Goal: Information Seeking & Learning: Find specific fact

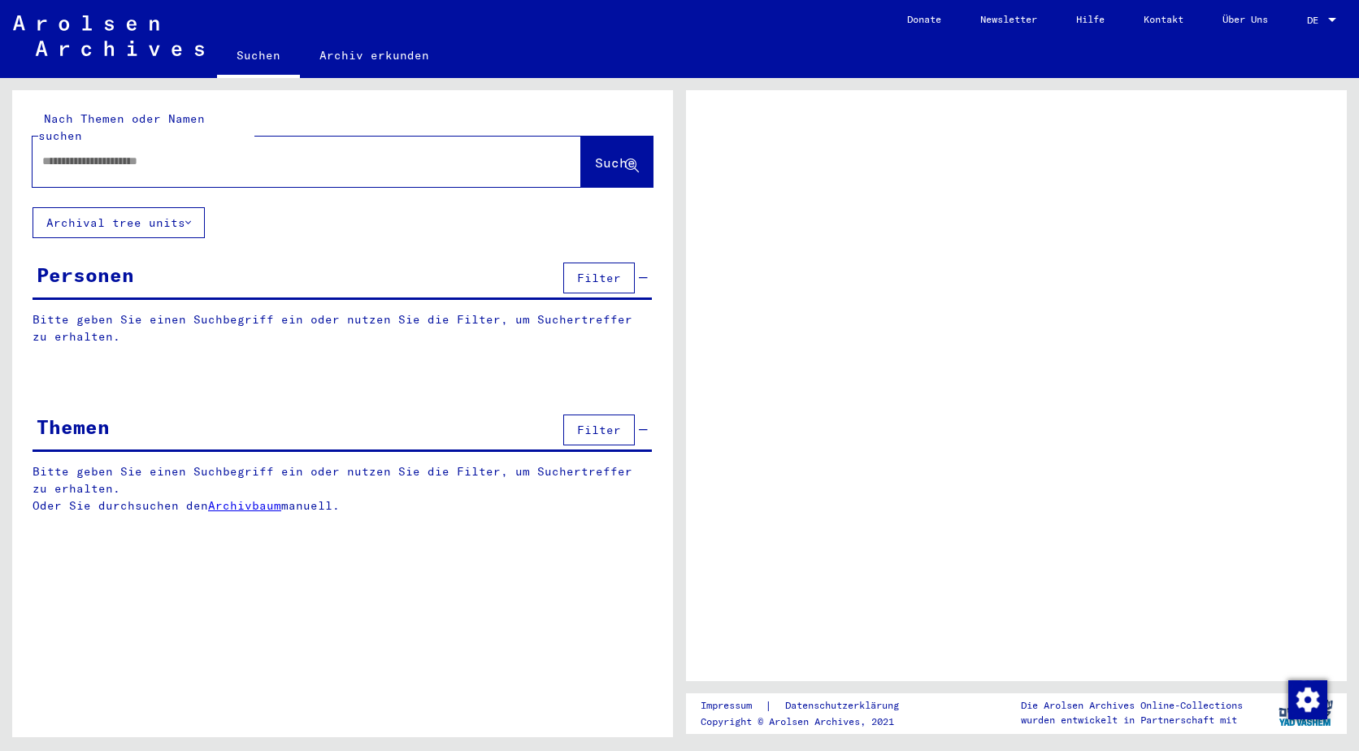
click at [168, 153] on input "text" at bounding box center [292, 161] width 500 height 17
type input "**********"
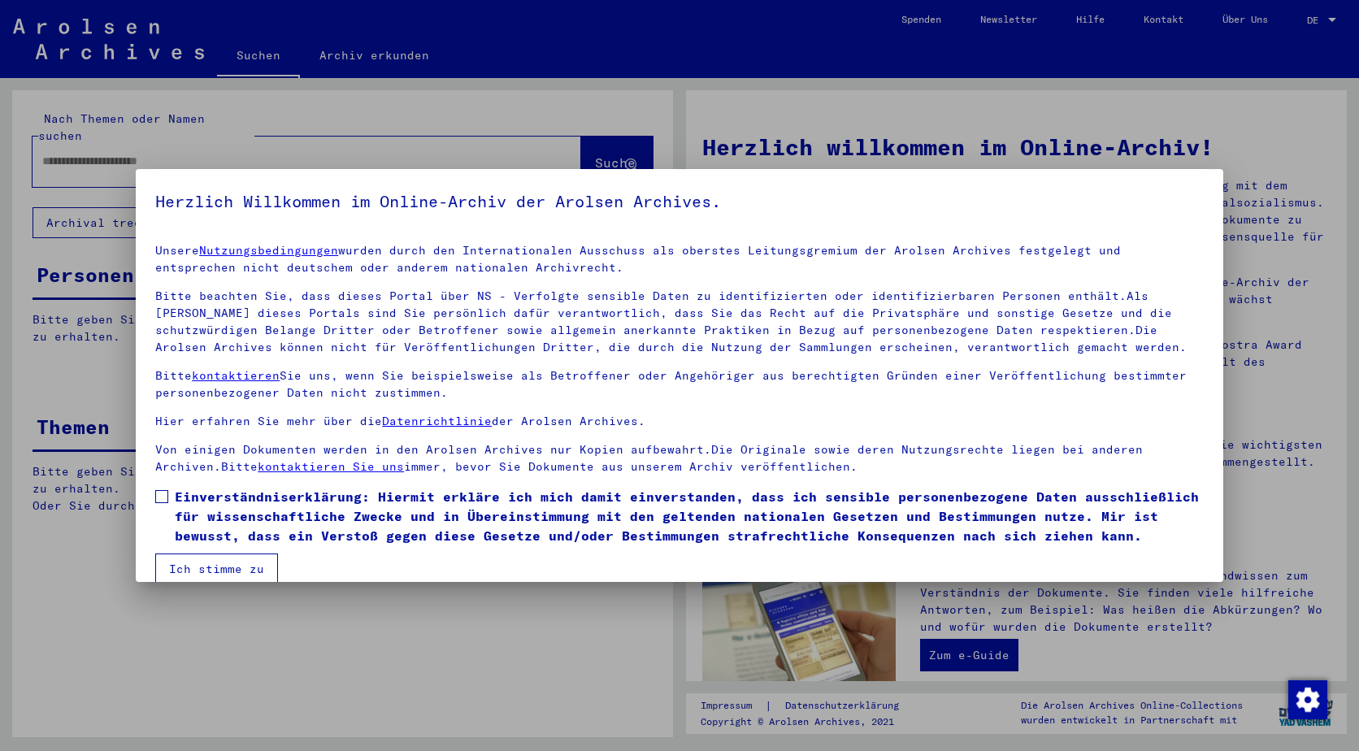
click at [171, 498] on label "Einverständniserklärung: Hiermit erkläre ich mich damit einverstanden, dass ich…" at bounding box center [679, 516] width 1049 height 59
click at [208, 568] on button "Ich stimme zu" at bounding box center [216, 569] width 123 height 31
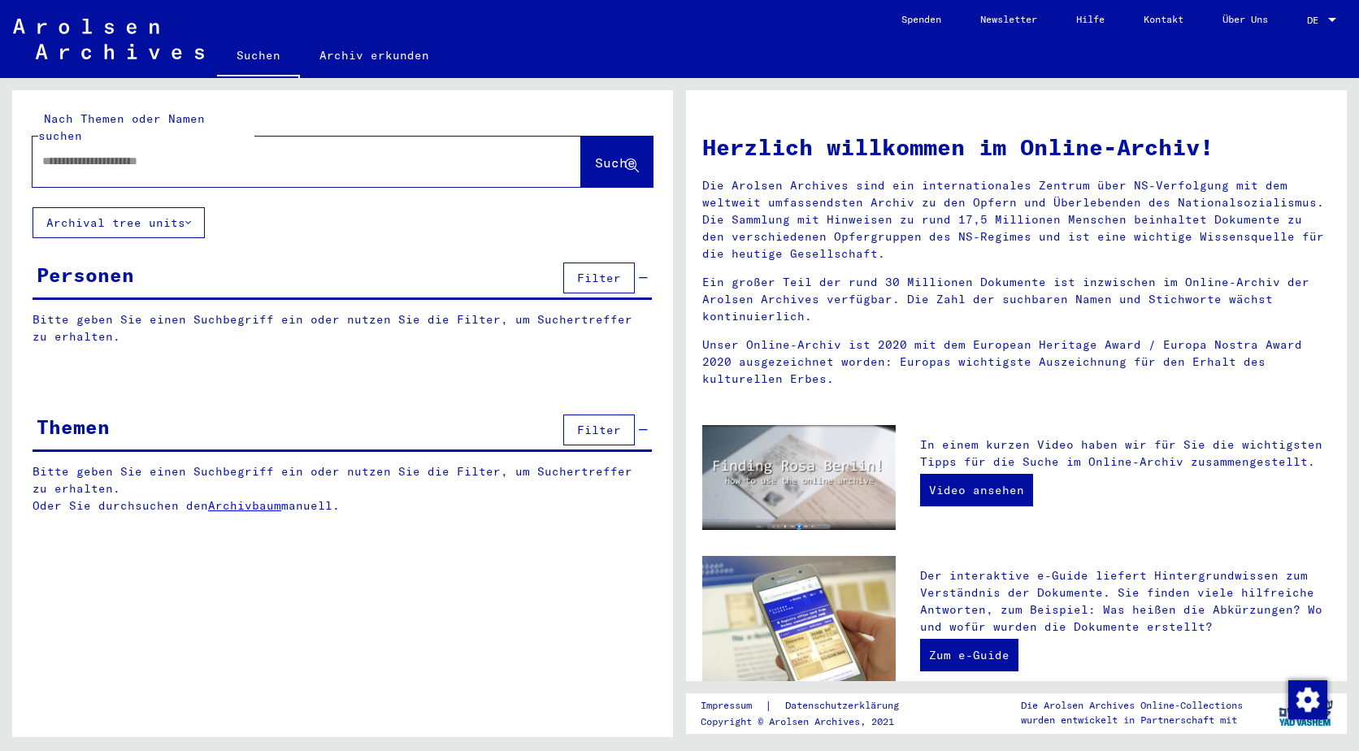
click at [171, 153] on input "text" at bounding box center [287, 161] width 490 height 17
type input "*"
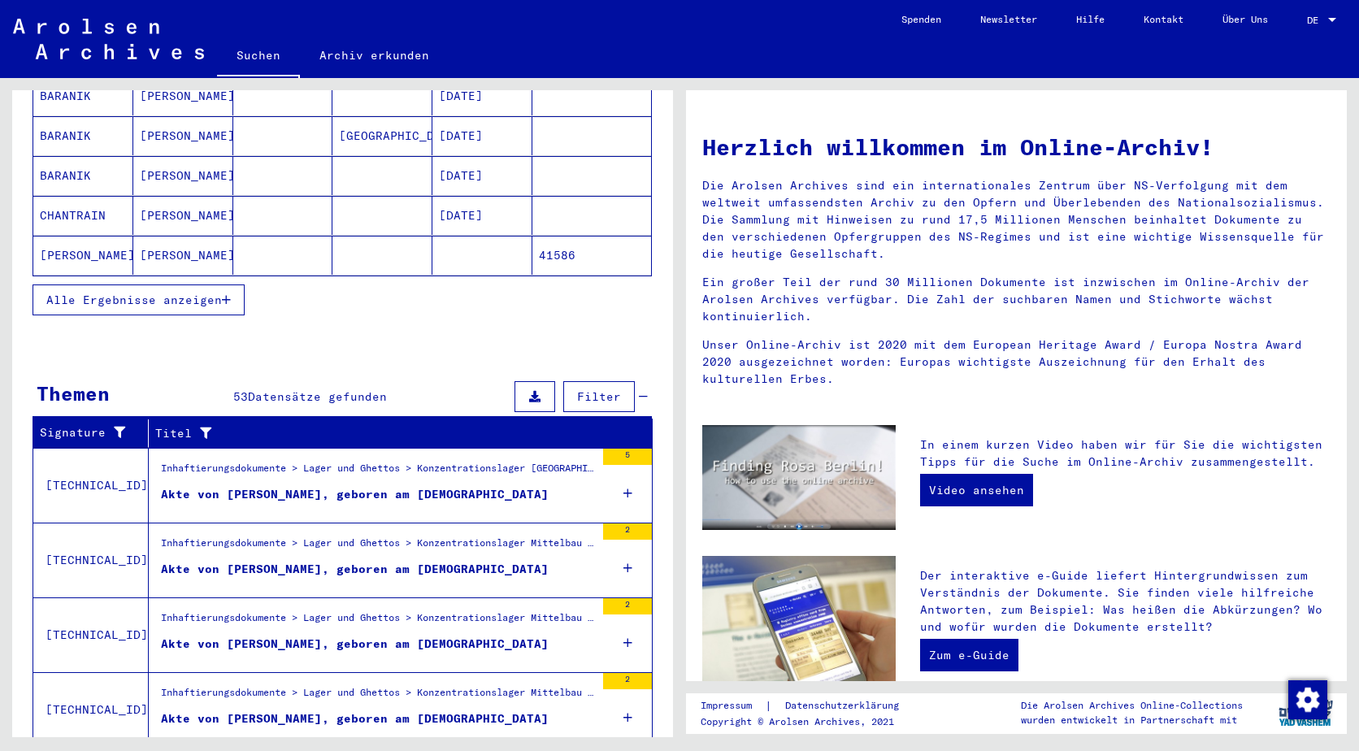
scroll to position [325, 0]
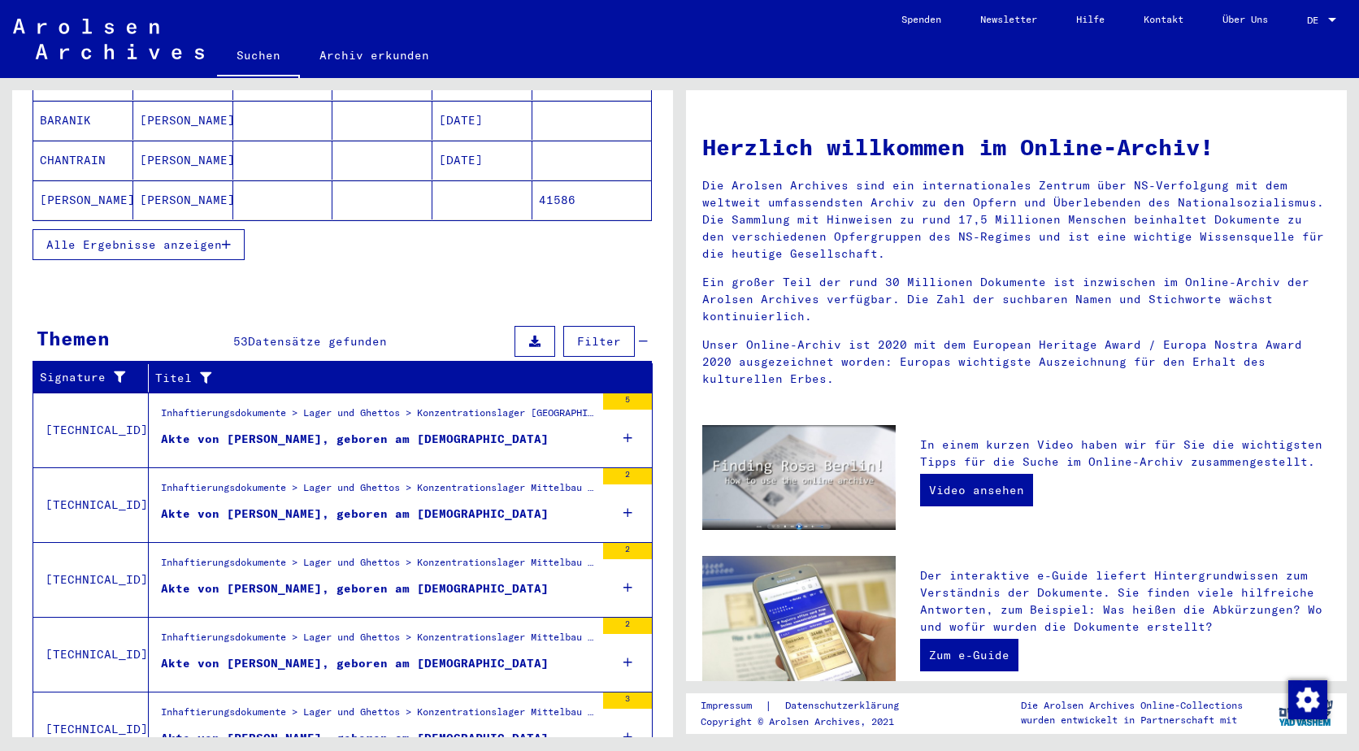
click at [271, 431] on div "Akte von [PERSON_NAME], geboren am [DEMOGRAPHIC_DATA]" at bounding box center [355, 439] width 388 height 17
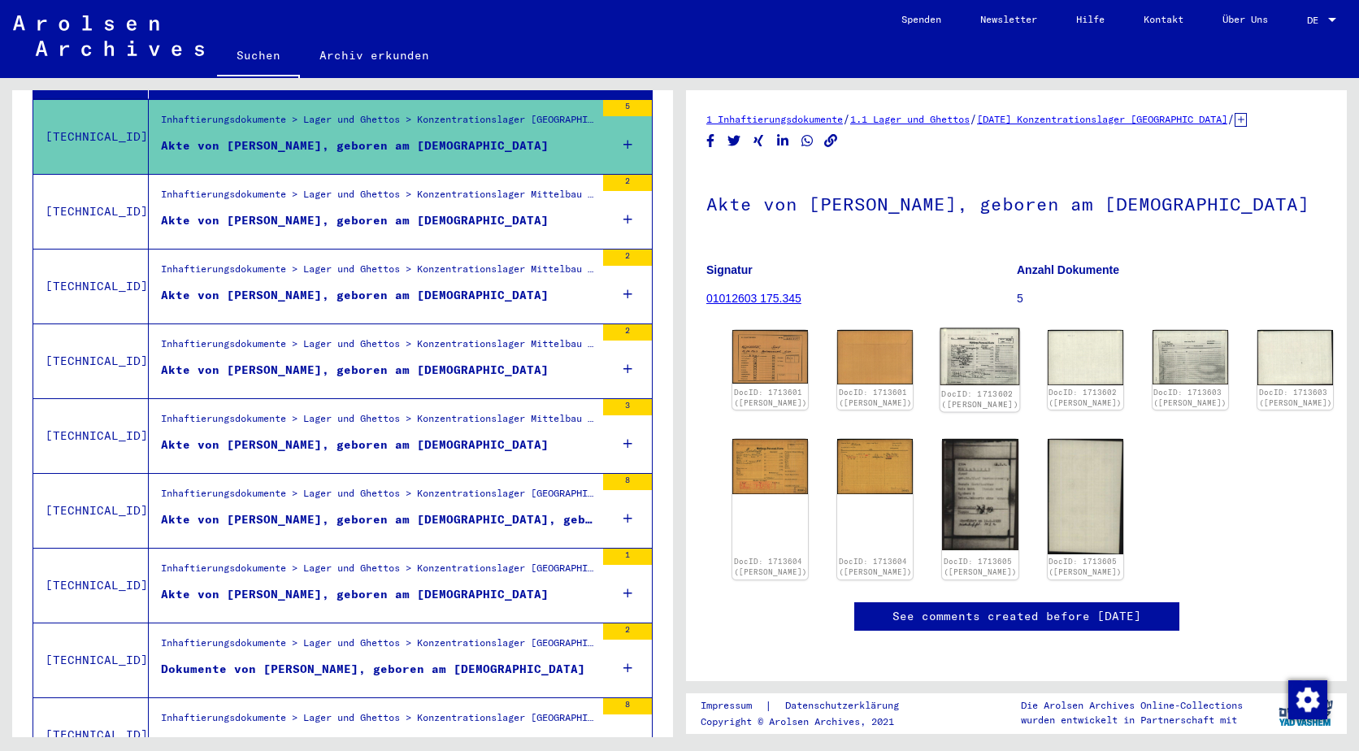
click at [957, 354] on img at bounding box center [980, 356] width 80 height 57
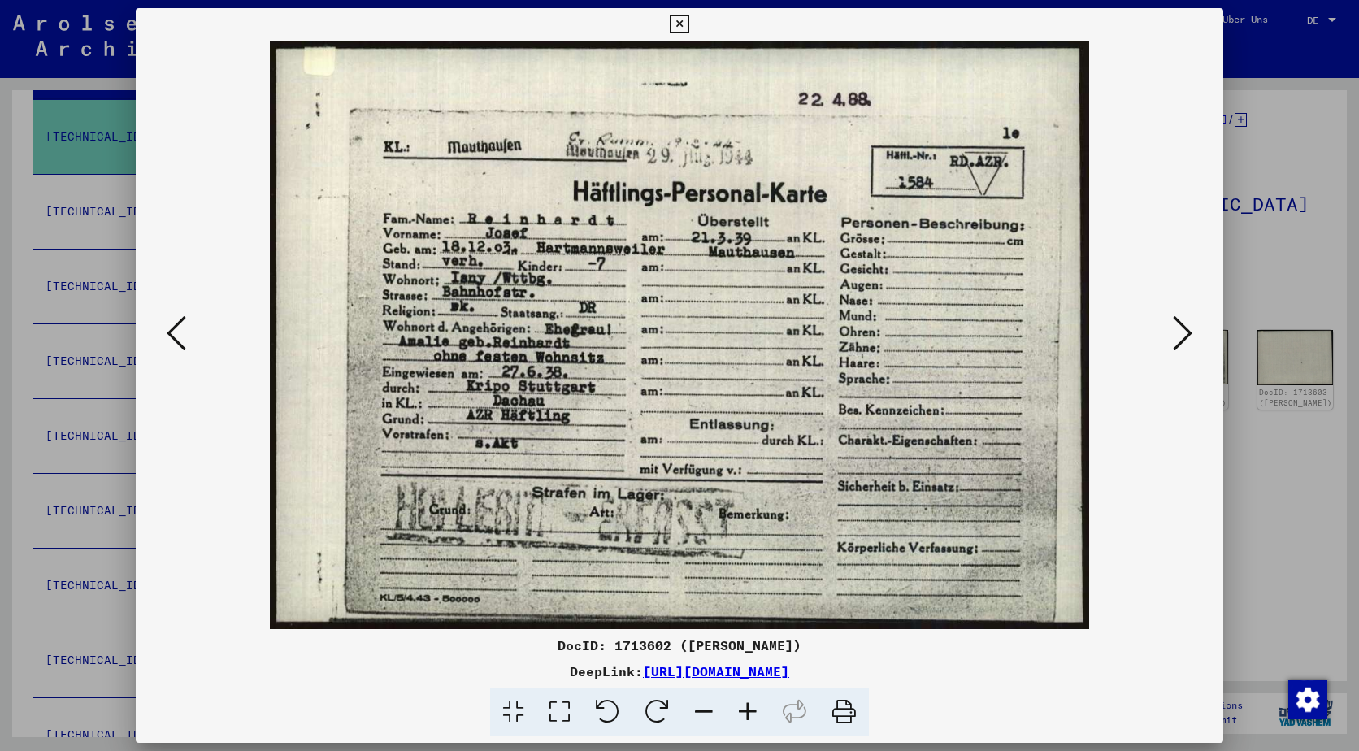
click at [1182, 345] on icon at bounding box center [1183, 333] width 20 height 39
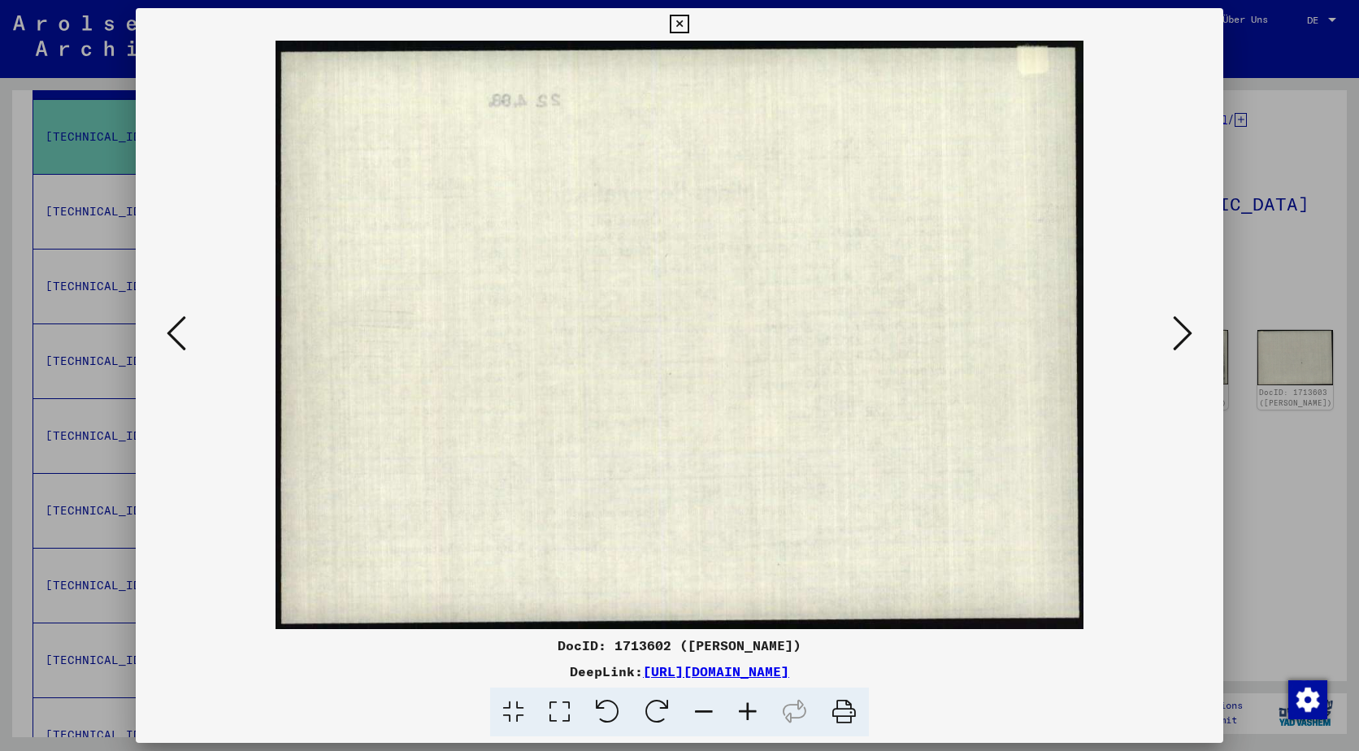
click at [1322, 154] on div at bounding box center [679, 375] width 1359 height 751
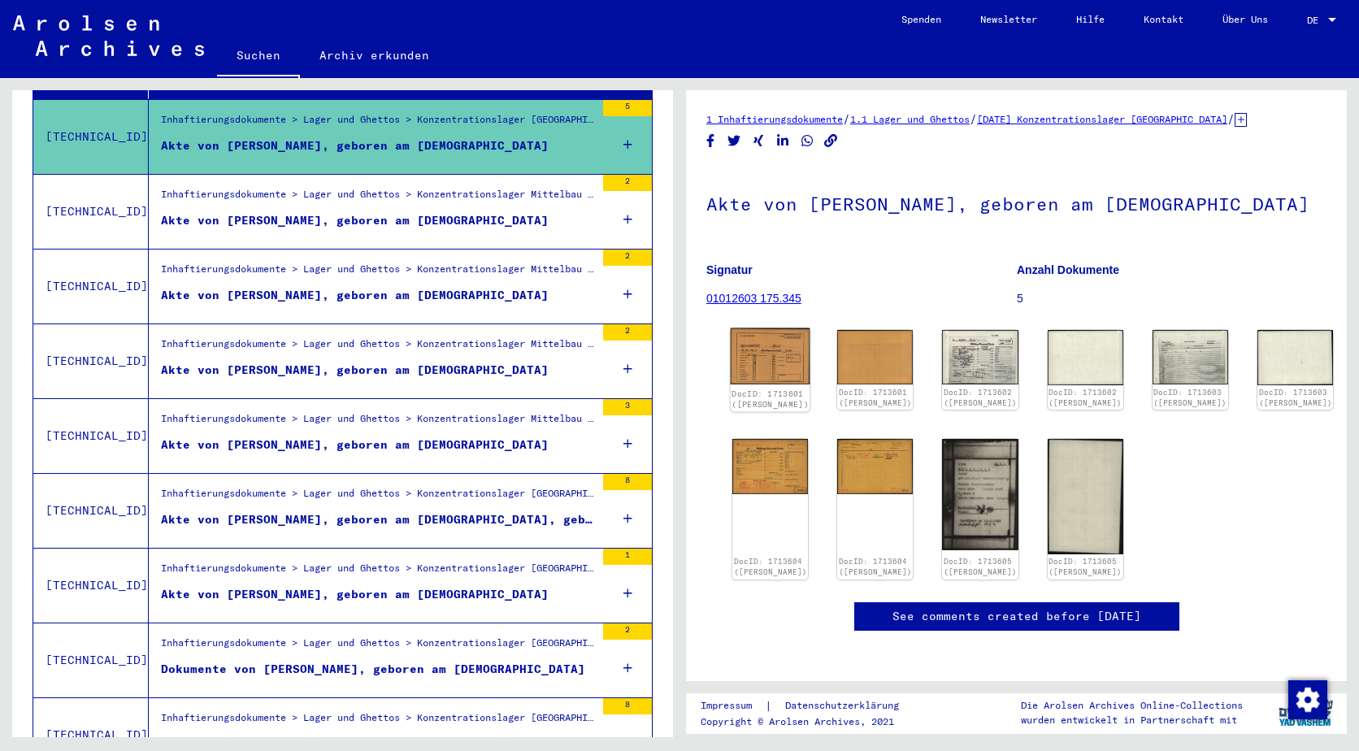
click at [772, 369] on img at bounding box center [771, 356] width 80 height 57
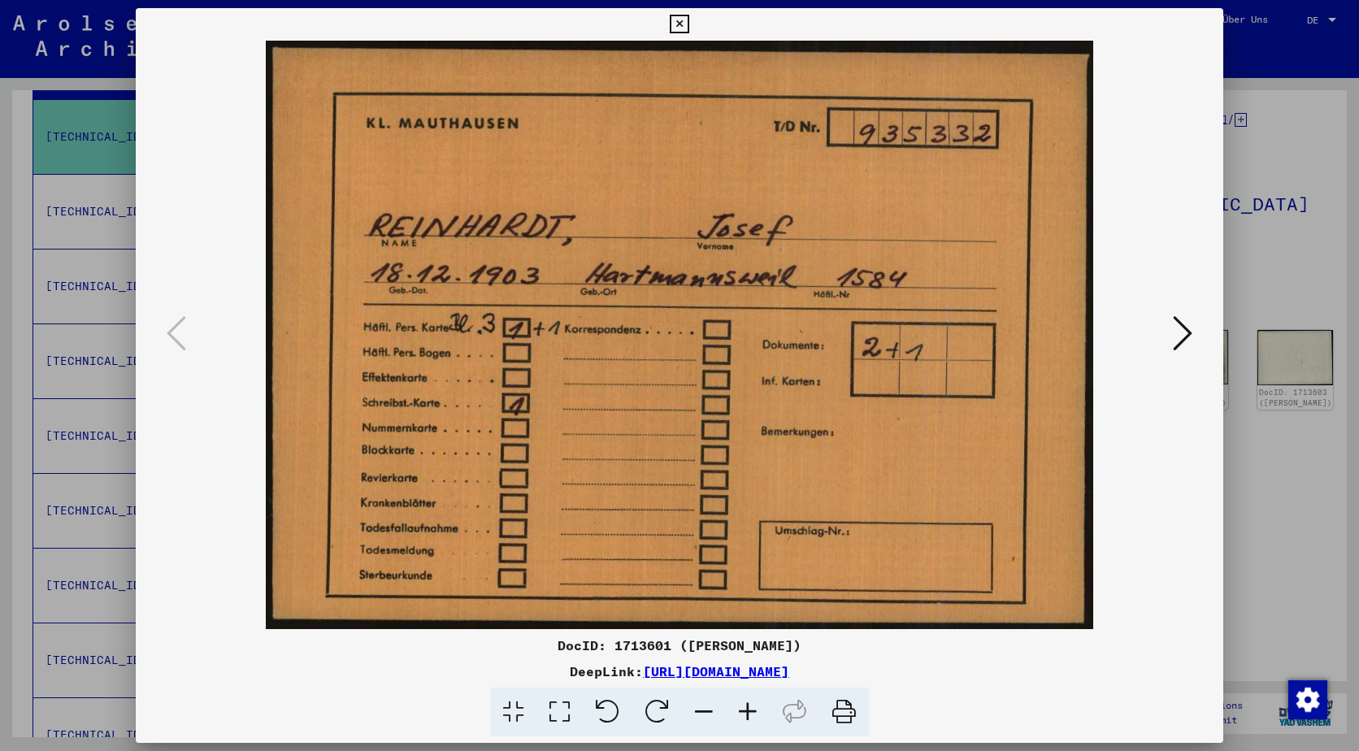
click at [1175, 328] on icon at bounding box center [1183, 333] width 20 height 39
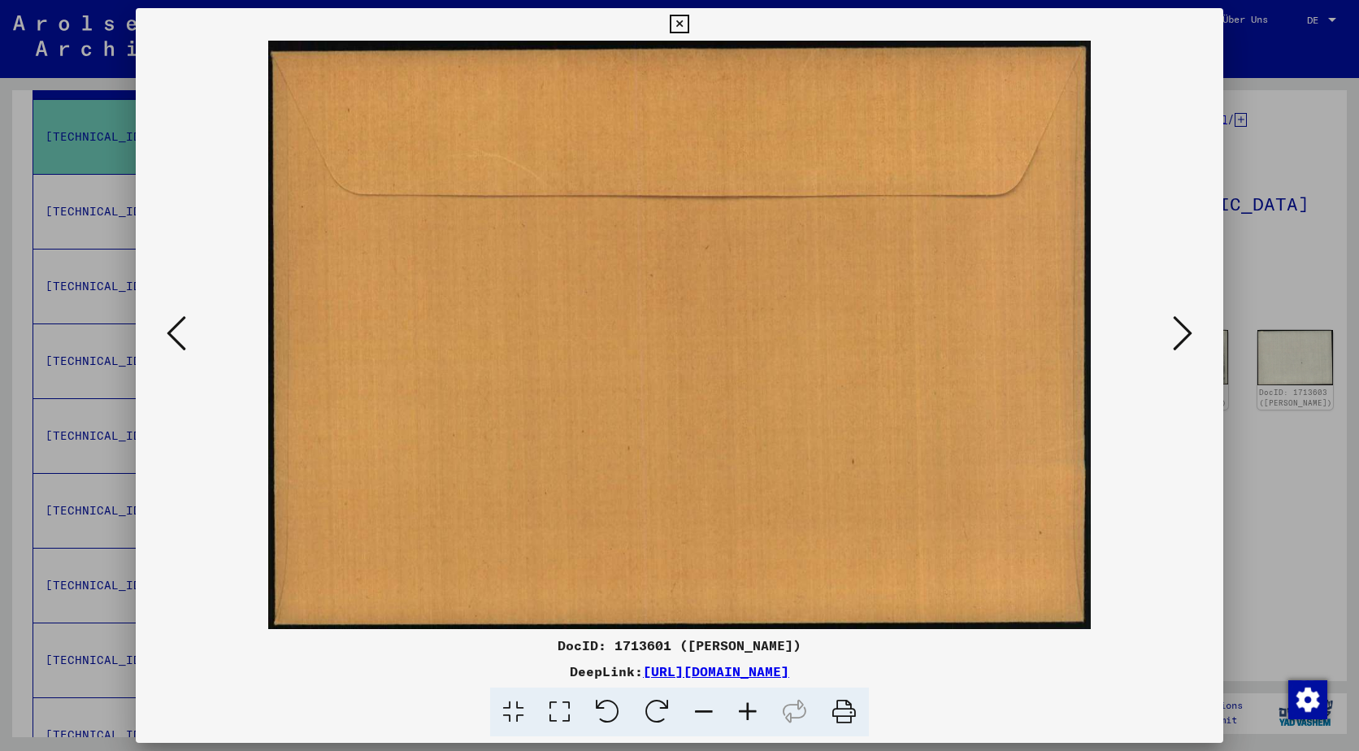
click at [1165, 332] on img at bounding box center [679, 335] width 977 height 589
click at [678, 17] on icon at bounding box center [679, 25] width 19 height 20
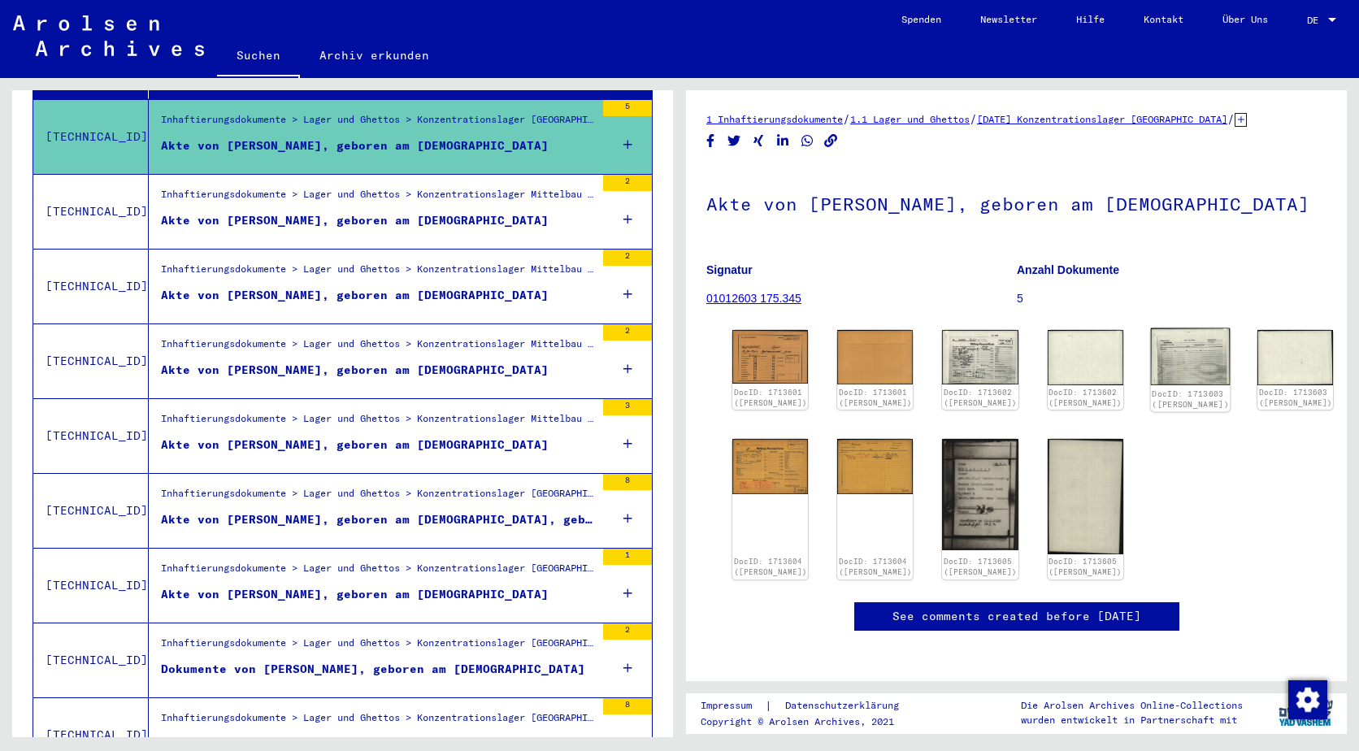
click at [1181, 356] on img at bounding box center [1190, 356] width 80 height 57
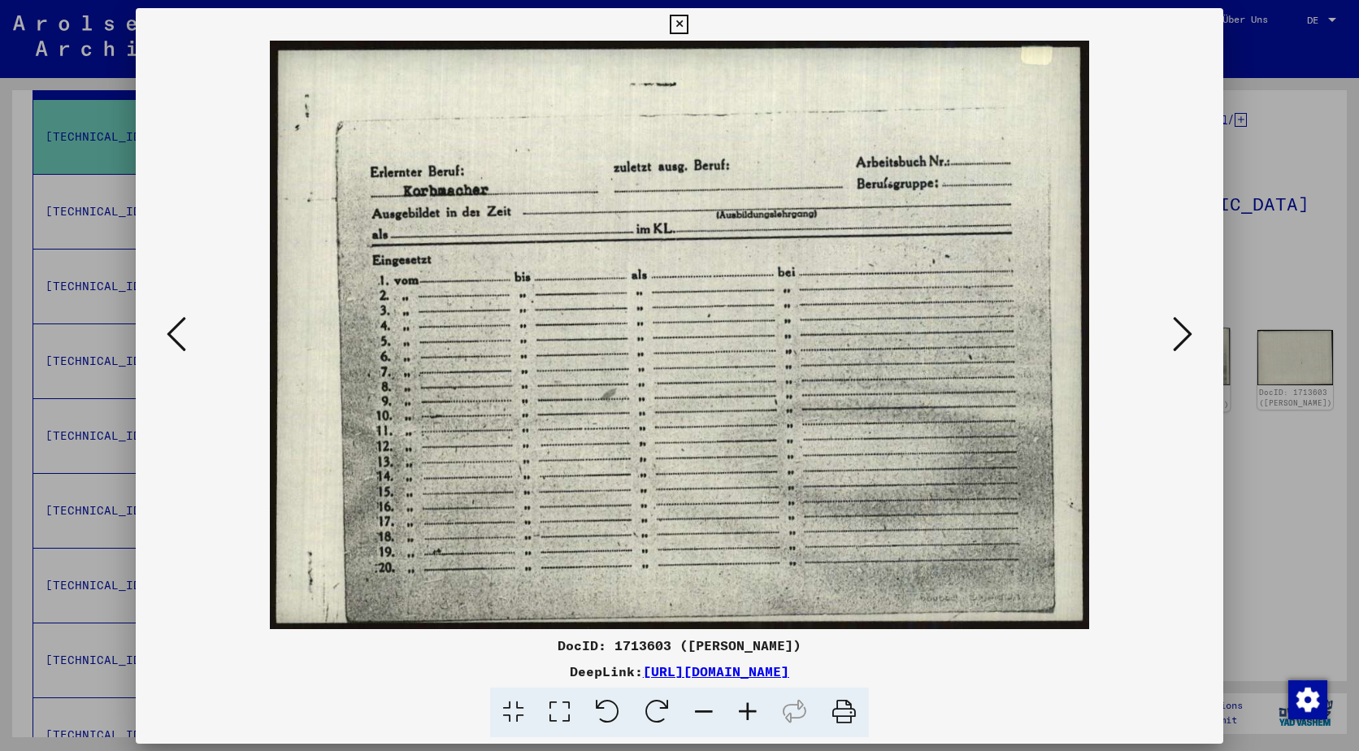
click at [1181, 356] on div at bounding box center [680, 335] width 1088 height 589
click at [1179, 349] on icon at bounding box center [1183, 333] width 20 height 39
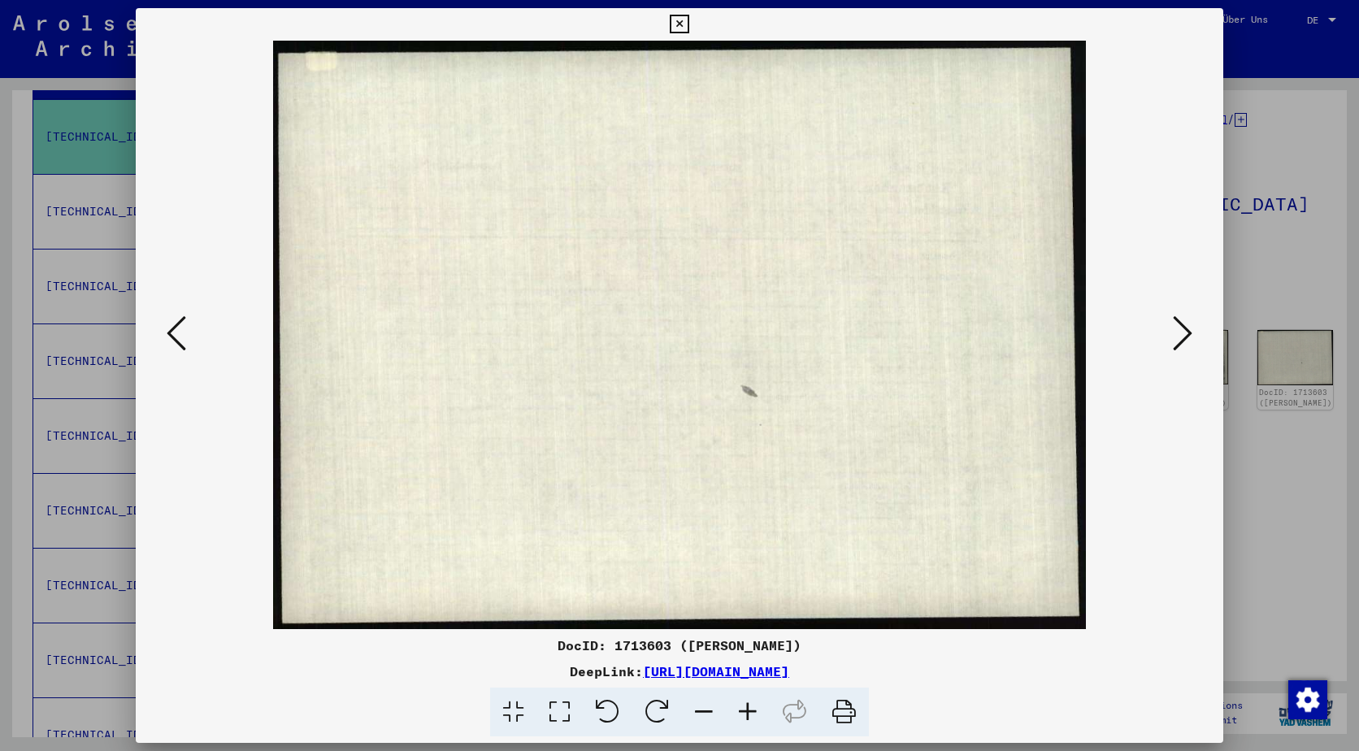
click at [680, 15] on icon at bounding box center [679, 25] width 19 height 20
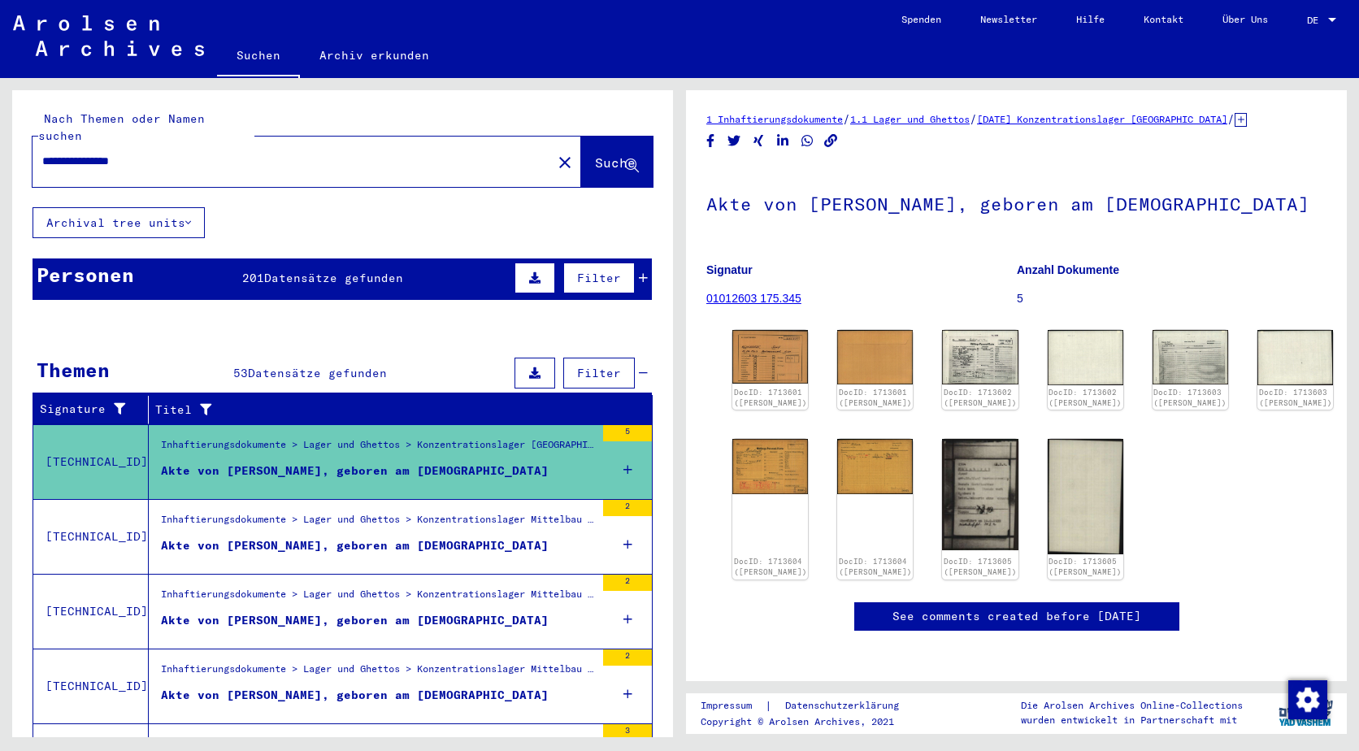
drag, startPoint x: 221, startPoint y: 137, endPoint x: -3, endPoint y: 150, distance: 224.8
click at [0, 150] on html "**********" at bounding box center [679, 375] width 1359 height 751
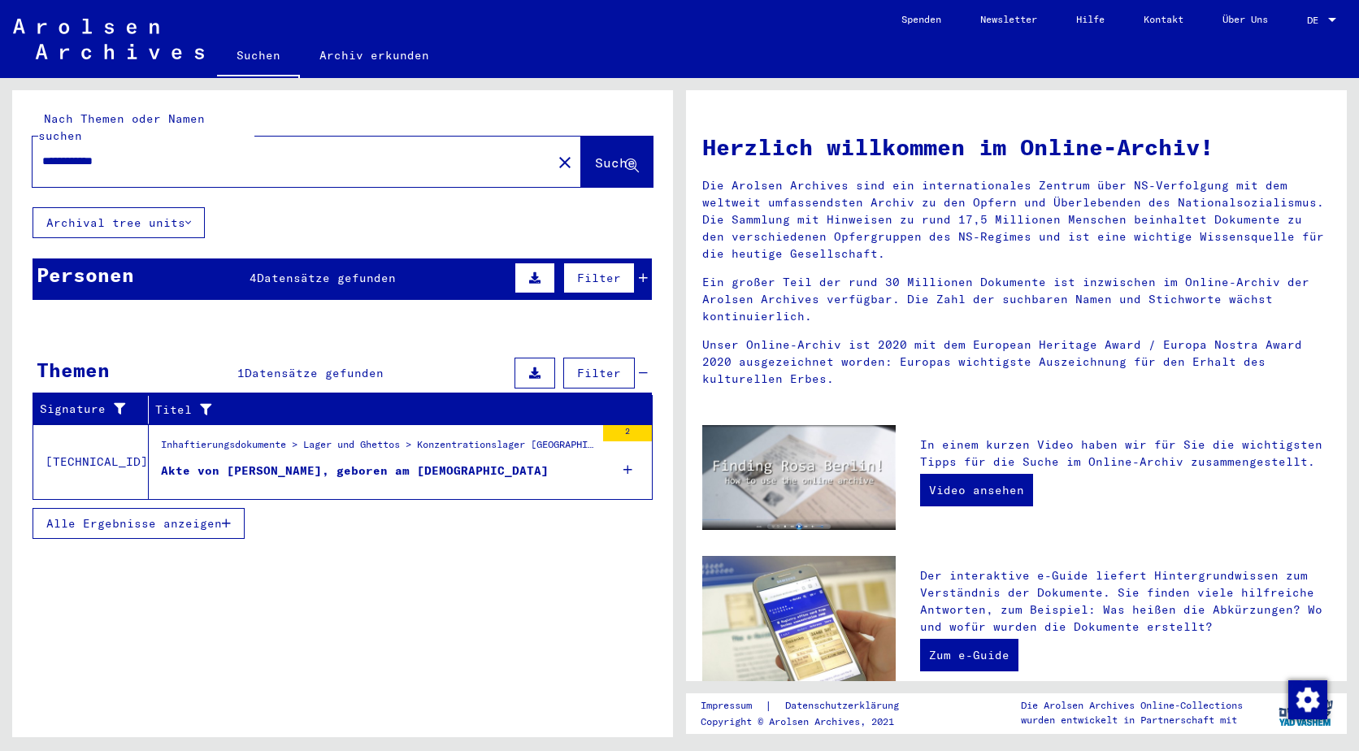
click at [272, 437] on div "Inhaftierungsdokumente > Lager und Ghettos > Konzentrationslager [GEOGRAPHIC_DA…" at bounding box center [378, 448] width 434 height 23
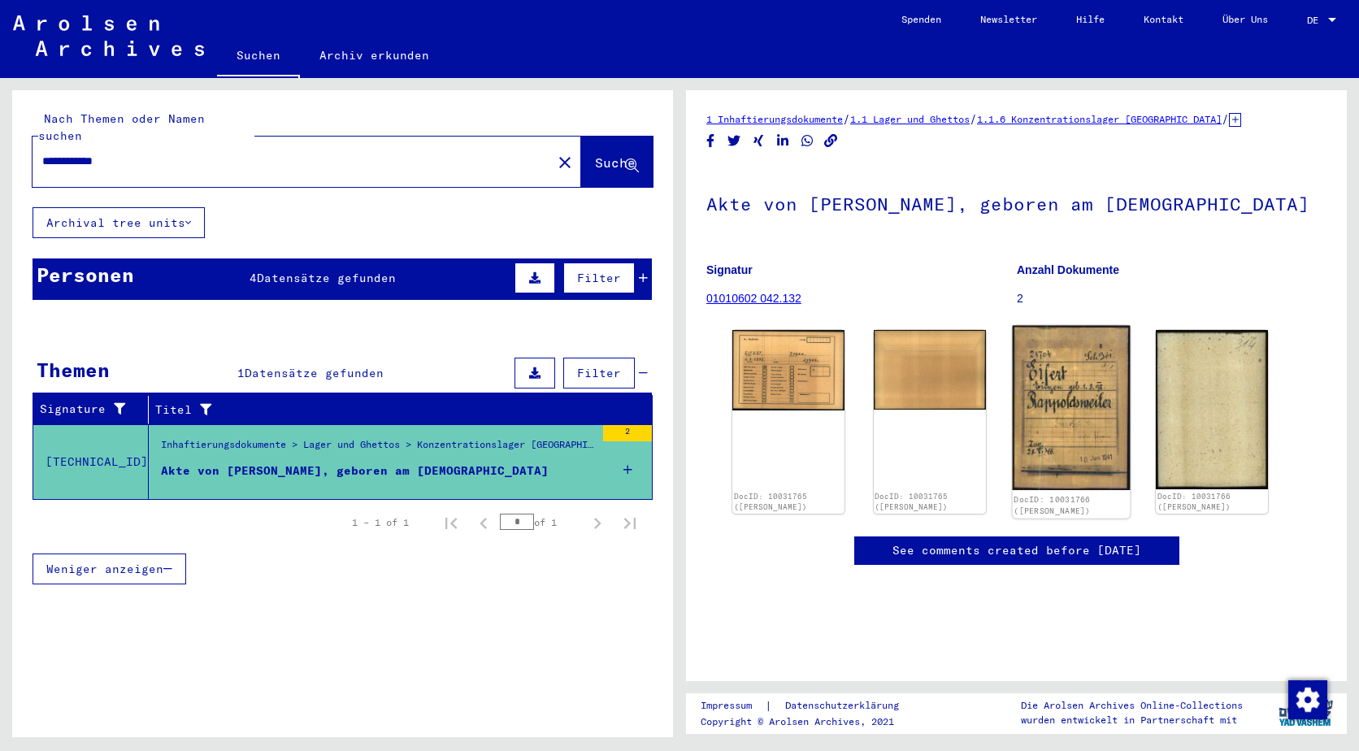
click at [1038, 398] on img at bounding box center [1071, 408] width 118 height 164
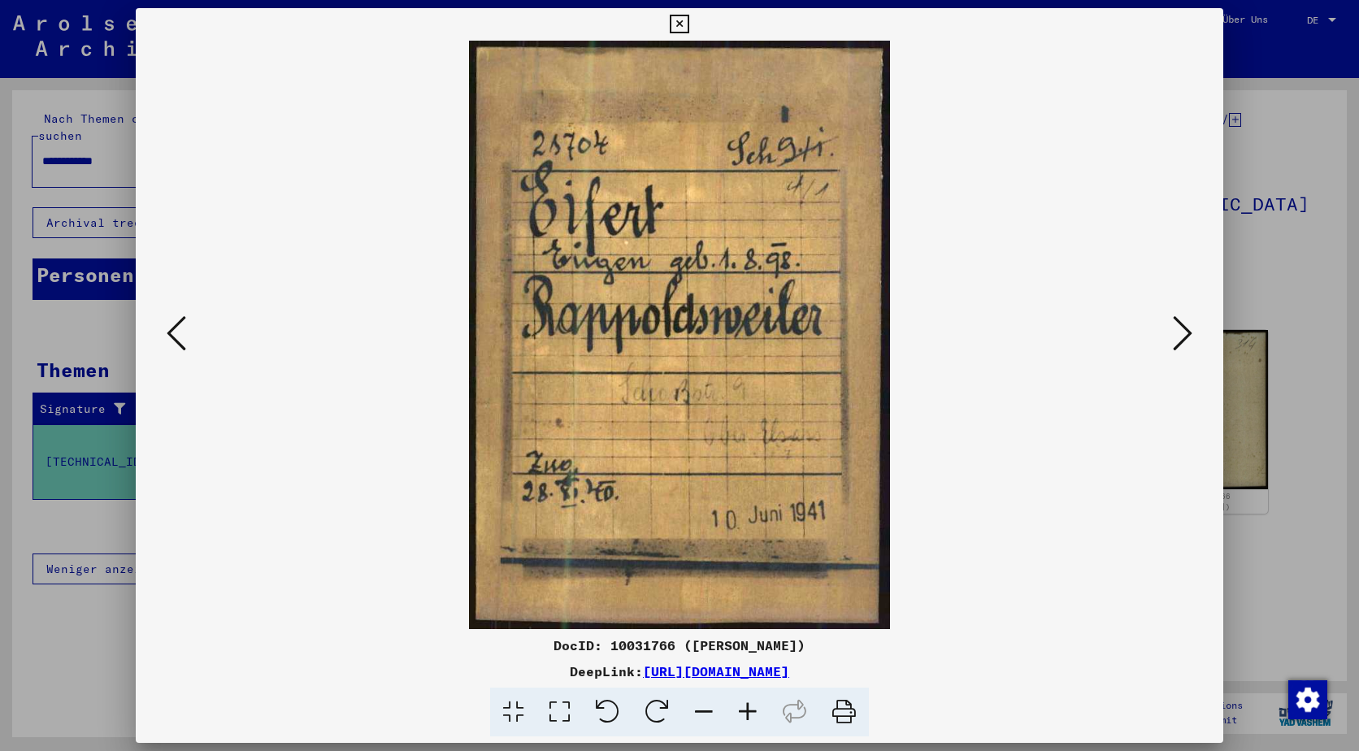
click at [1189, 327] on icon at bounding box center [1183, 333] width 20 height 39
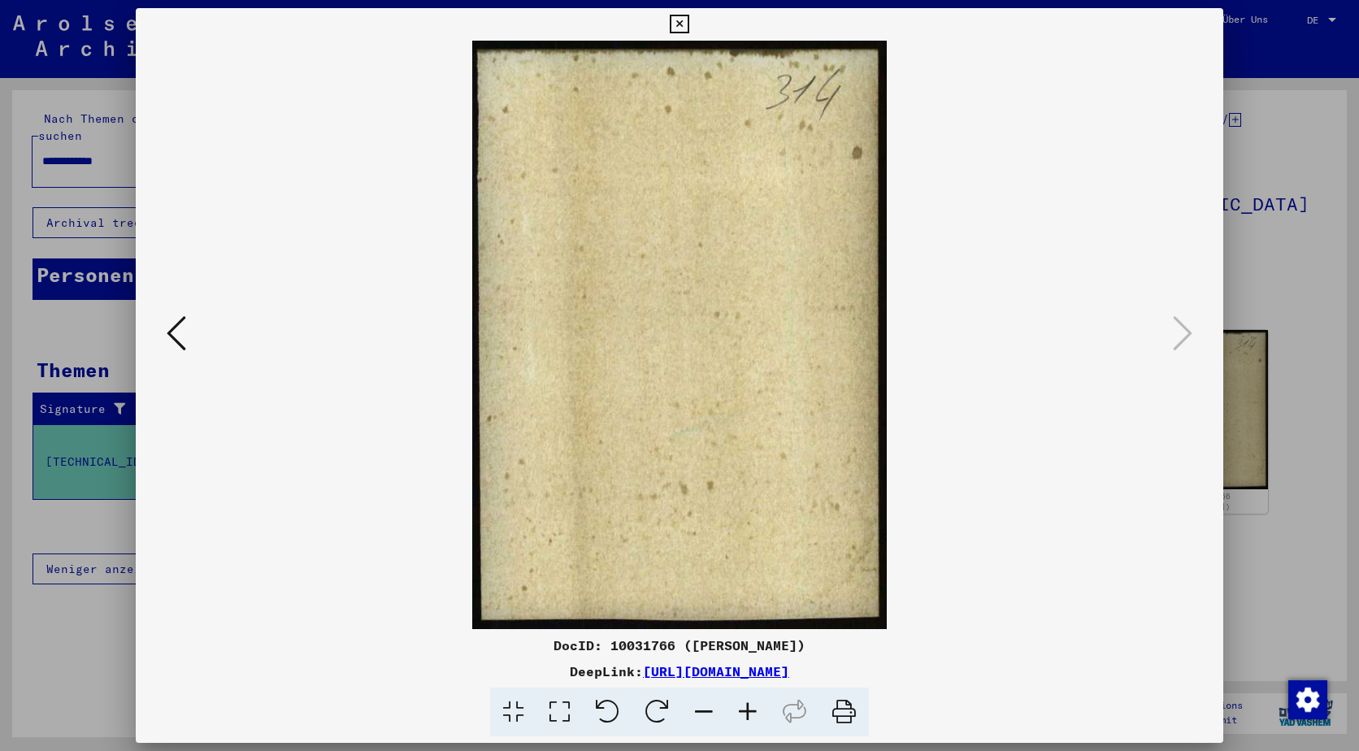
click at [1293, 304] on div at bounding box center [679, 375] width 1359 height 751
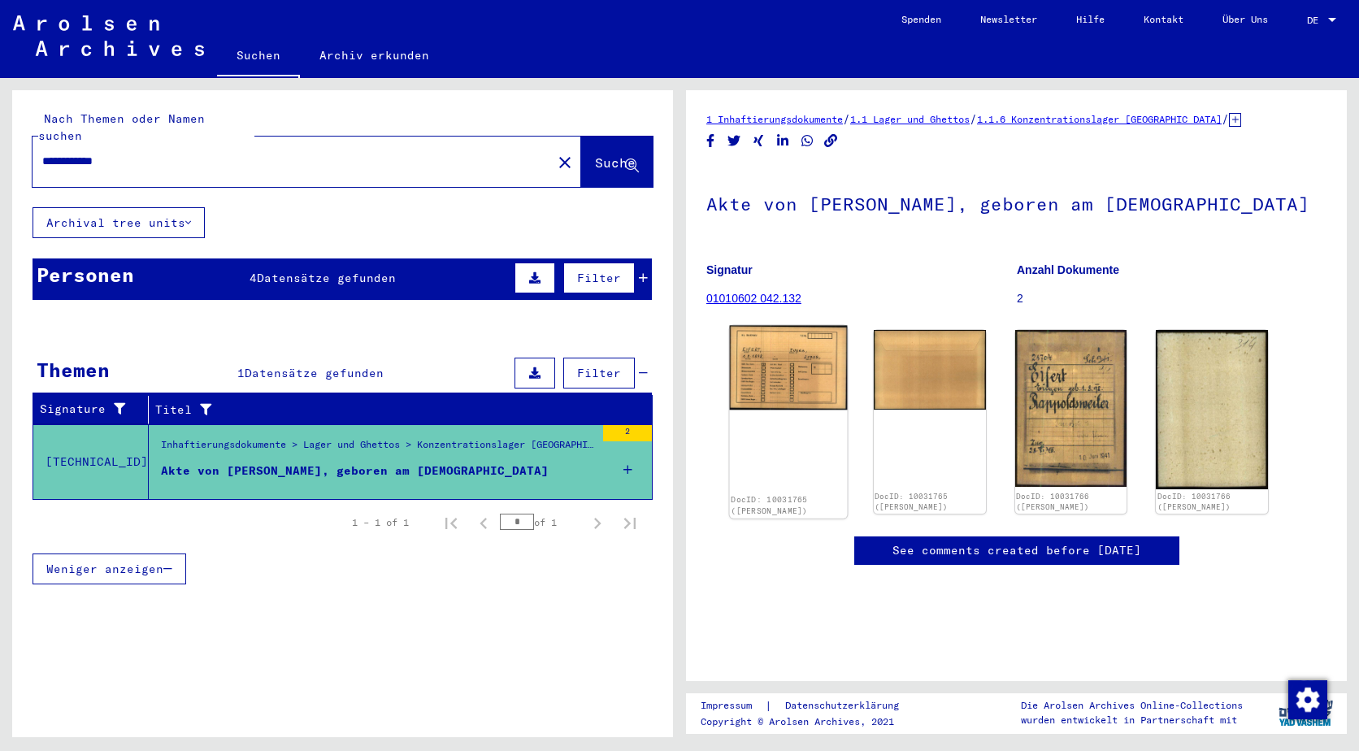
click at [780, 374] on img at bounding box center [789, 368] width 118 height 85
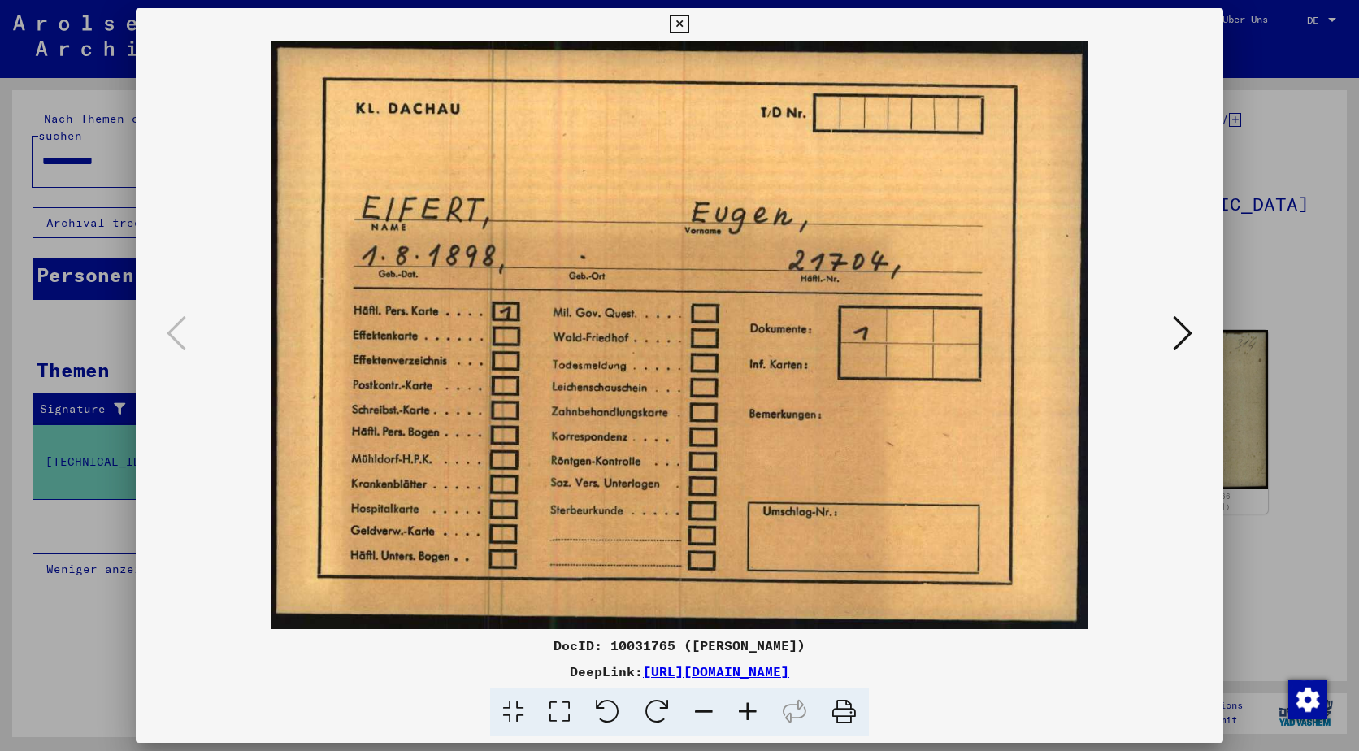
click at [1171, 343] on button at bounding box center [1182, 334] width 29 height 46
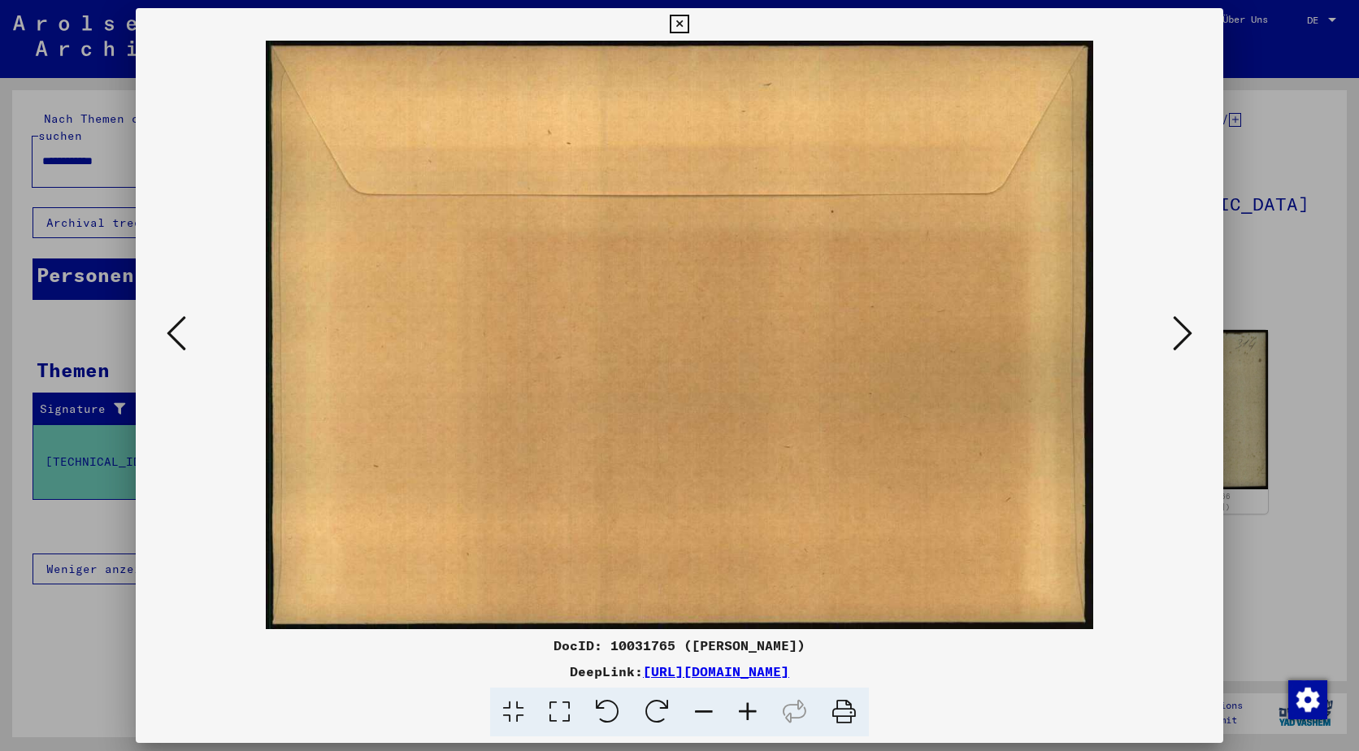
click at [1171, 343] on button at bounding box center [1182, 334] width 29 height 46
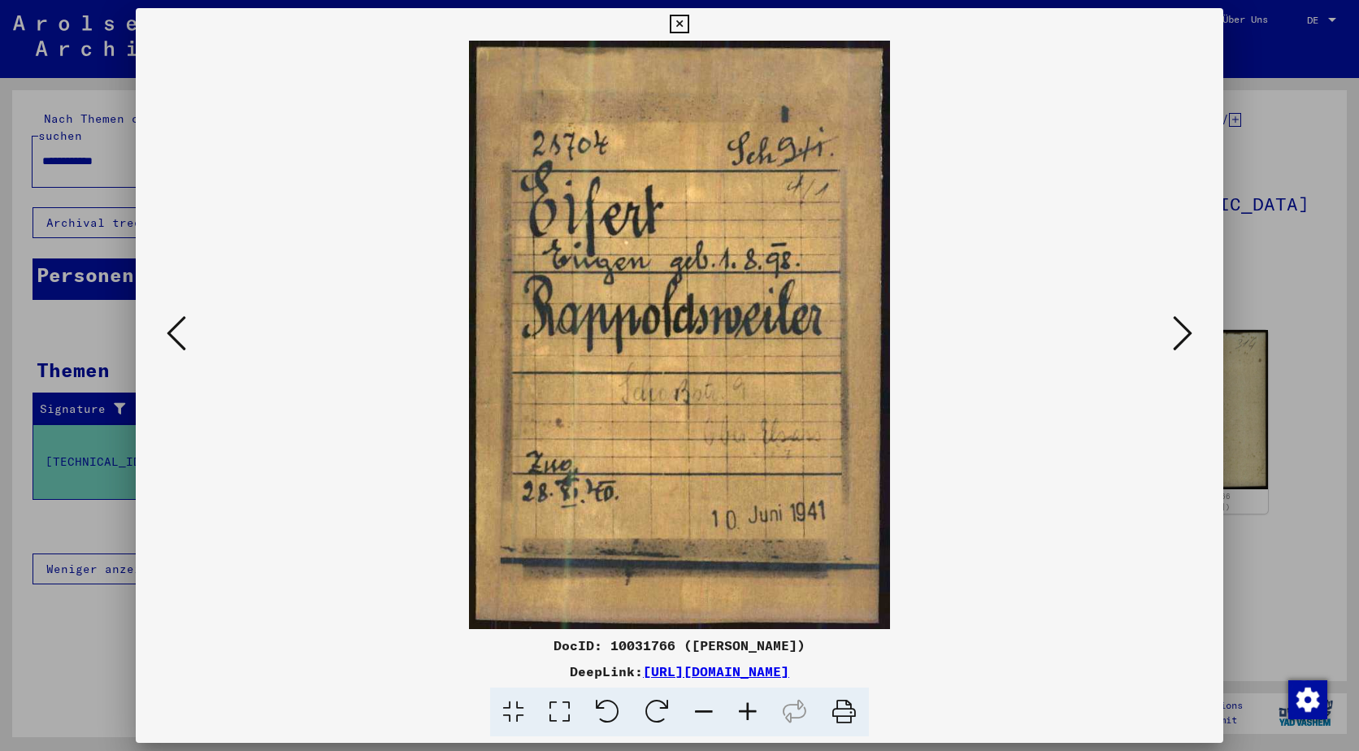
click at [1173, 343] on icon at bounding box center [1183, 333] width 20 height 39
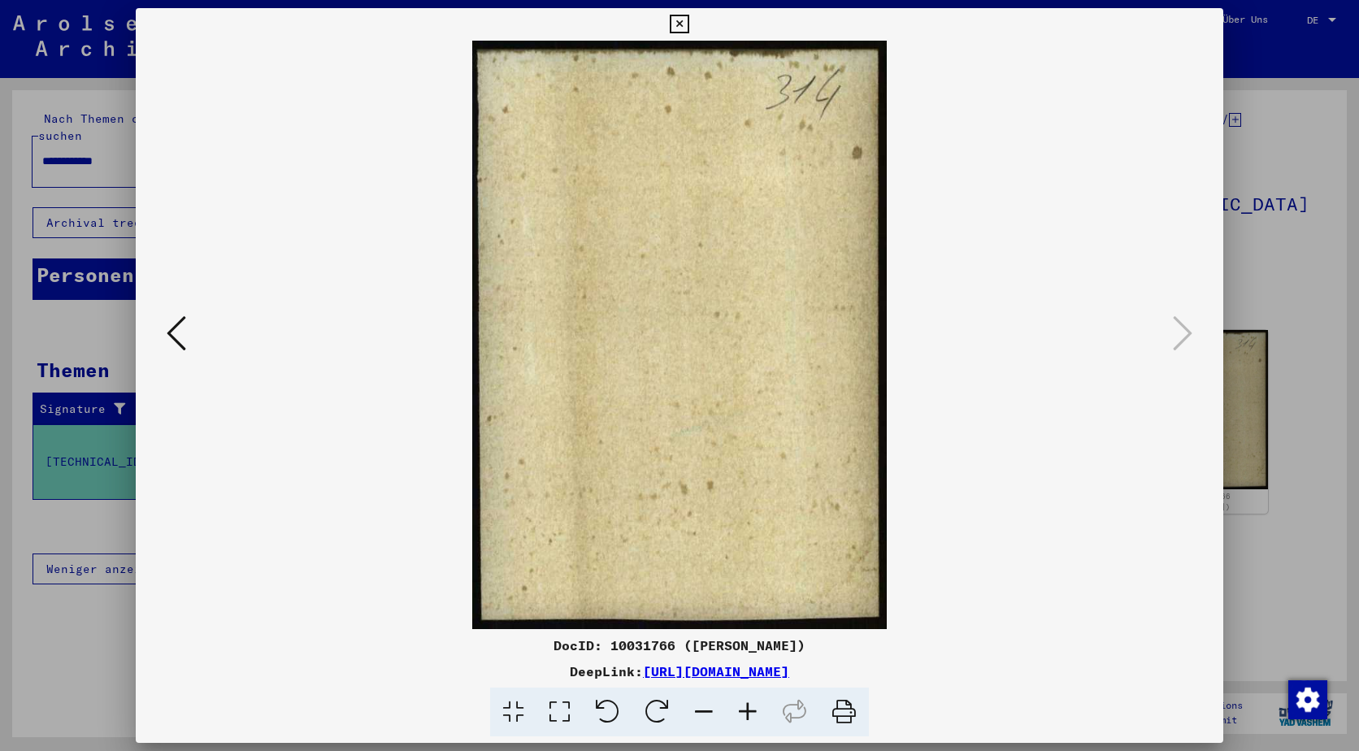
click at [676, 16] on icon at bounding box center [679, 25] width 19 height 20
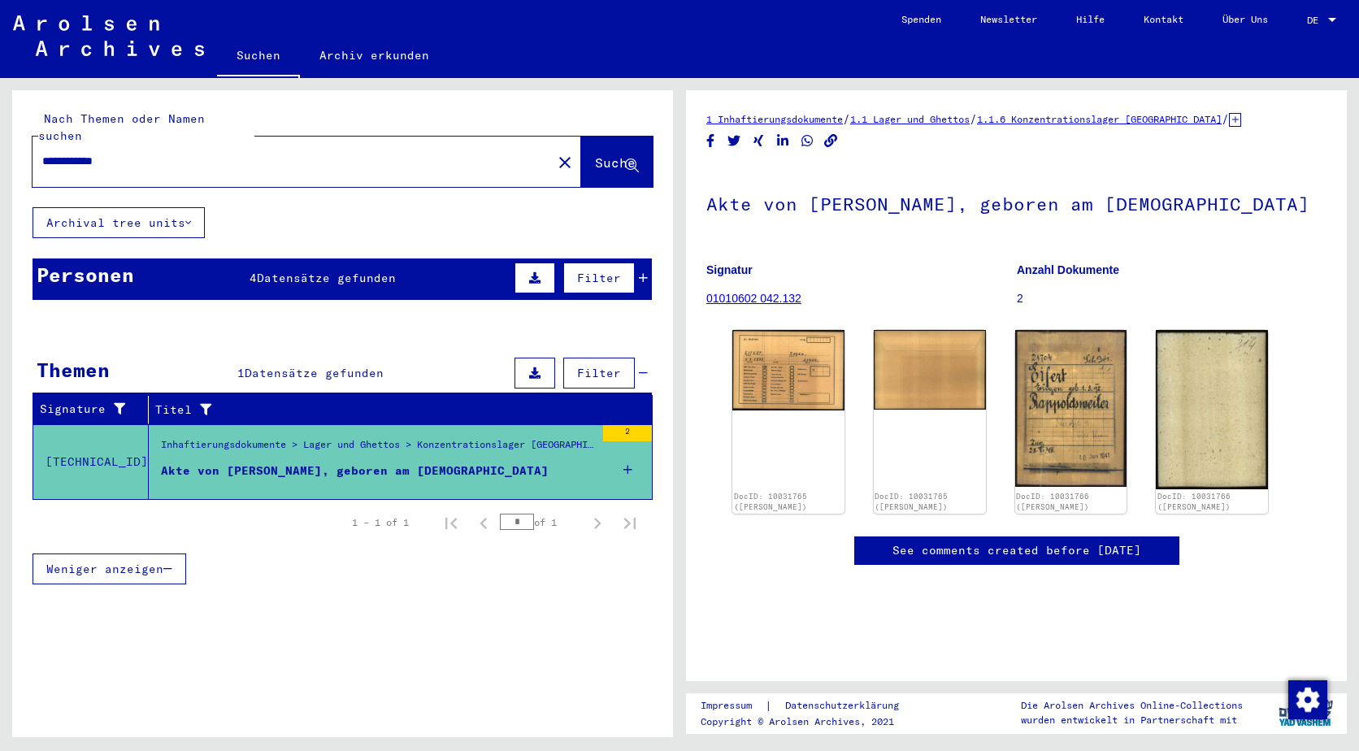
click at [342, 271] on span "Datensätze gefunden" at bounding box center [326, 278] width 139 height 15
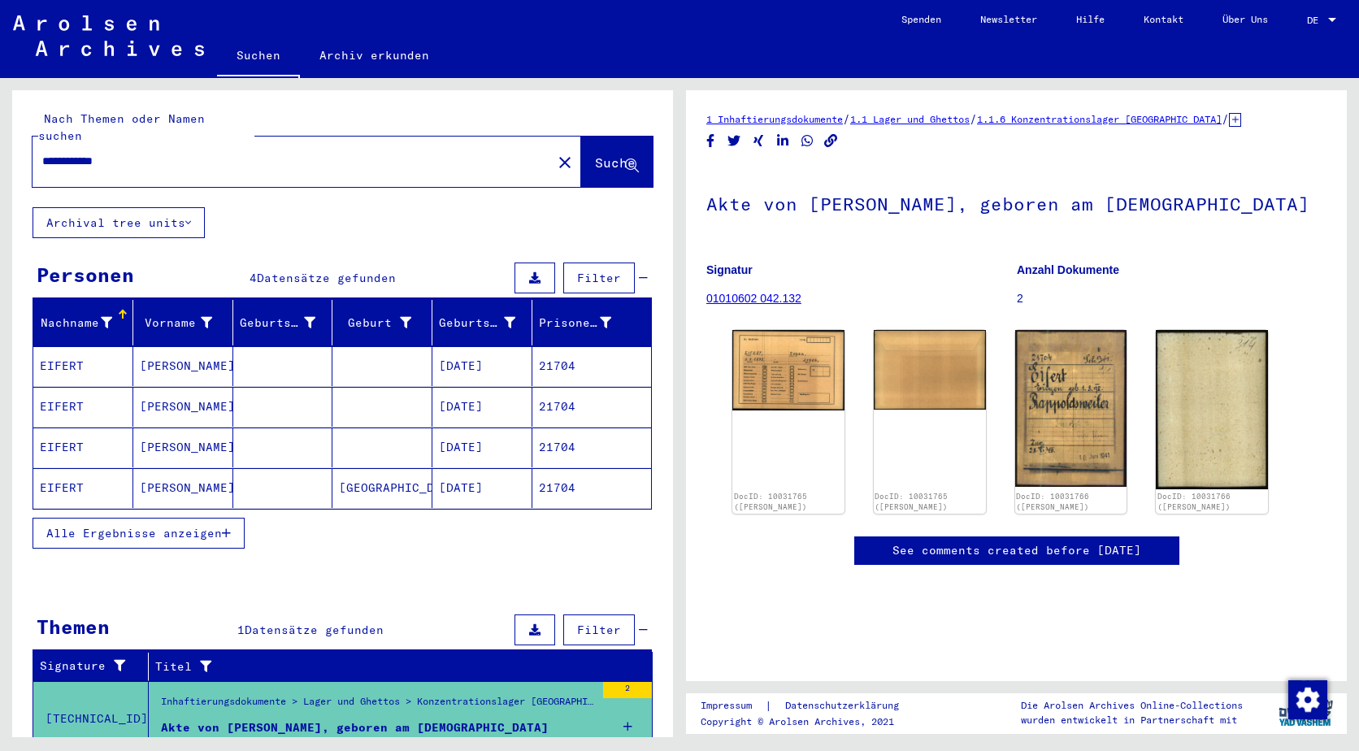
click at [80, 346] on mat-cell "EIFERT" at bounding box center [83, 366] width 100 height 40
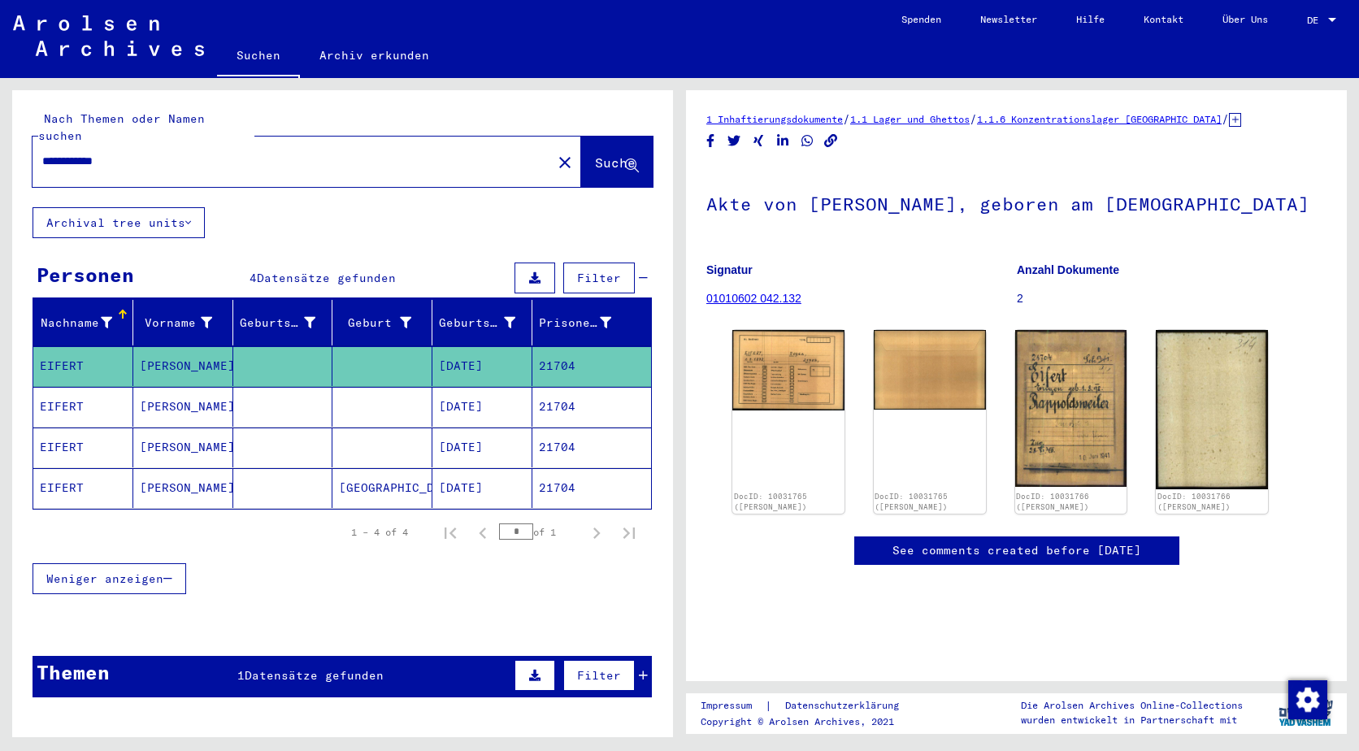
click at [79, 387] on mat-cell "EIFERT" at bounding box center [83, 407] width 100 height 40
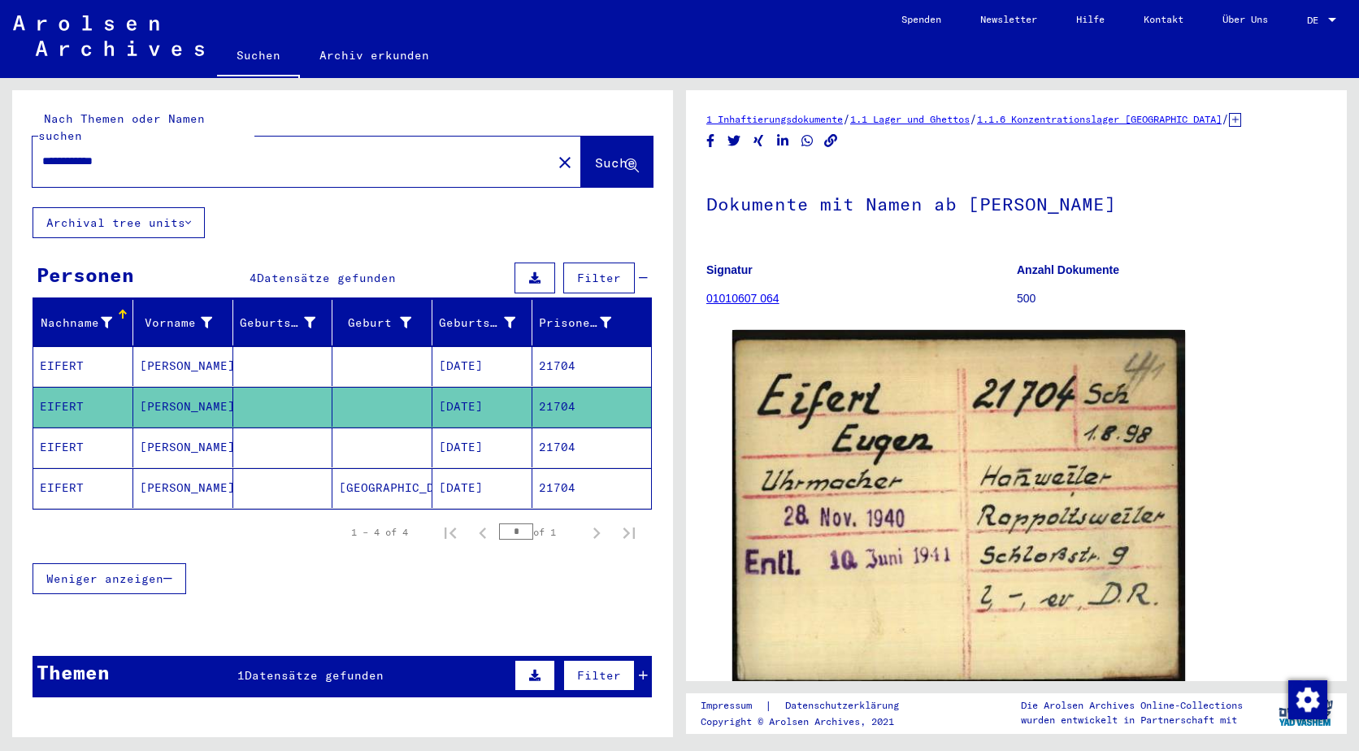
click at [69, 428] on mat-cell "EIFERT" at bounding box center [83, 448] width 100 height 40
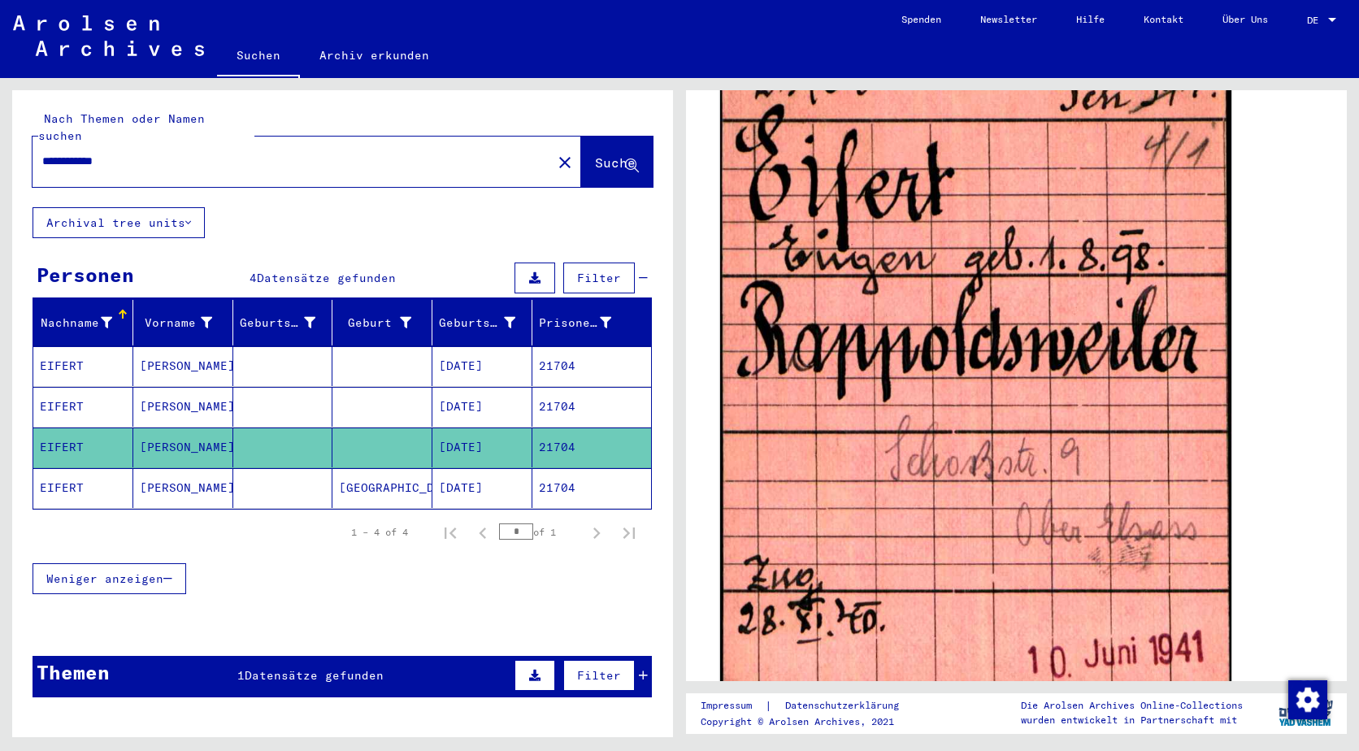
scroll to position [488, 0]
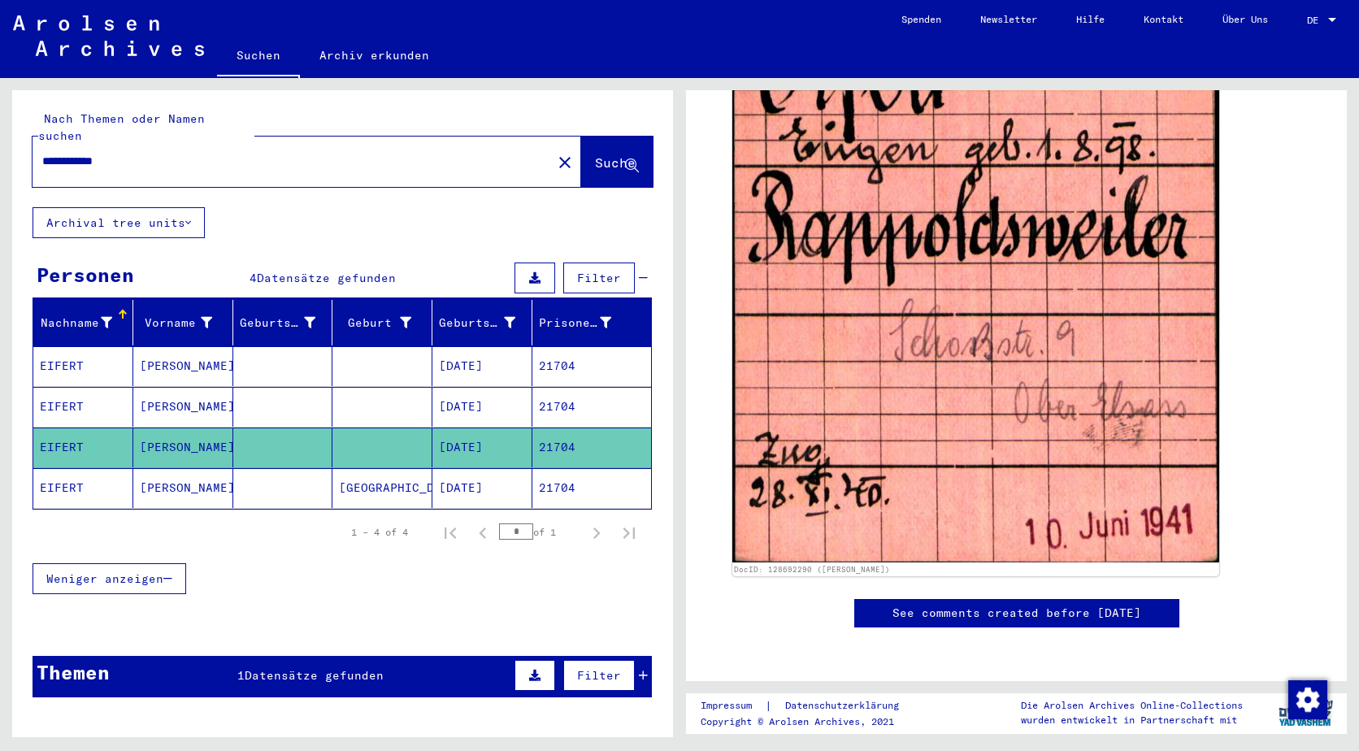
click at [75, 468] on mat-cell "EIFERT" at bounding box center [83, 488] width 100 height 40
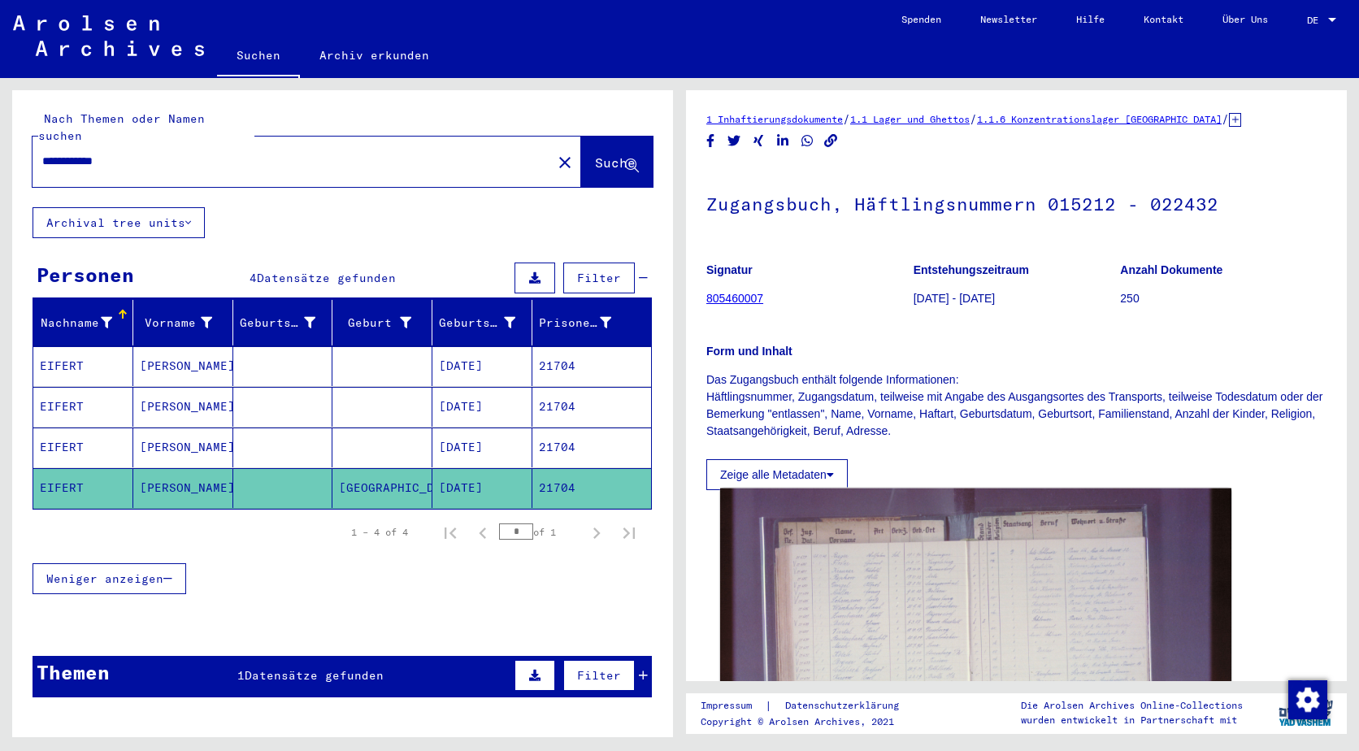
click at [845, 601] on img at bounding box center [975, 659] width 511 height 341
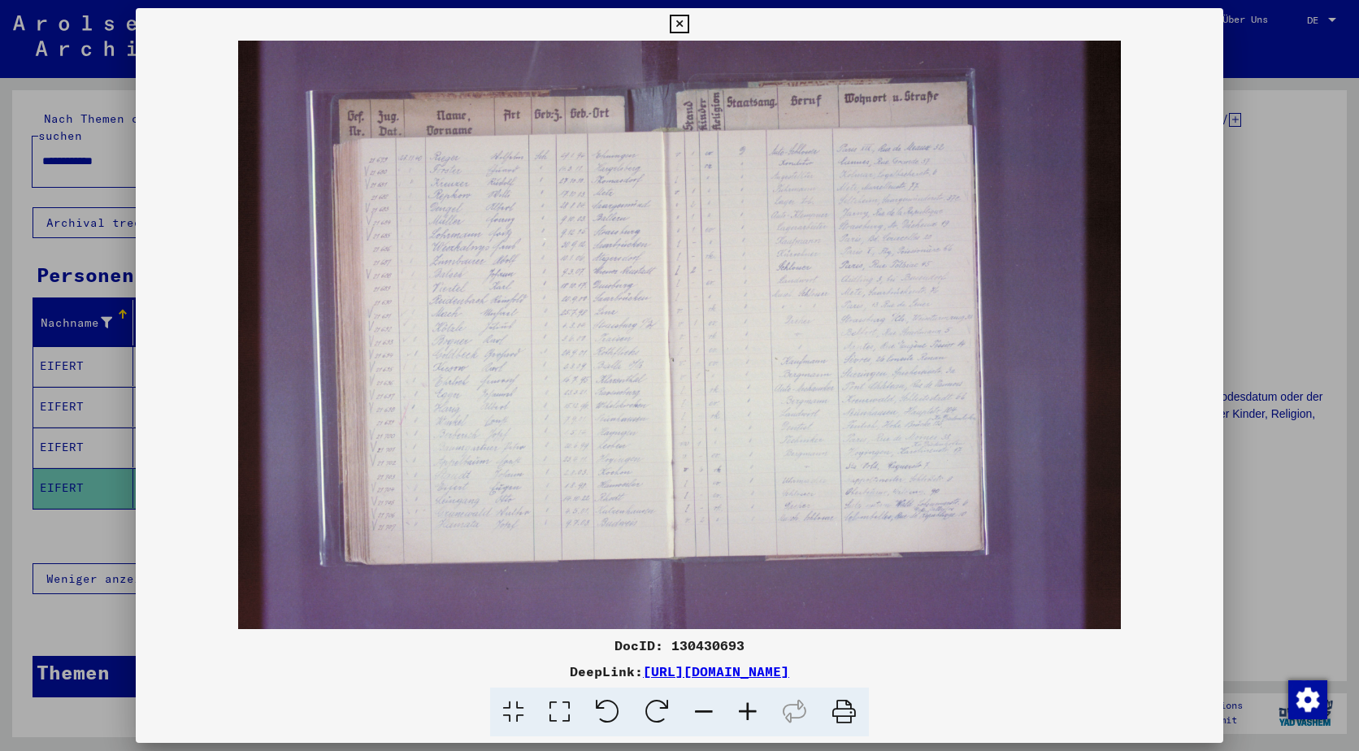
click at [682, 19] on icon at bounding box center [679, 25] width 19 height 20
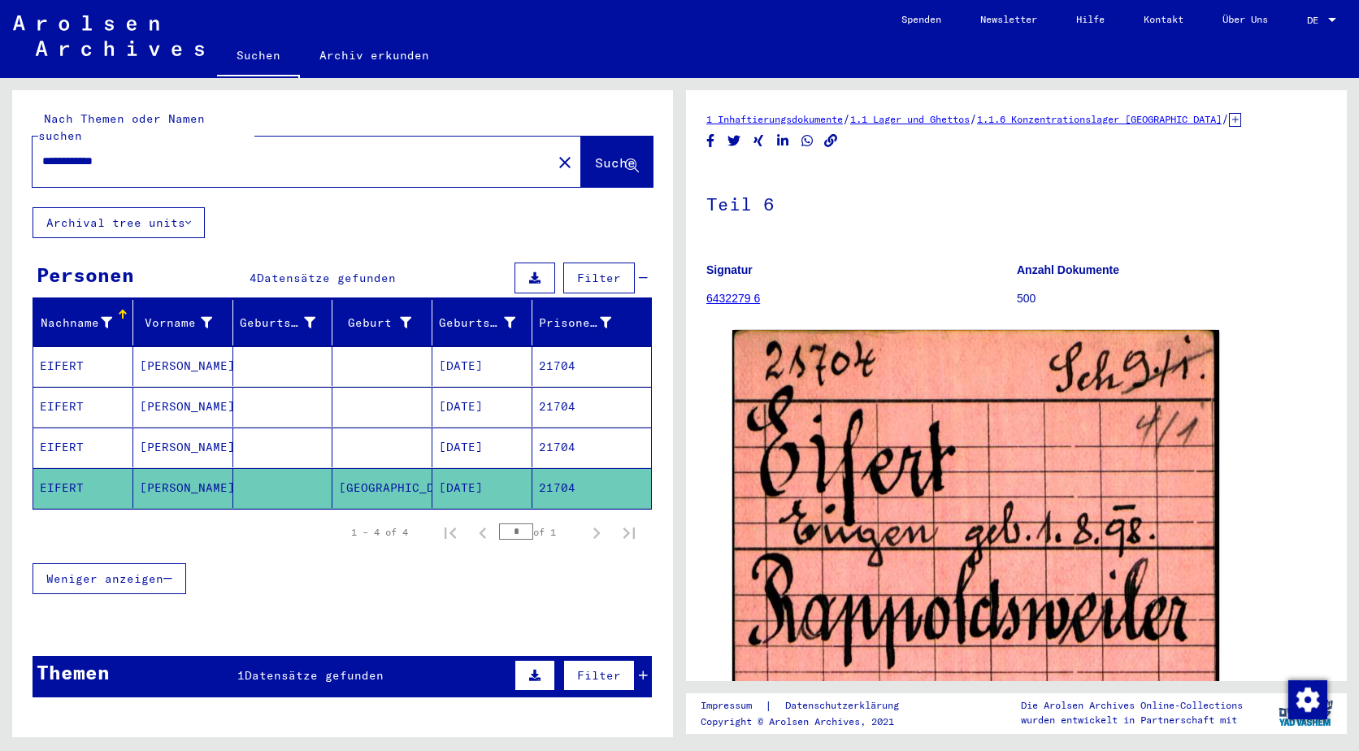
click at [59, 432] on mat-cell "EIFERT" at bounding box center [83, 448] width 100 height 40
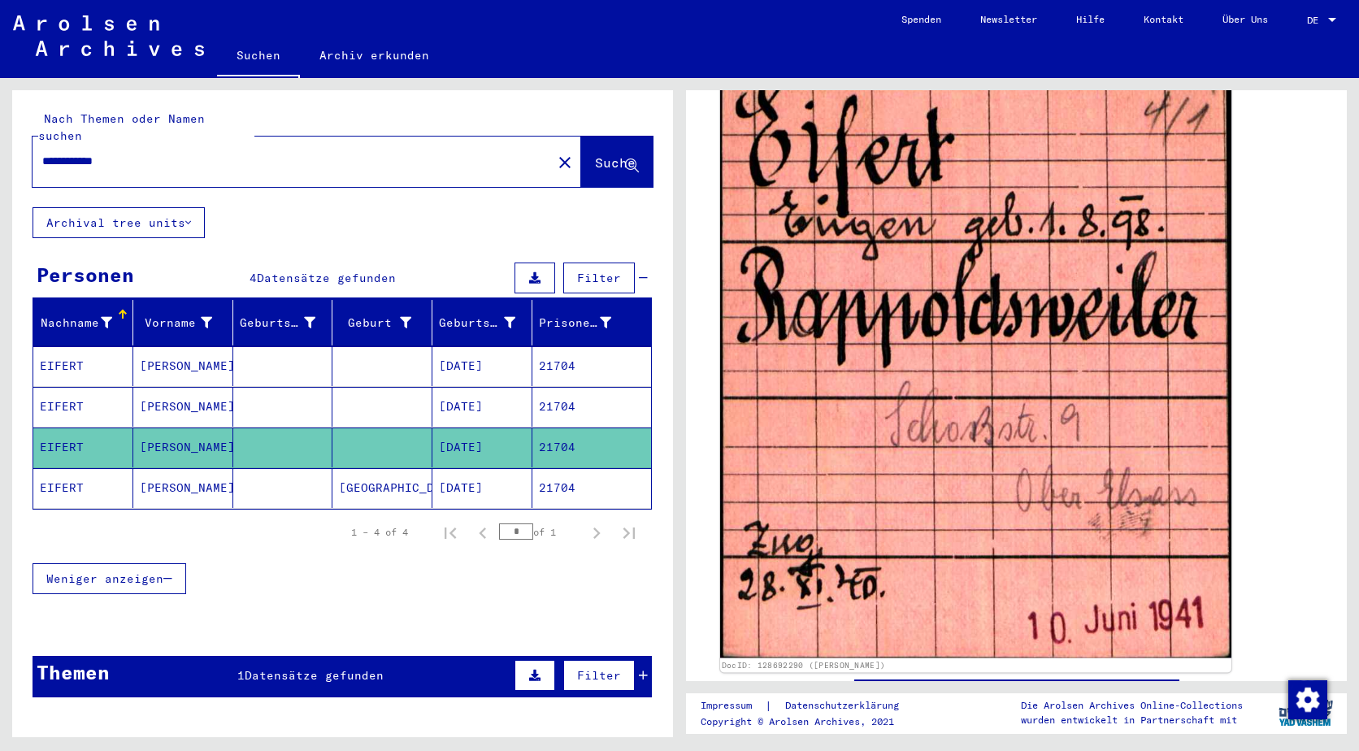
scroll to position [325, 0]
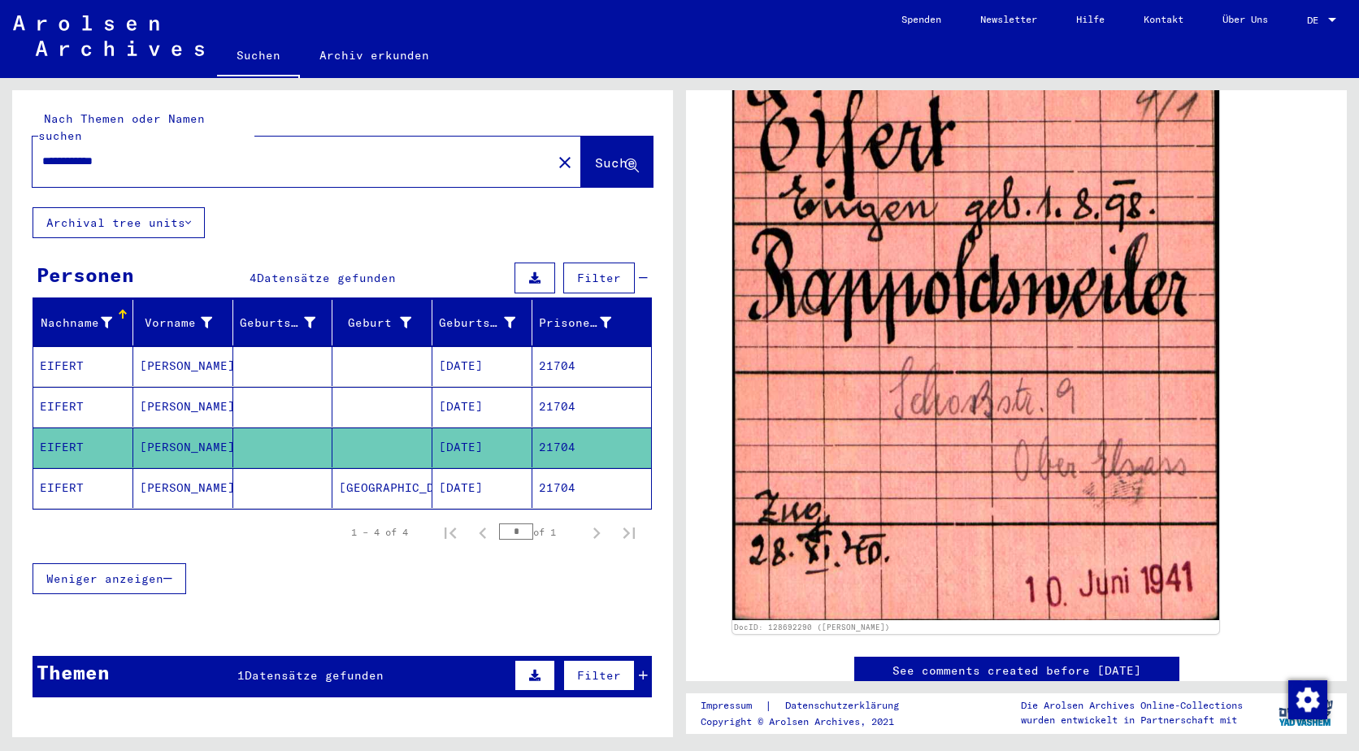
click at [80, 468] on mat-cell "EIFERT" at bounding box center [83, 488] width 100 height 40
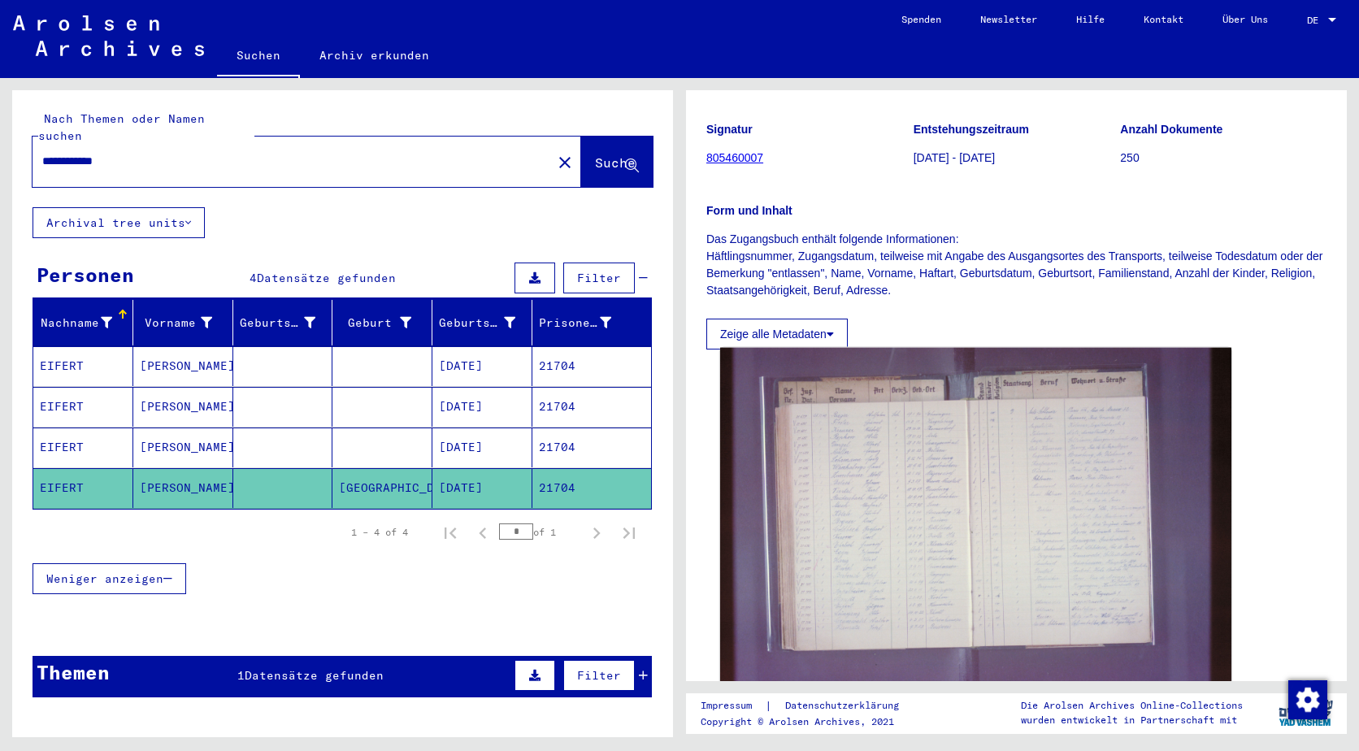
scroll to position [163, 0]
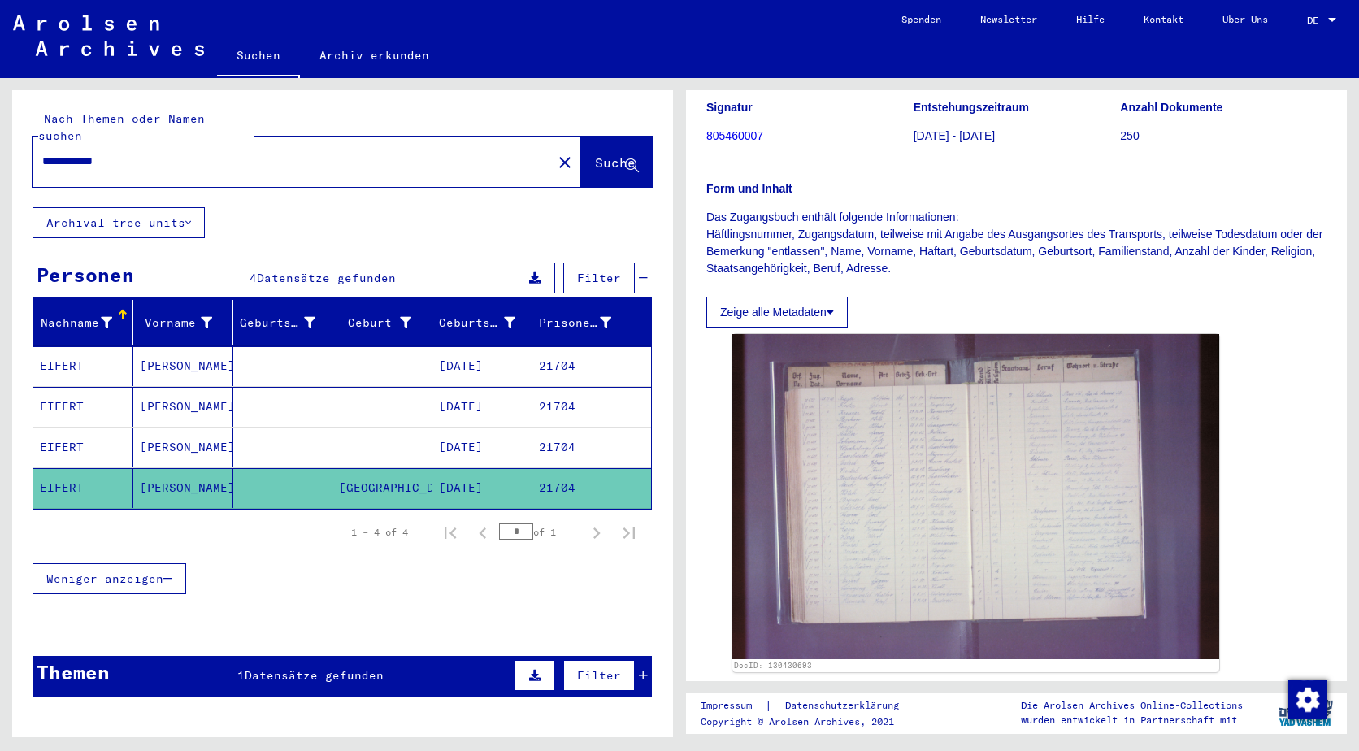
click at [72, 346] on mat-cell "EIFERT" at bounding box center [83, 366] width 100 height 40
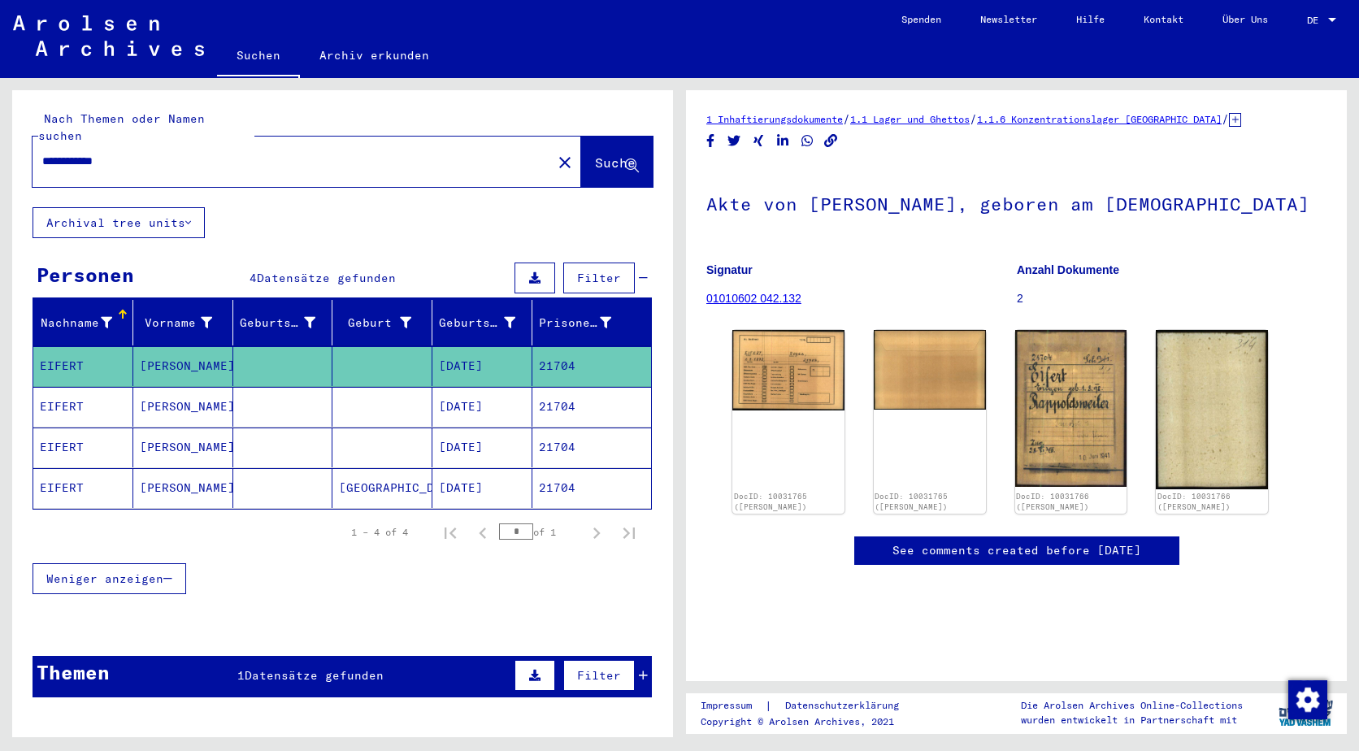
drag, startPoint x: 162, startPoint y: 150, endPoint x: -3, endPoint y: 149, distance: 165.0
click at [0, 149] on html "**********" at bounding box center [679, 375] width 1359 height 751
type input "**********"
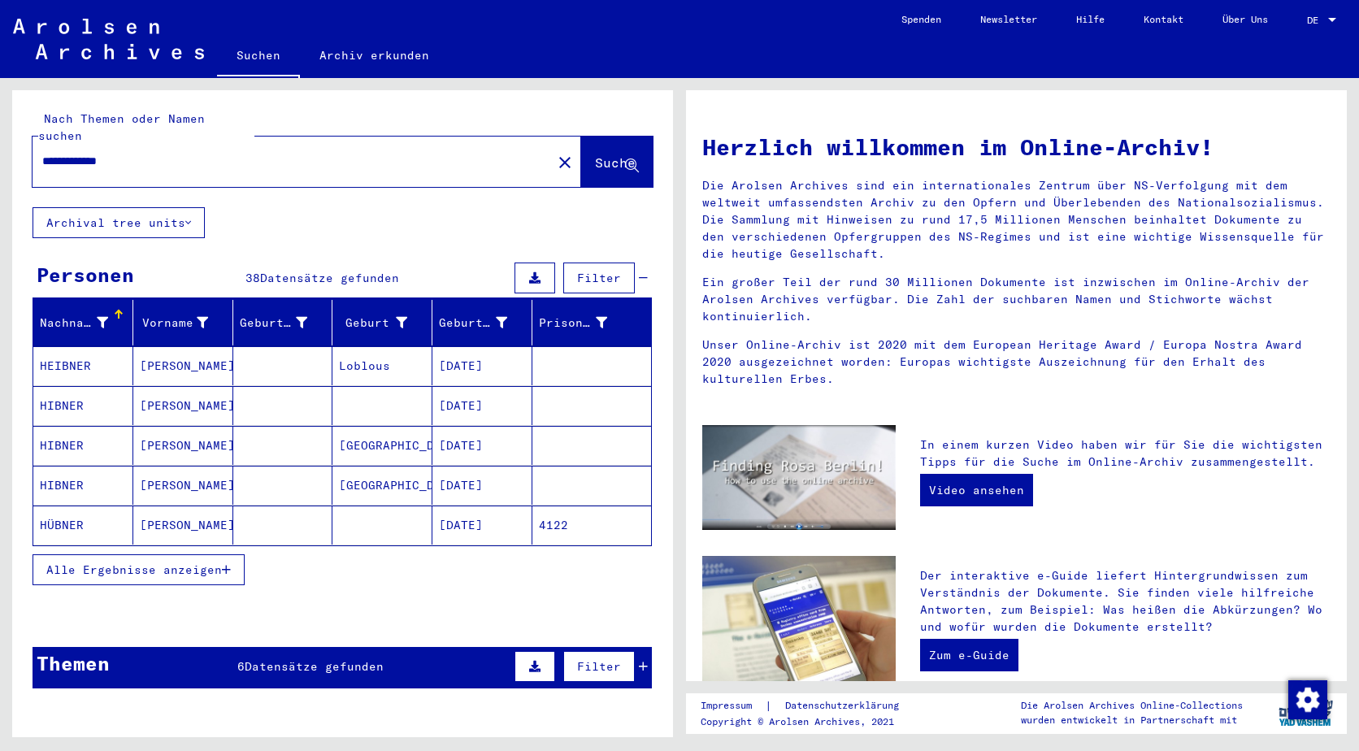
click at [99, 506] on mat-cell "HÜBNER" at bounding box center [83, 525] width 100 height 39
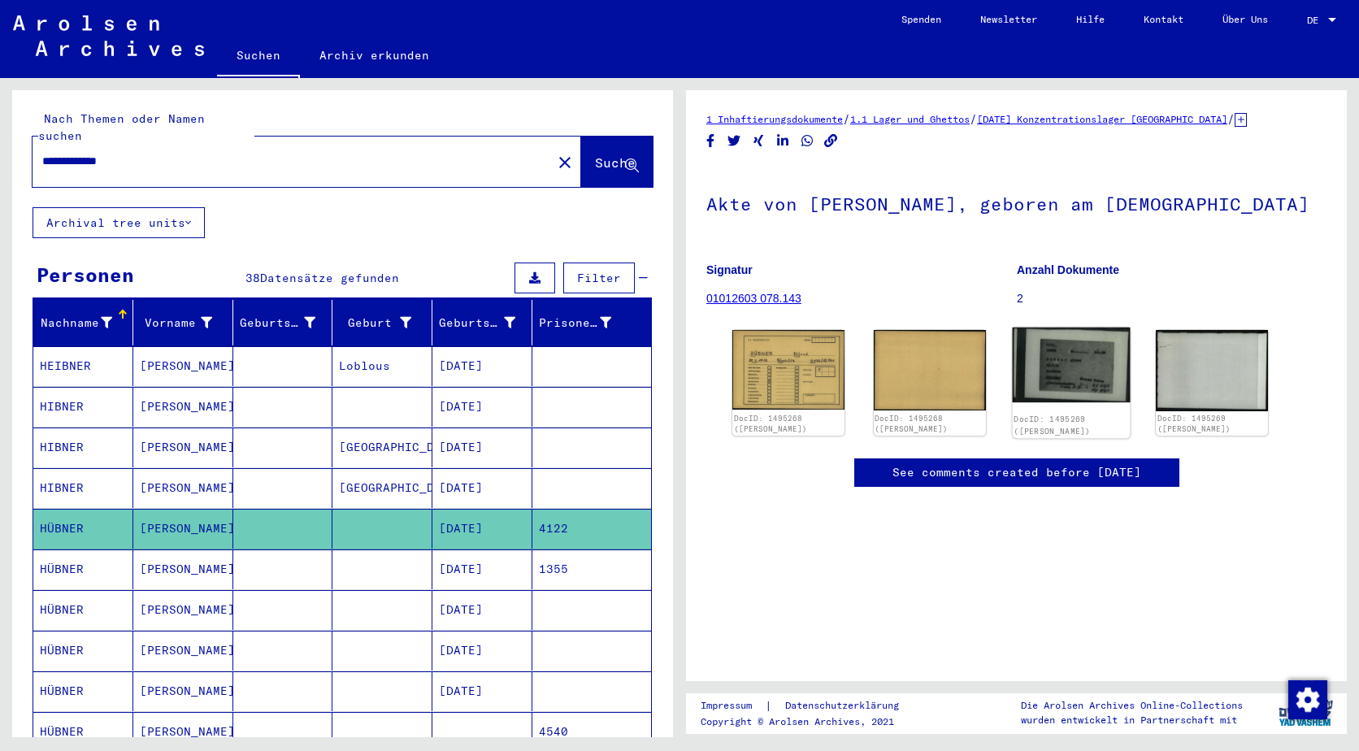
click at [1052, 374] on img at bounding box center [1071, 365] width 118 height 75
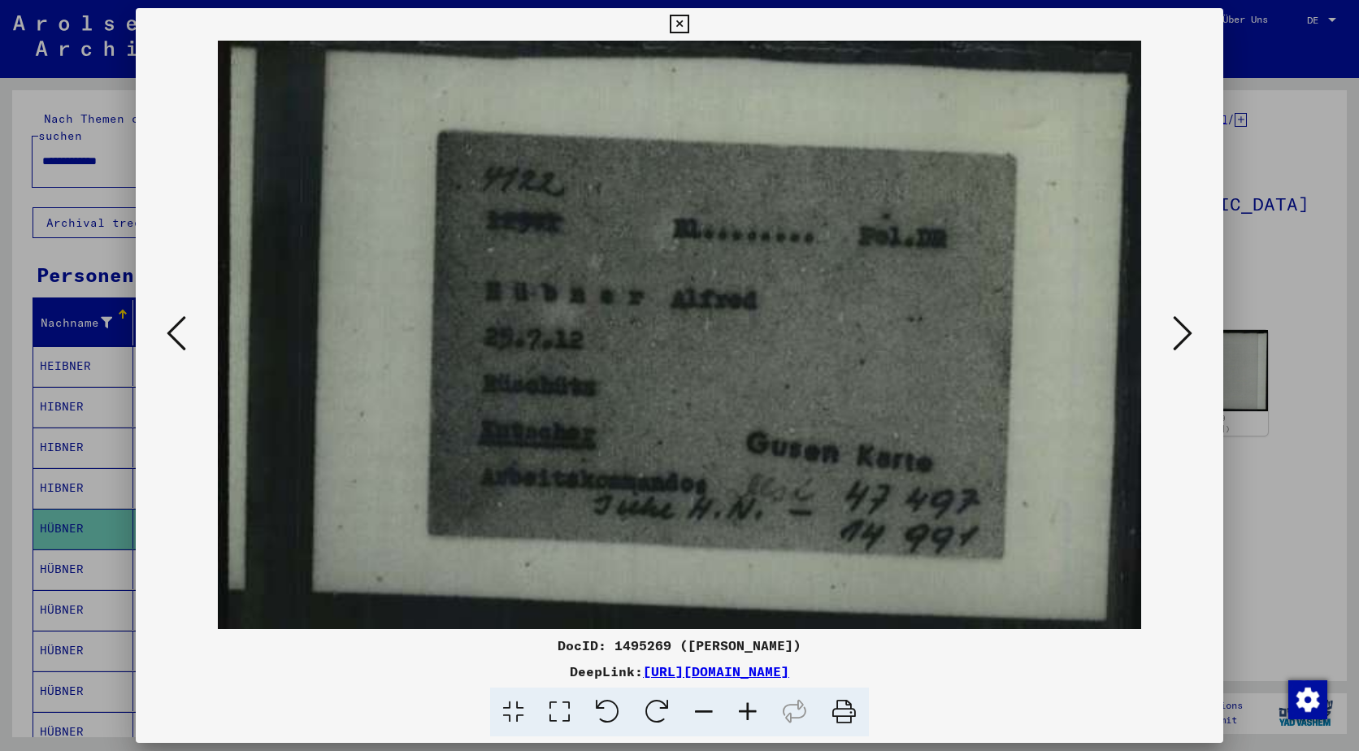
click at [1184, 340] on icon at bounding box center [1183, 333] width 20 height 39
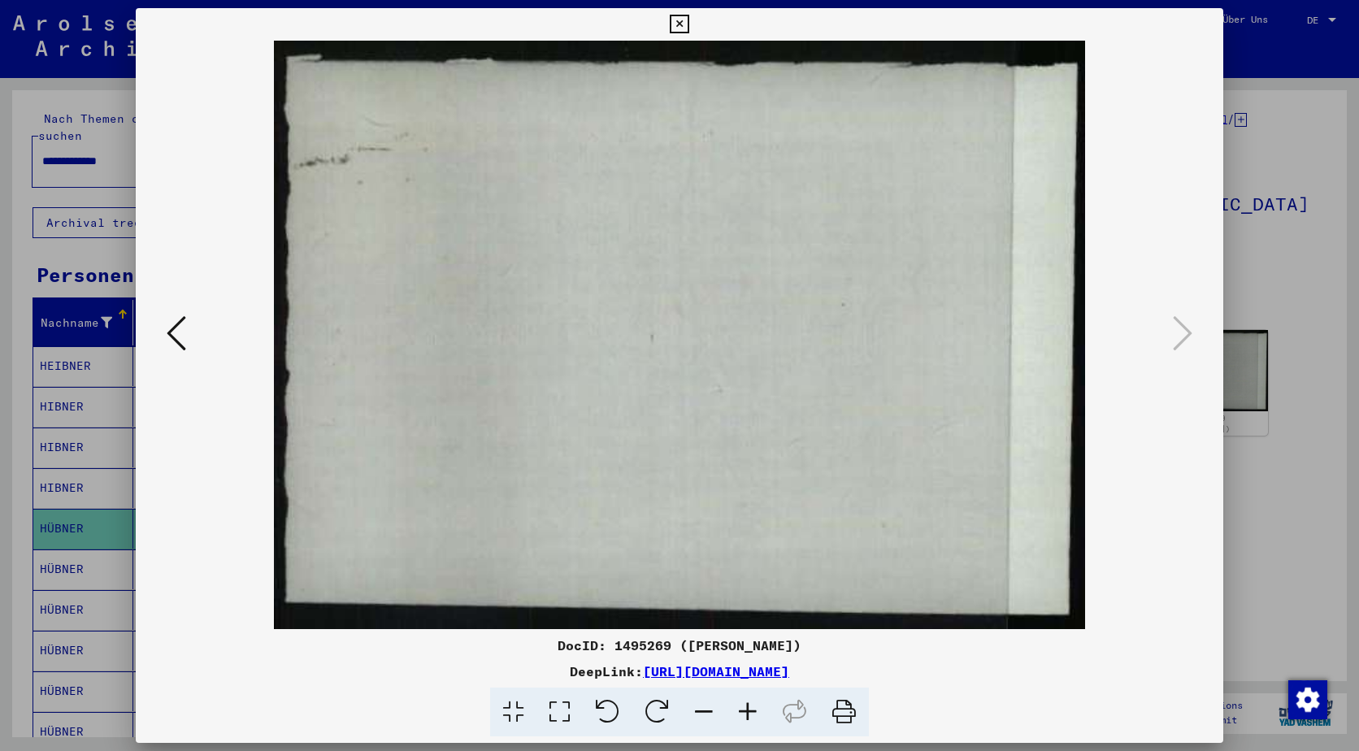
click at [63, 559] on div at bounding box center [679, 375] width 1359 height 751
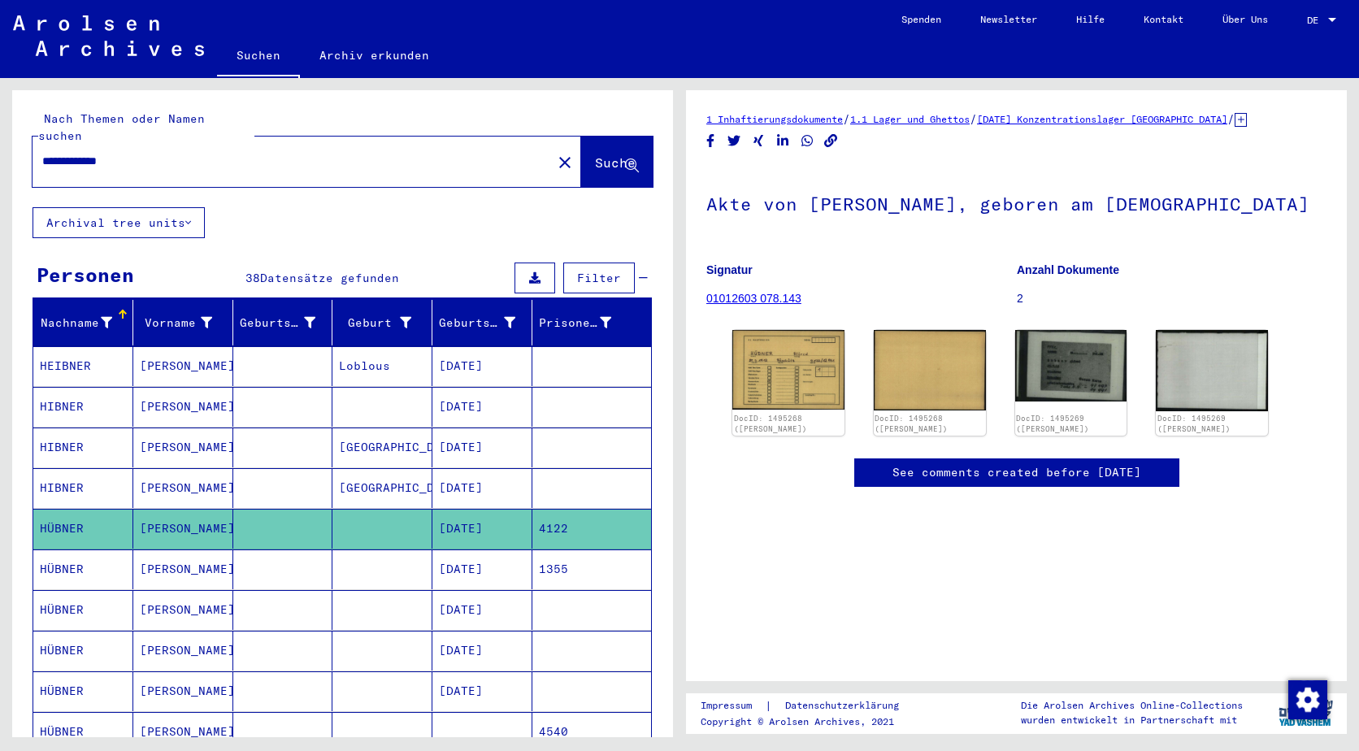
click at [67, 555] on mat-cell "HÜBNER" at bounding box center [83, 569] width 100 height 40
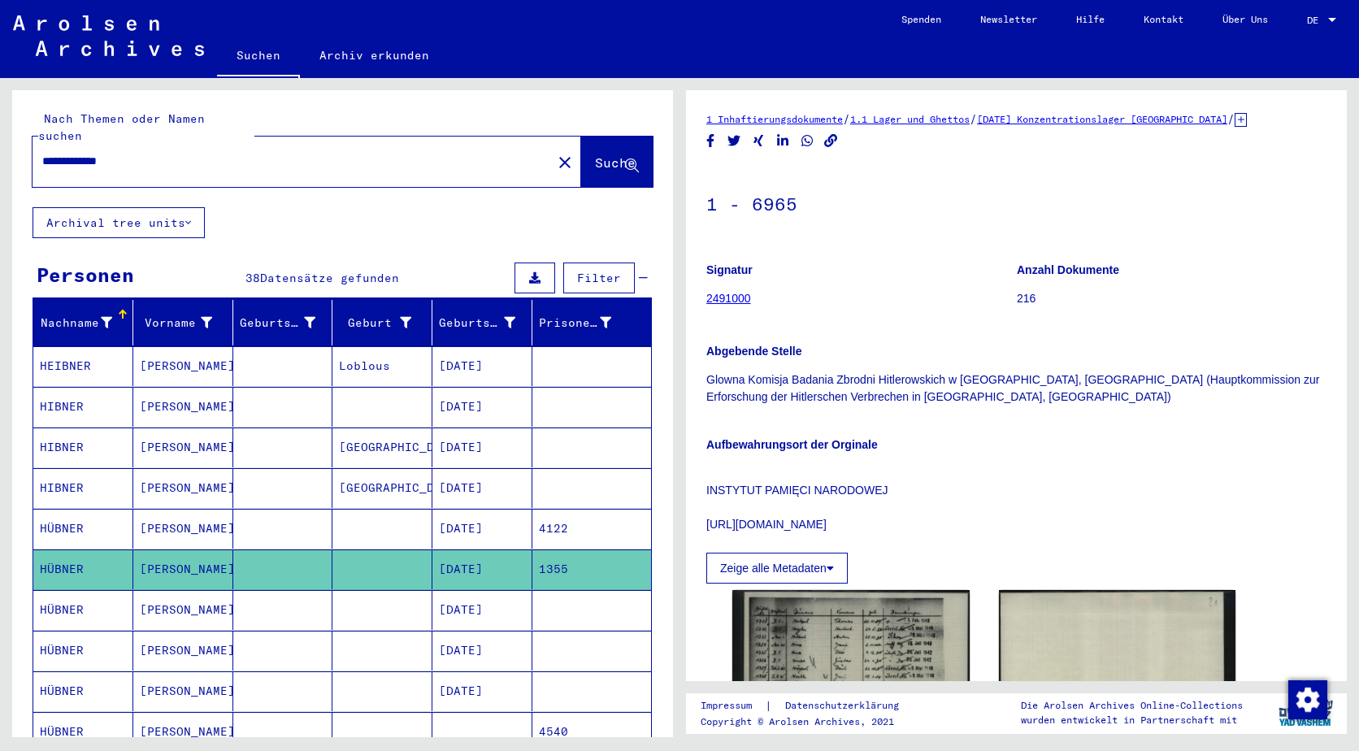
click at [67, 555] on mat-cell "HÜBNER" at bounding box center [83, 569] width 100 height 40
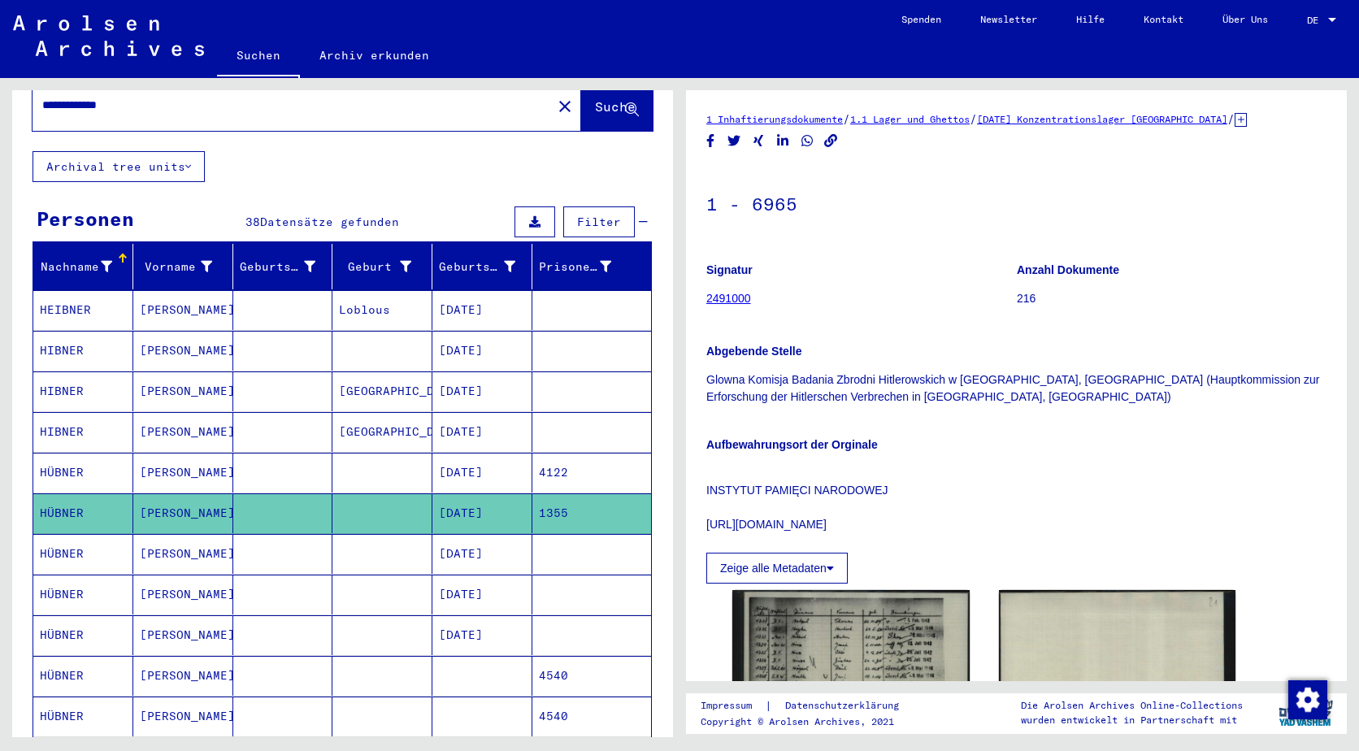
scroll to position [81, 0]
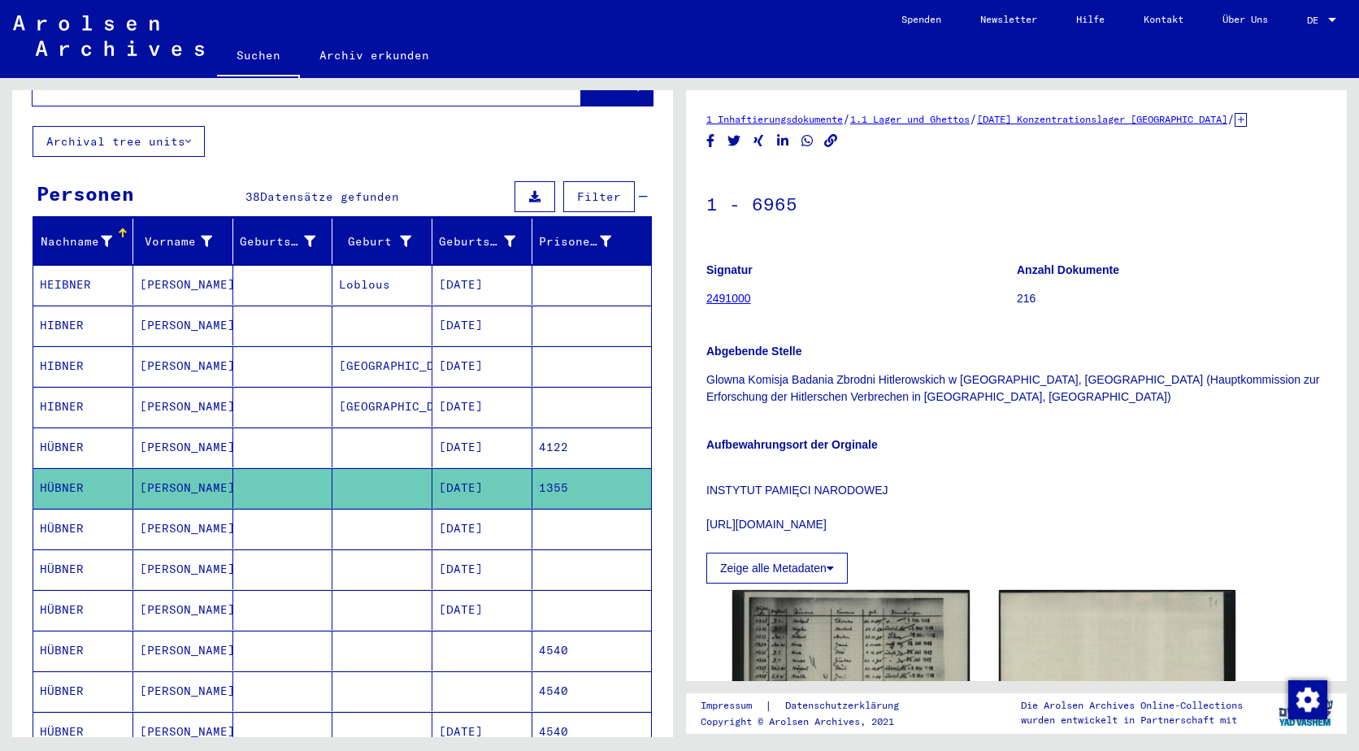
click at [69, 515] on mat-cell "HÜBNER" at bounding box center [83, 529] width 100 height 40
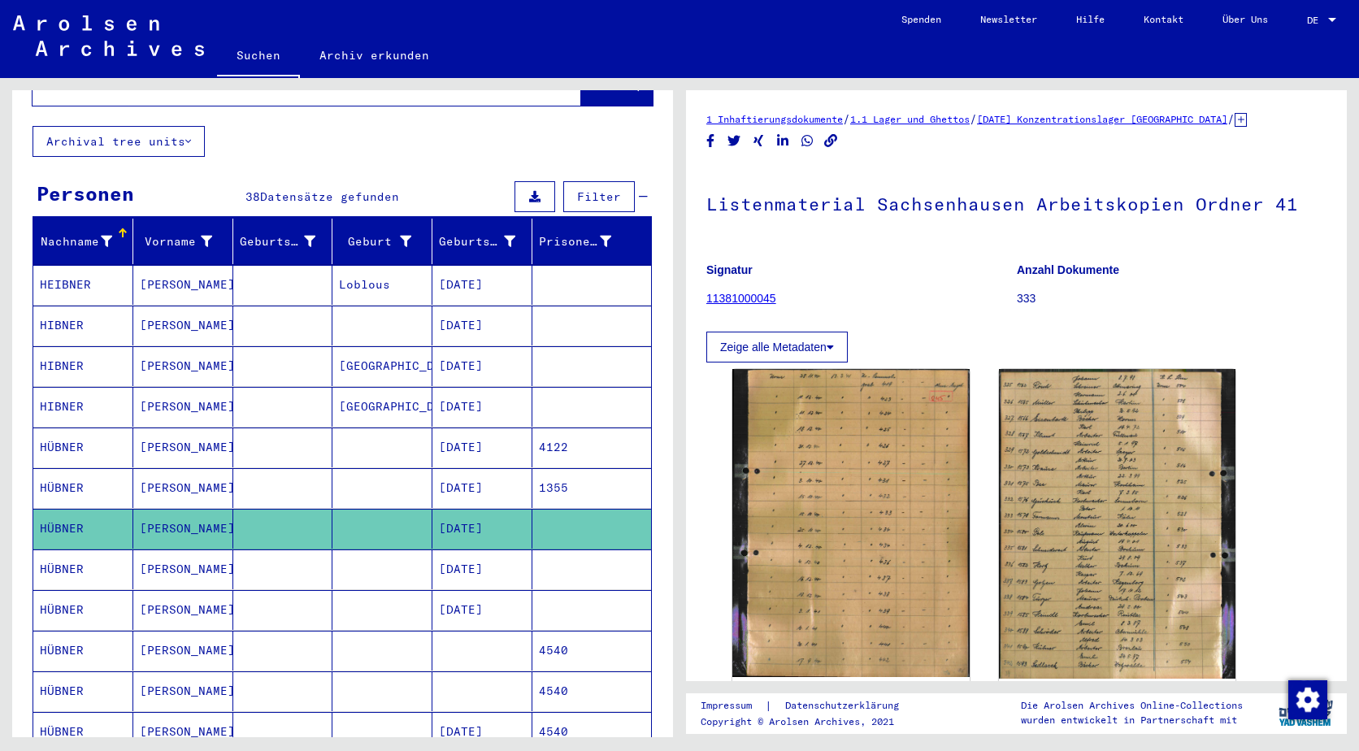
click at [83, 553] on mat-cell "HÜBNER" at bounding box center [83, 569] width 100 height 40
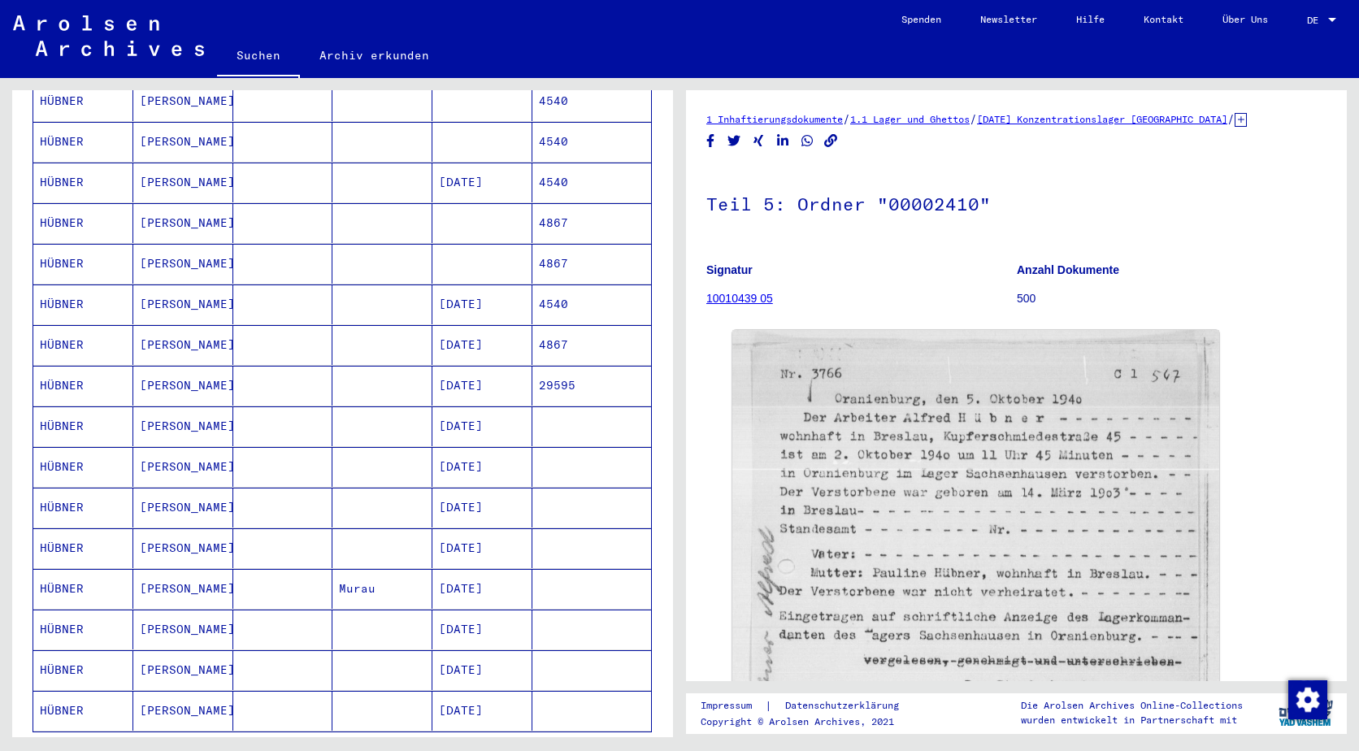
scroll to position [732, 0]
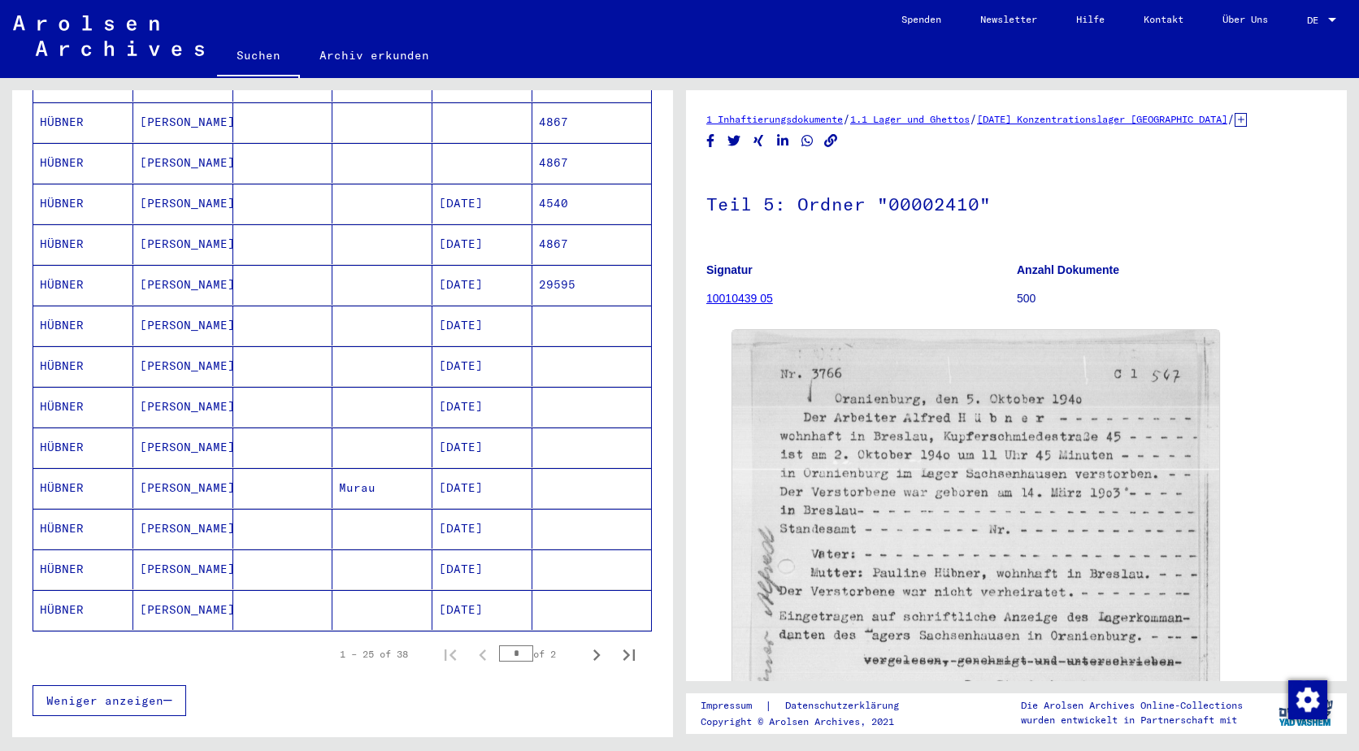
click at [78, 272] on mat-cell "HÜBNER" at bounding box center [83, 285] width 100 height 40
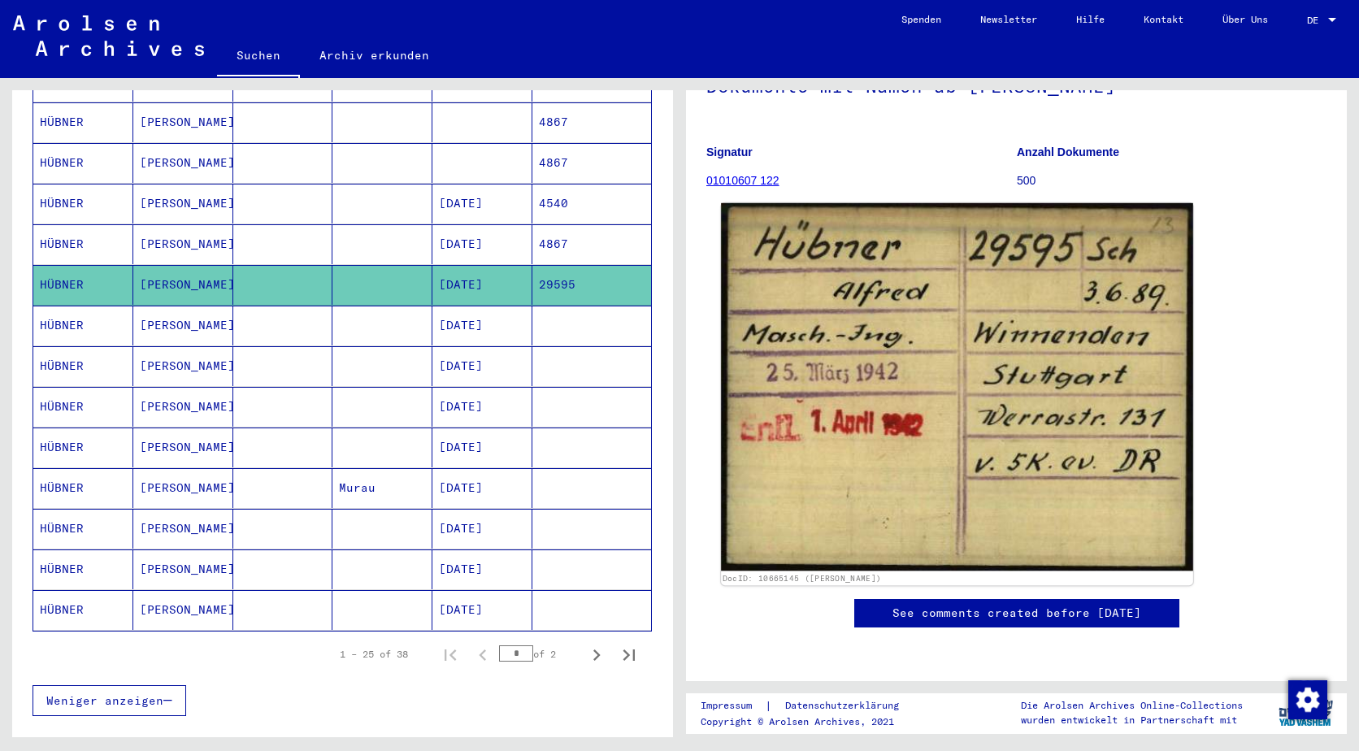
scroll to position [406, 0]
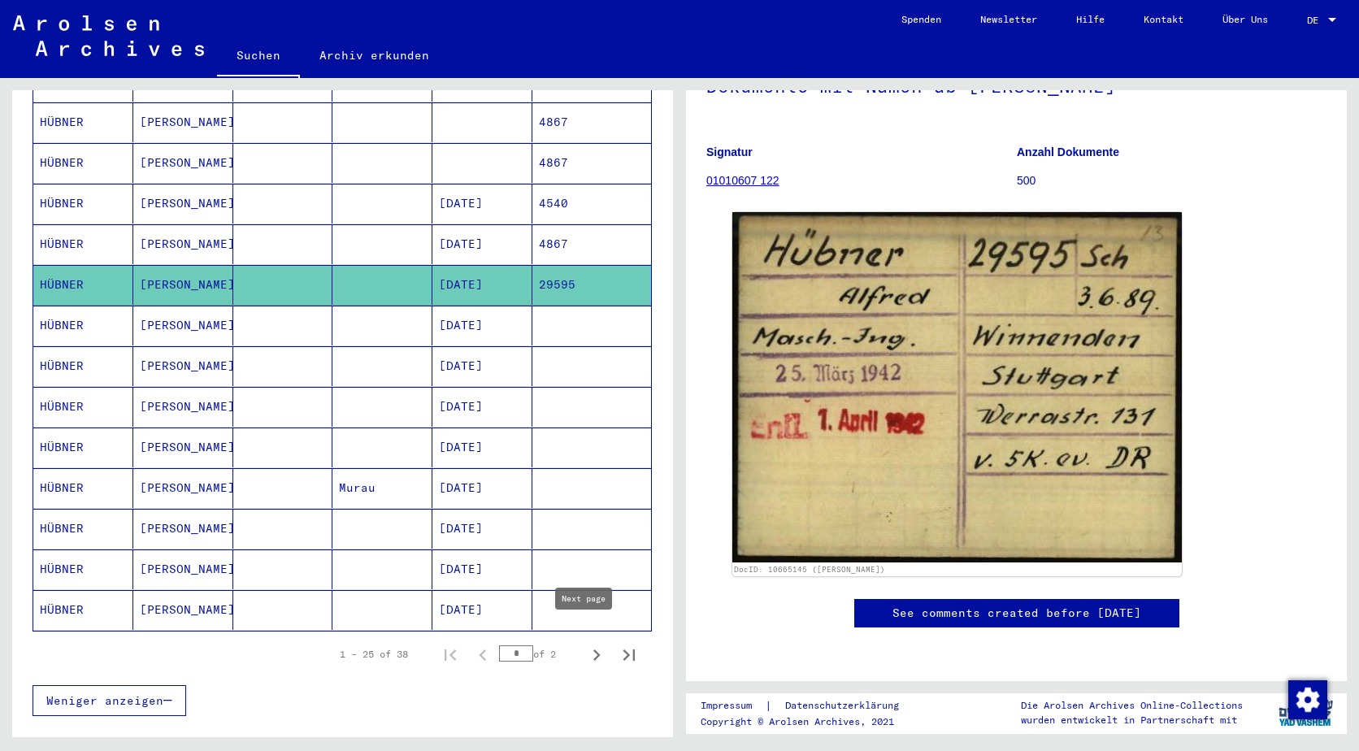
click at [585, 644] on icon "Next page" at bounding box center [596, 655] width 23 height 23
type input "*"
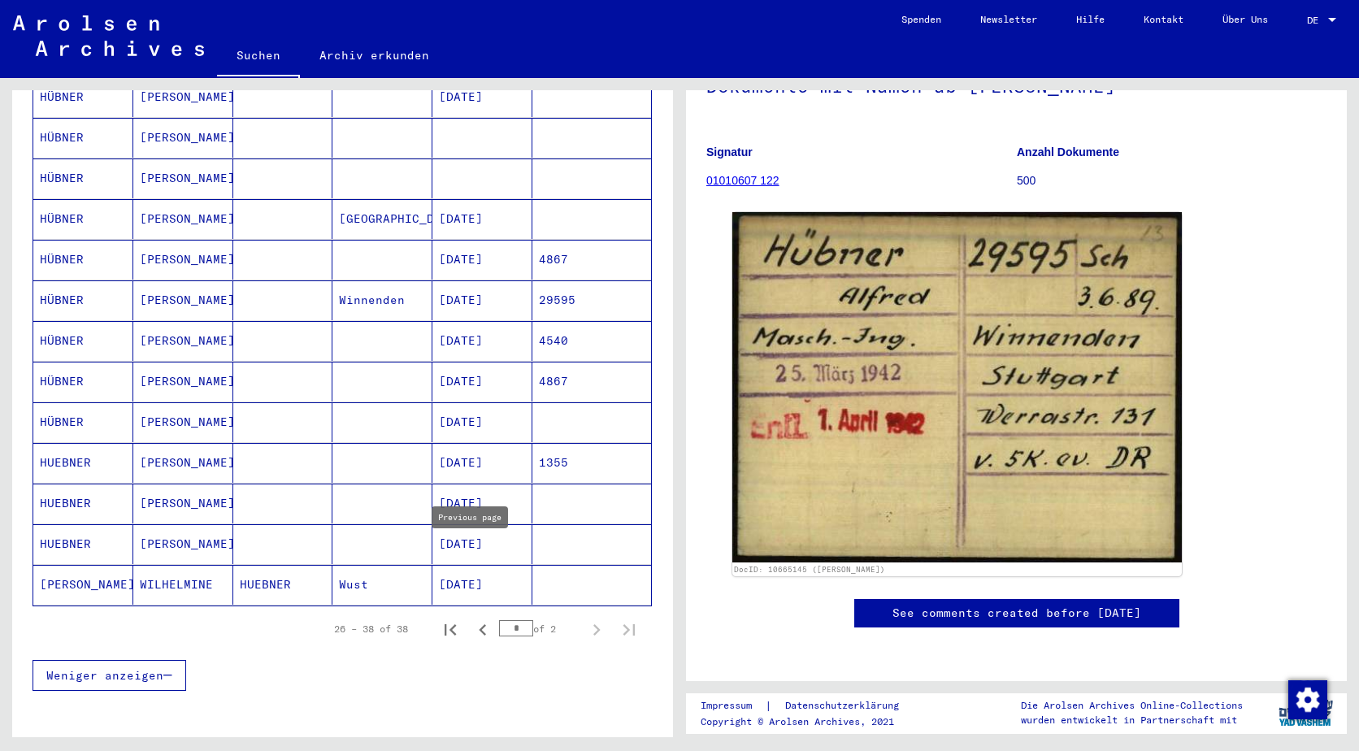
scroll to position [244, 0]
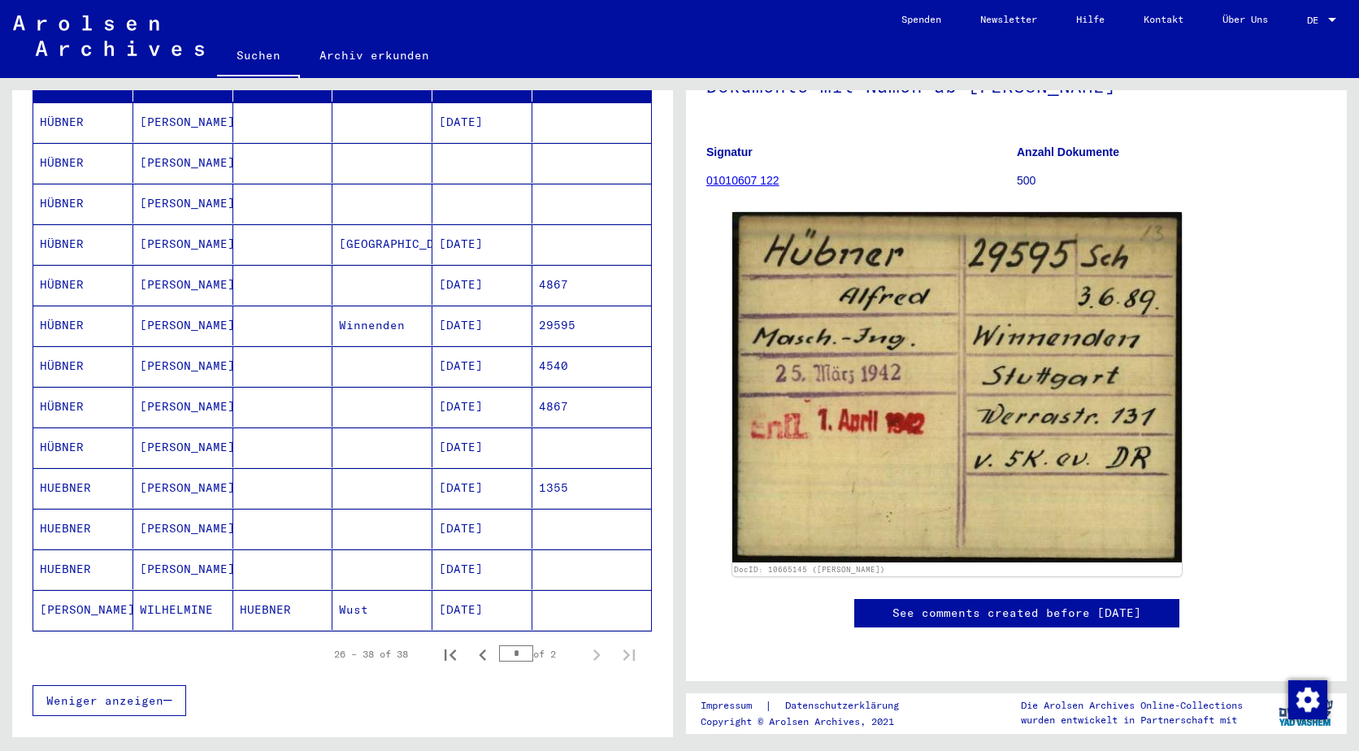
click at [72, 309] on mat-cell "HÜBNER" at bounding box center [83, 326] width 100 height 40
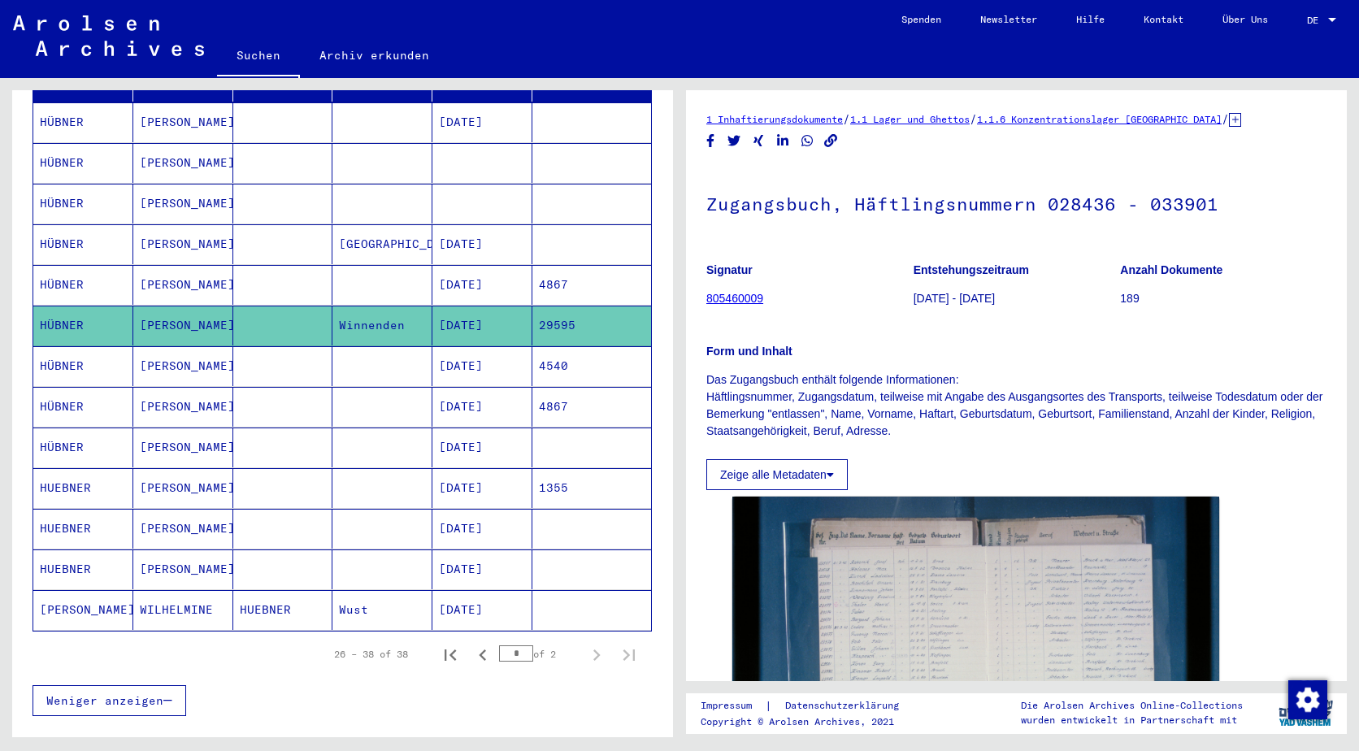
click at [89, 346] on mat-cell "HÜBNER" at bounding box center [83, 366] width 100 height 40
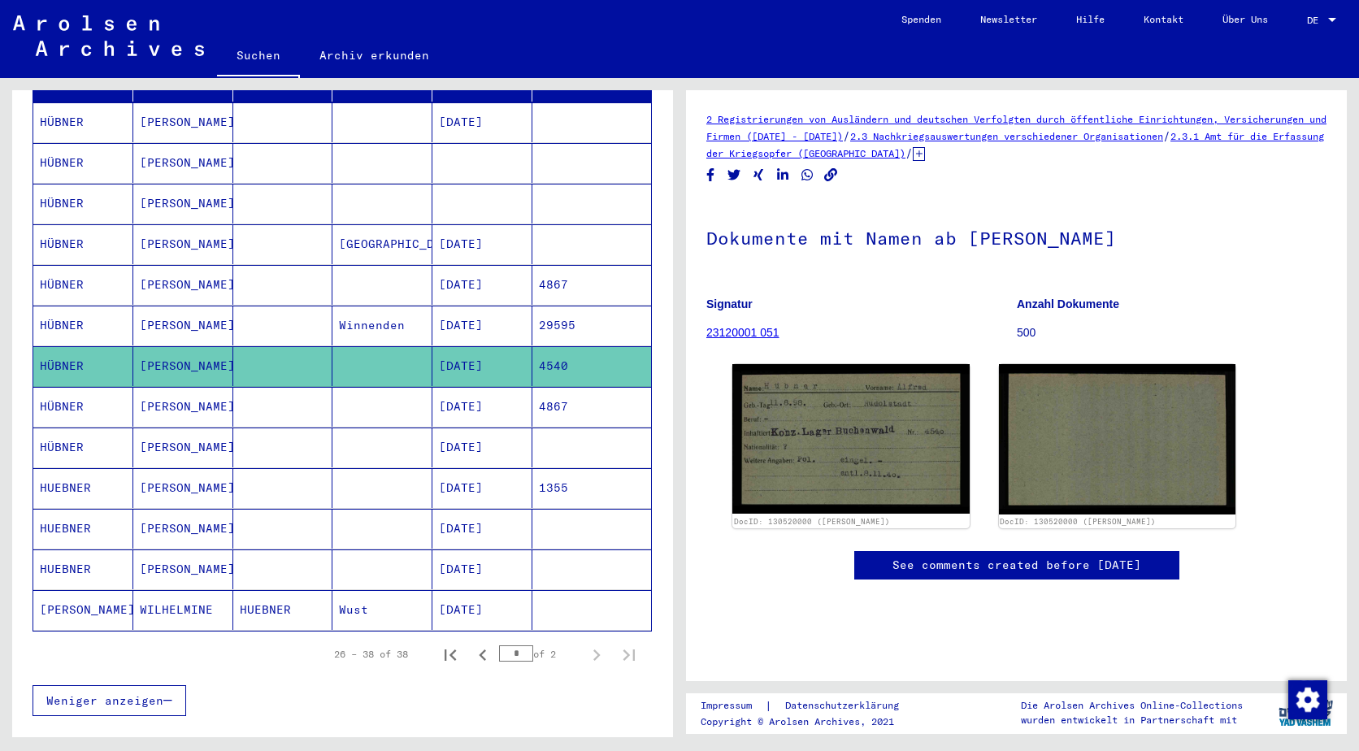
click at [85, 306] on mat-cell "HÜBNER" at bounding box center [83, 326] width 100 height 40
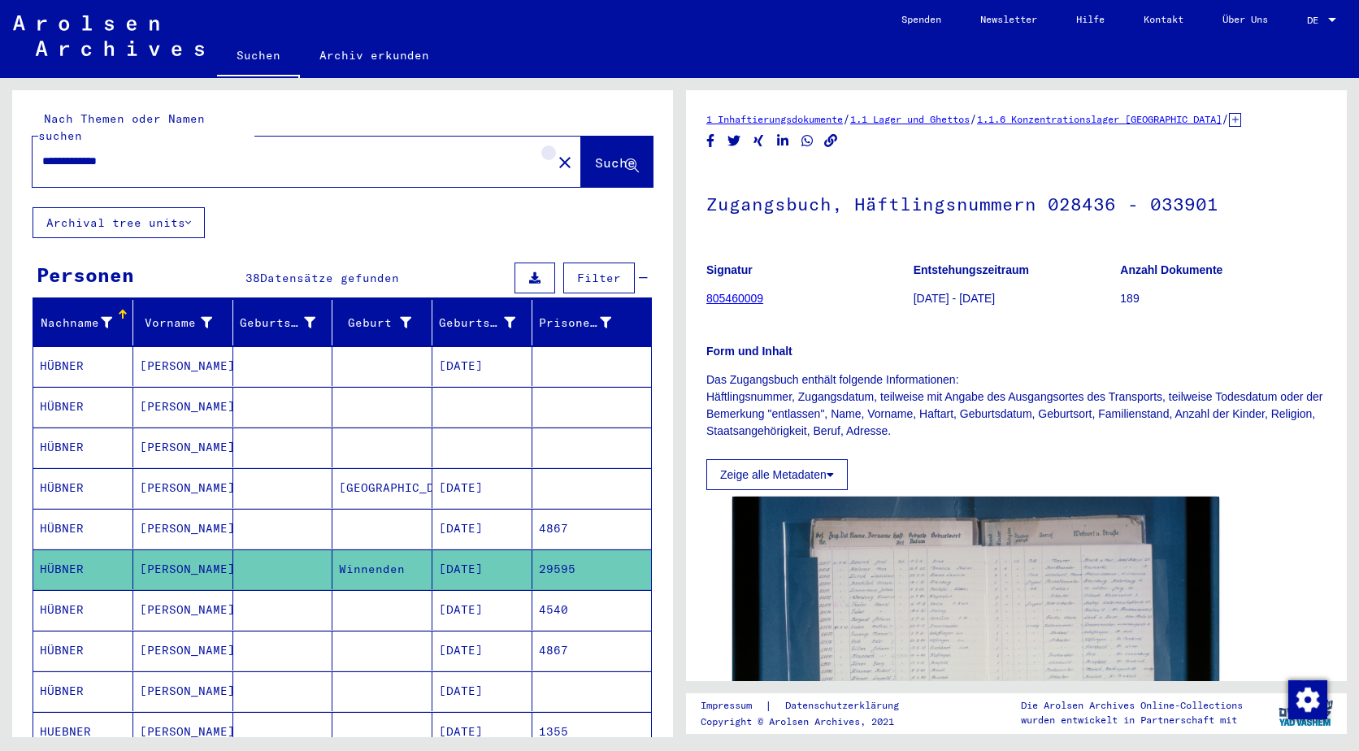
click at [555, 153] on mat-icon "close" at bounding box center [565, 163] width 20 height 20
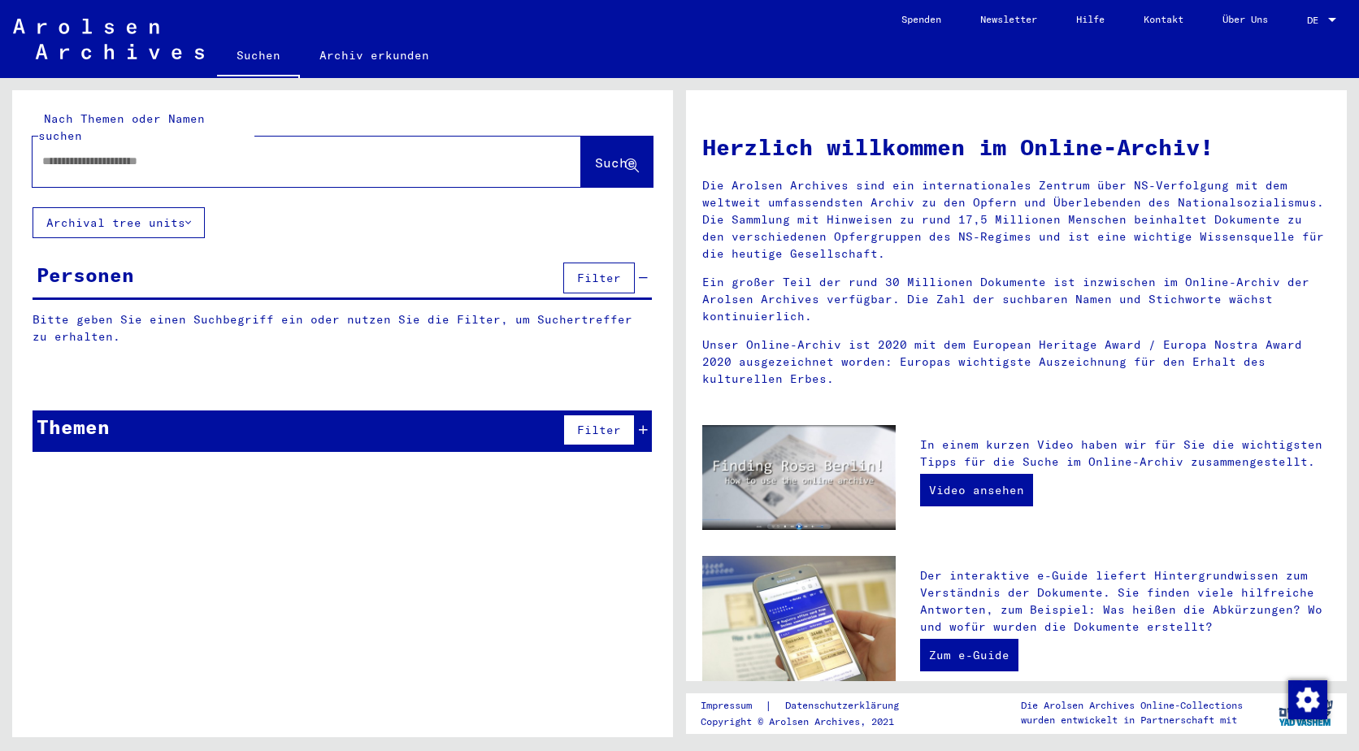
click at [311, 143] on div at bounding box center [283, 161] width 500 height 37
click at [306, 153] on input "text" at bounding box center [287, 161] width 490 height 17
type input "**********"
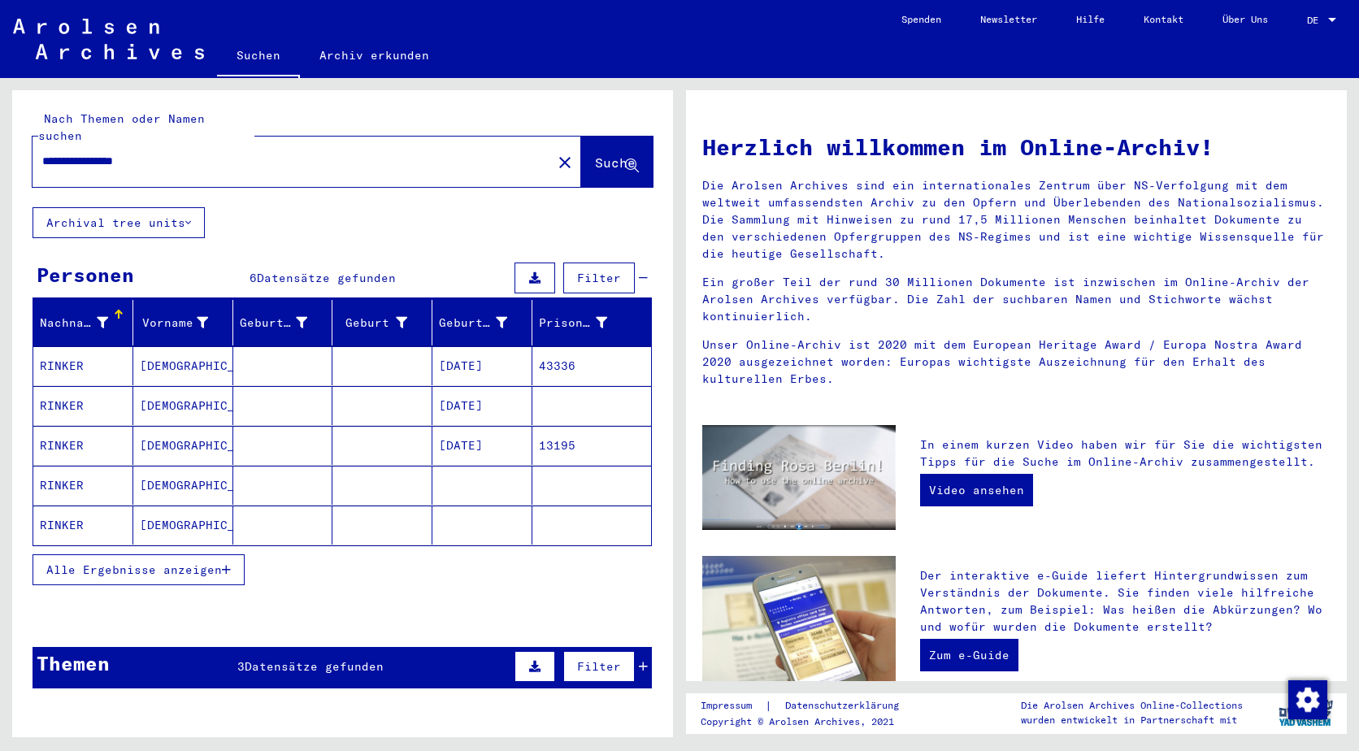
click at [79, 346] on mat-cell "RINKER" at bounding box center [83, 365] width 100 height 39
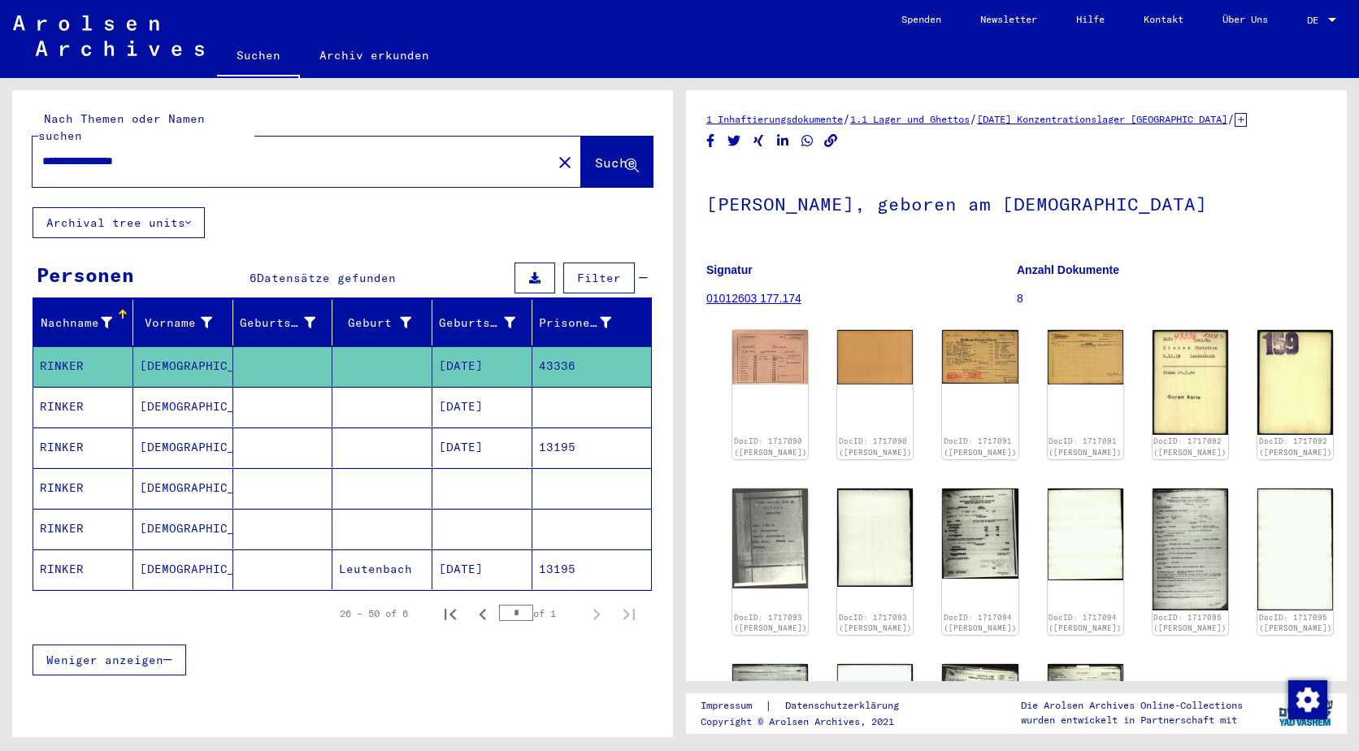
click at [80, 346] on mat-cell "RINKER" at bounding box center [83, 366] width 100 height 40
click at [1154, 534] on img at bounding box center [1190, 548] width 80 height 128
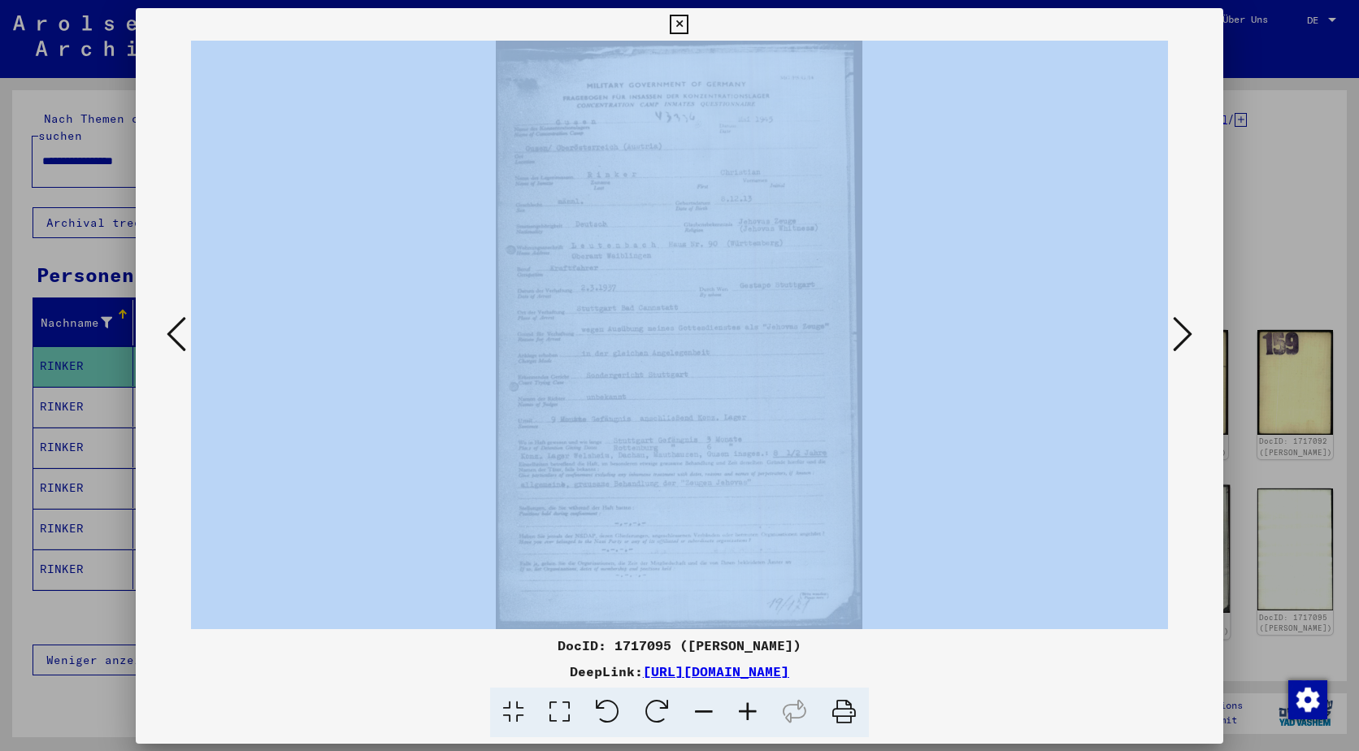
click at [1154, 534] on div at bounding box center [680, 335] width 1088 height 589
click at [1183, 334] on icon at bounding box center [1183, 333] width 20 height 39
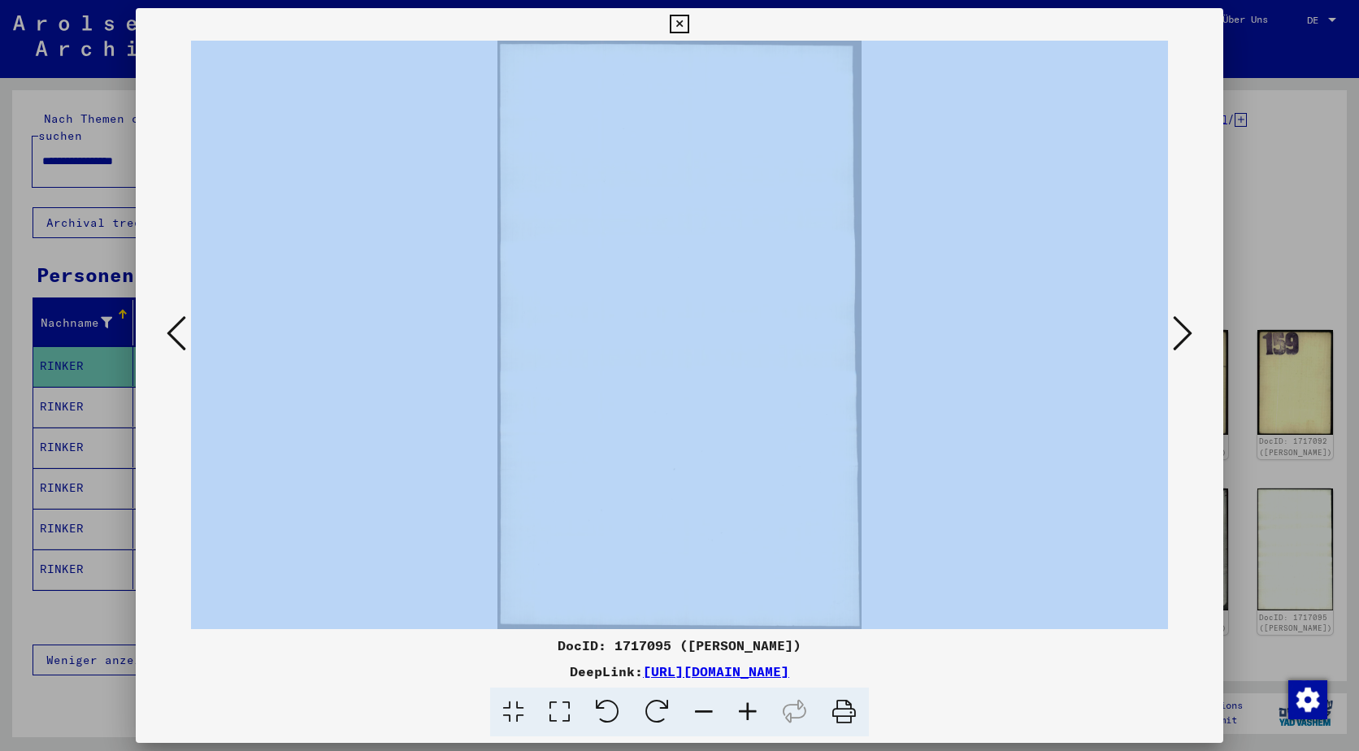
click at [1183, 334] on icon at bounding box center [1183, 333] width 20 height 39
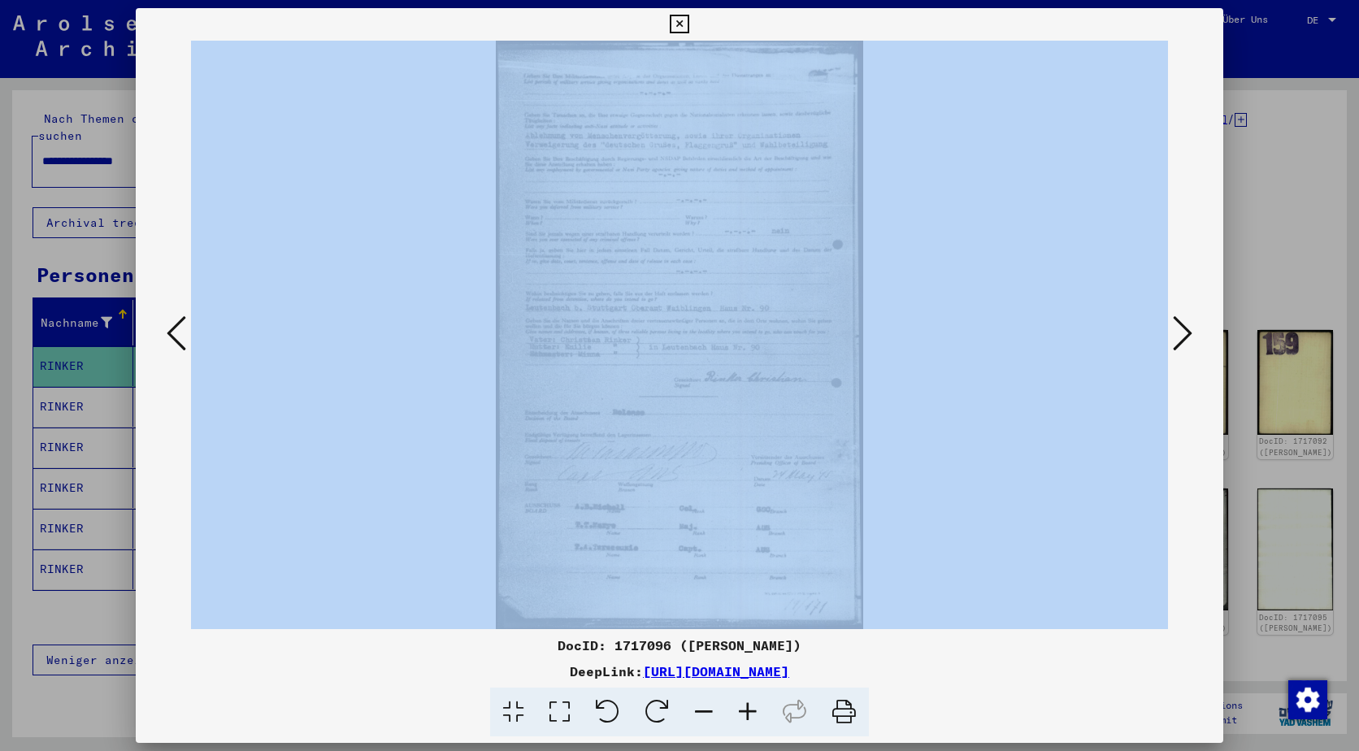
click at [675, 22] on icon at bounding box center [679, 25] width 19 height 20
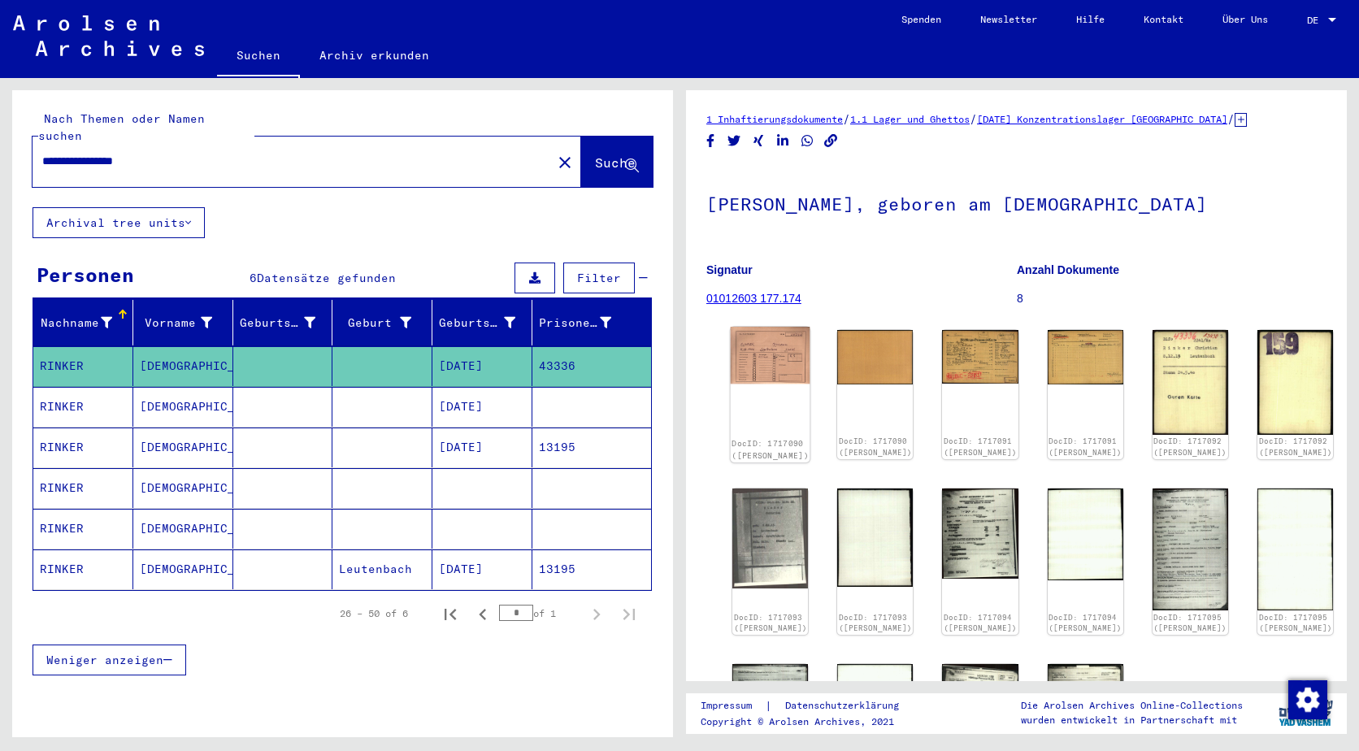
click at [766, 358] on img at bounding box center [771, 355] width 80 height 57
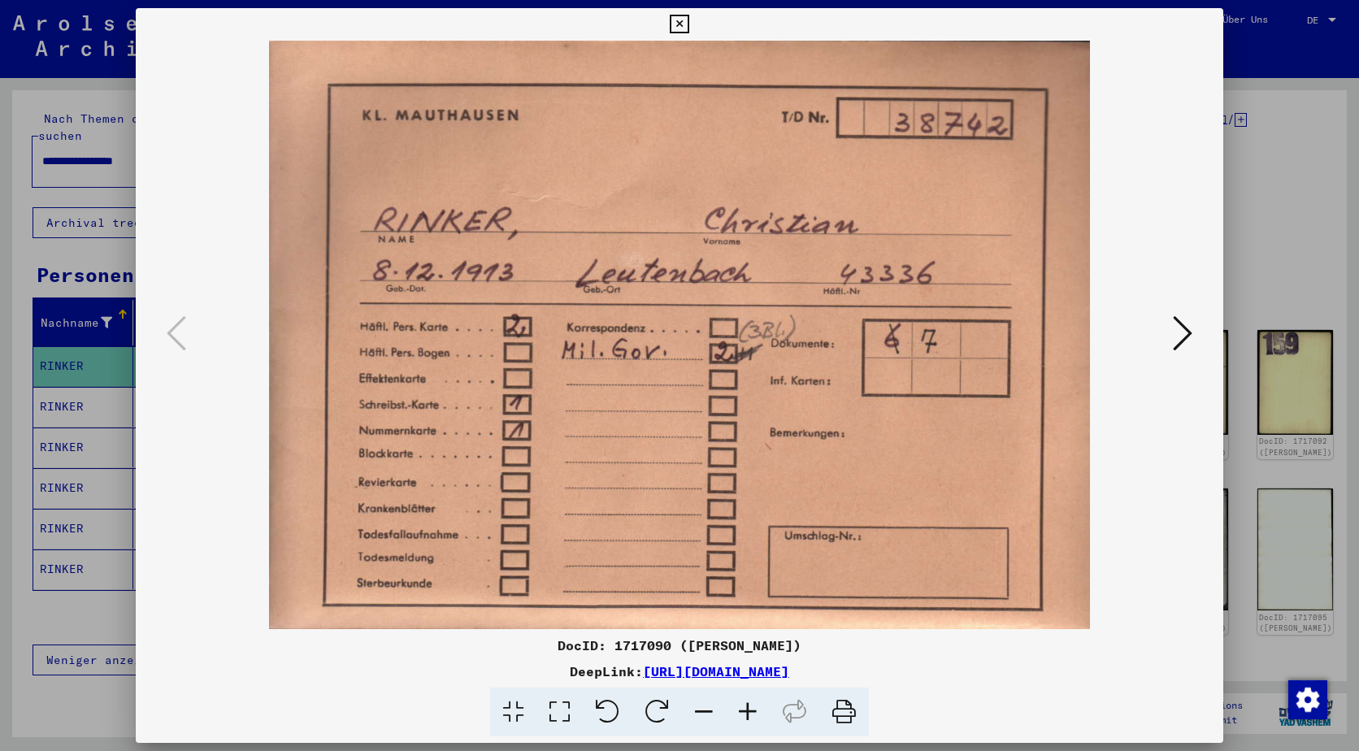
click at [1182, 337] on icon at bounding box center [1183, 333] width 20 height 39
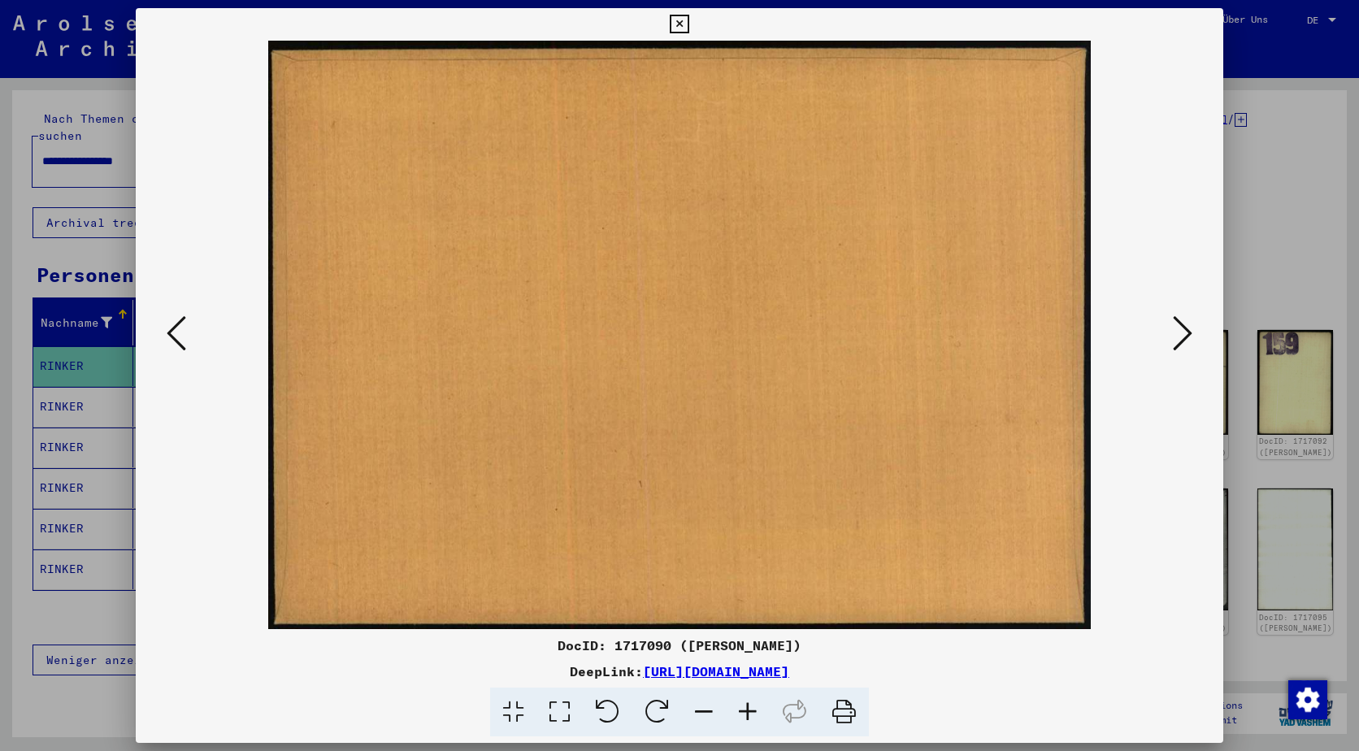
click at [1182, 337] on icon at bounding box center [1183, 333] width 20 height 39
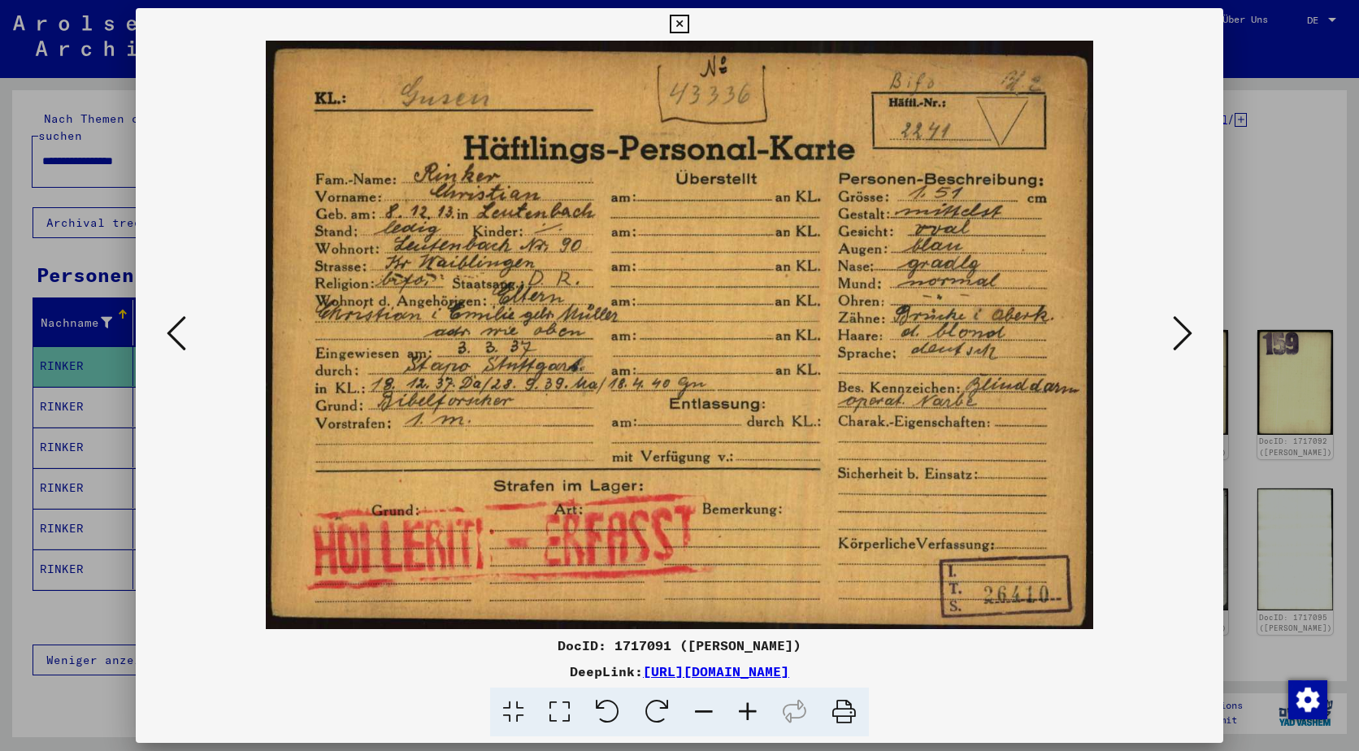
click at [1192, 339] on button at bounding box center [1182, 334] width 29 height 46
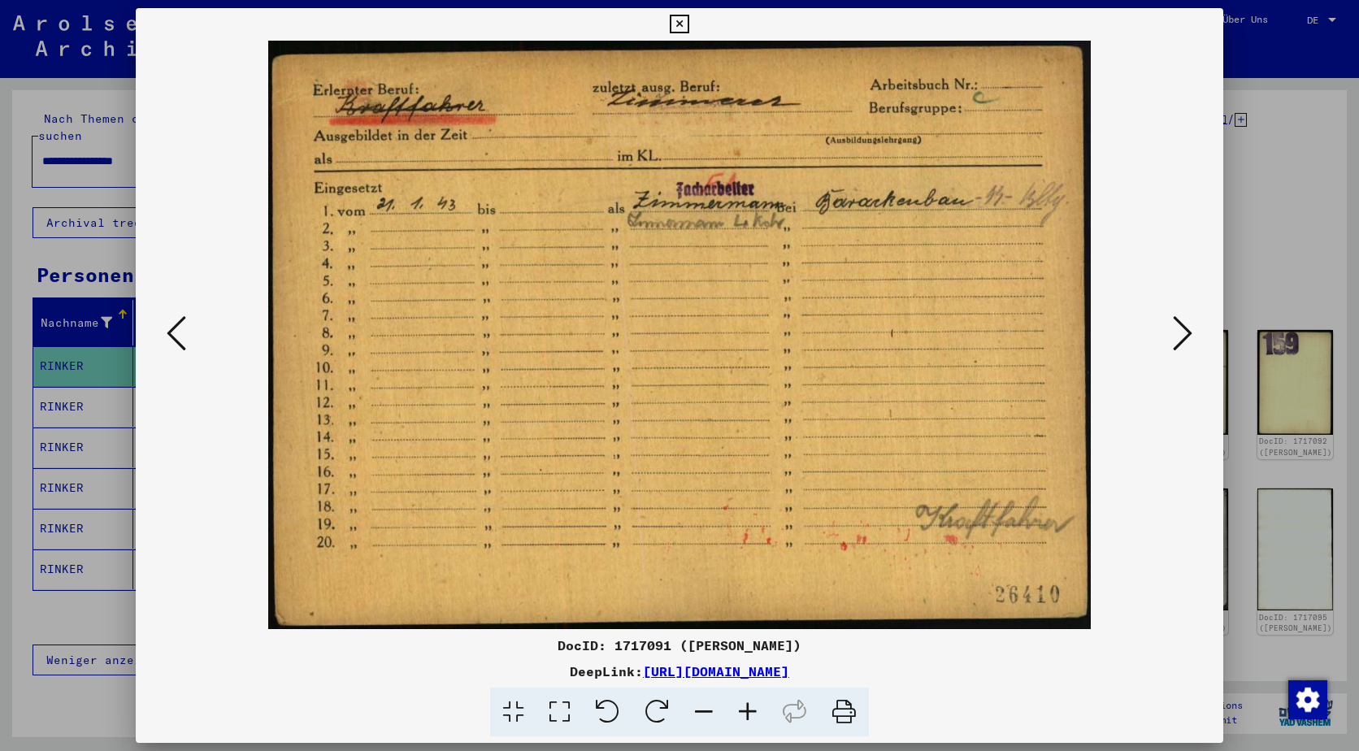
click at [1192, 339] on button at bounding box center [1182, 334] width 29 height 46
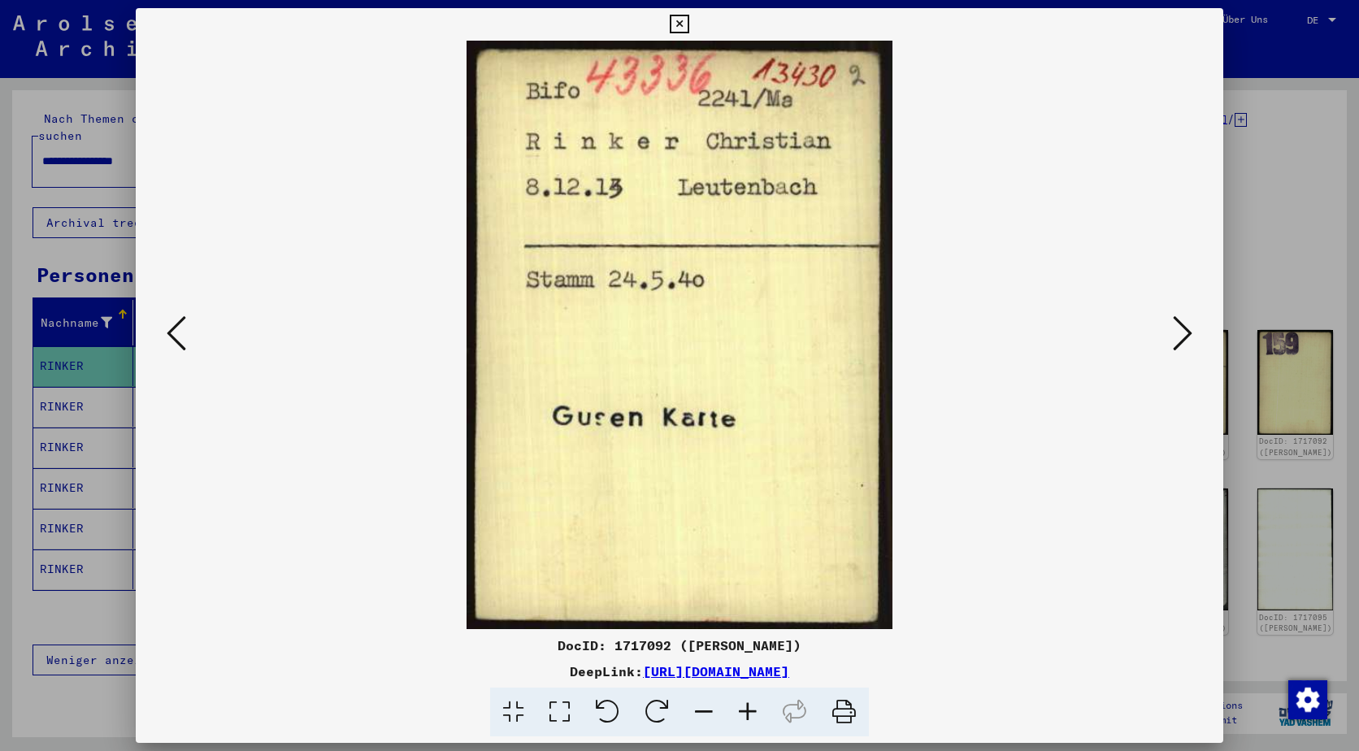
click at [1192, 339] on button at bounding box center [1182, 334] width 29 height 46
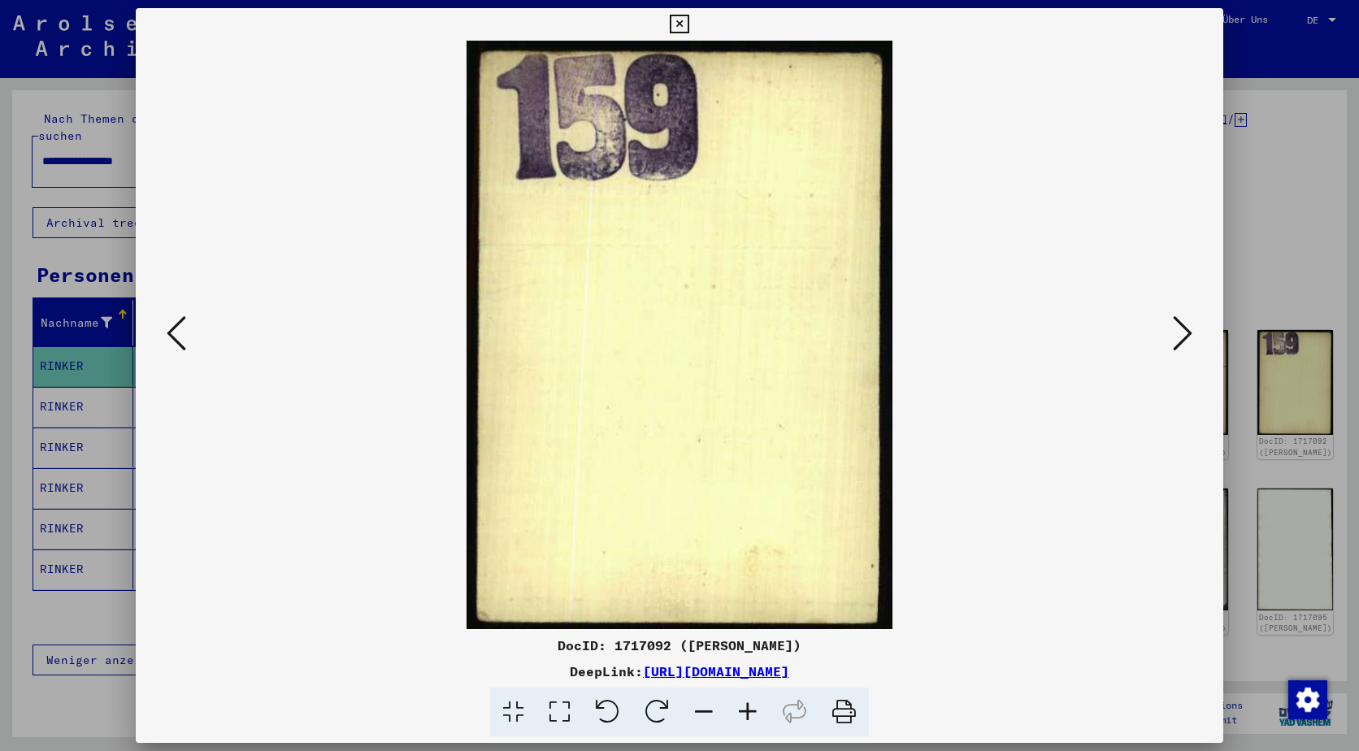
click at [1192, 339] on button at bounding box center [1182, 334] width 29 height 46
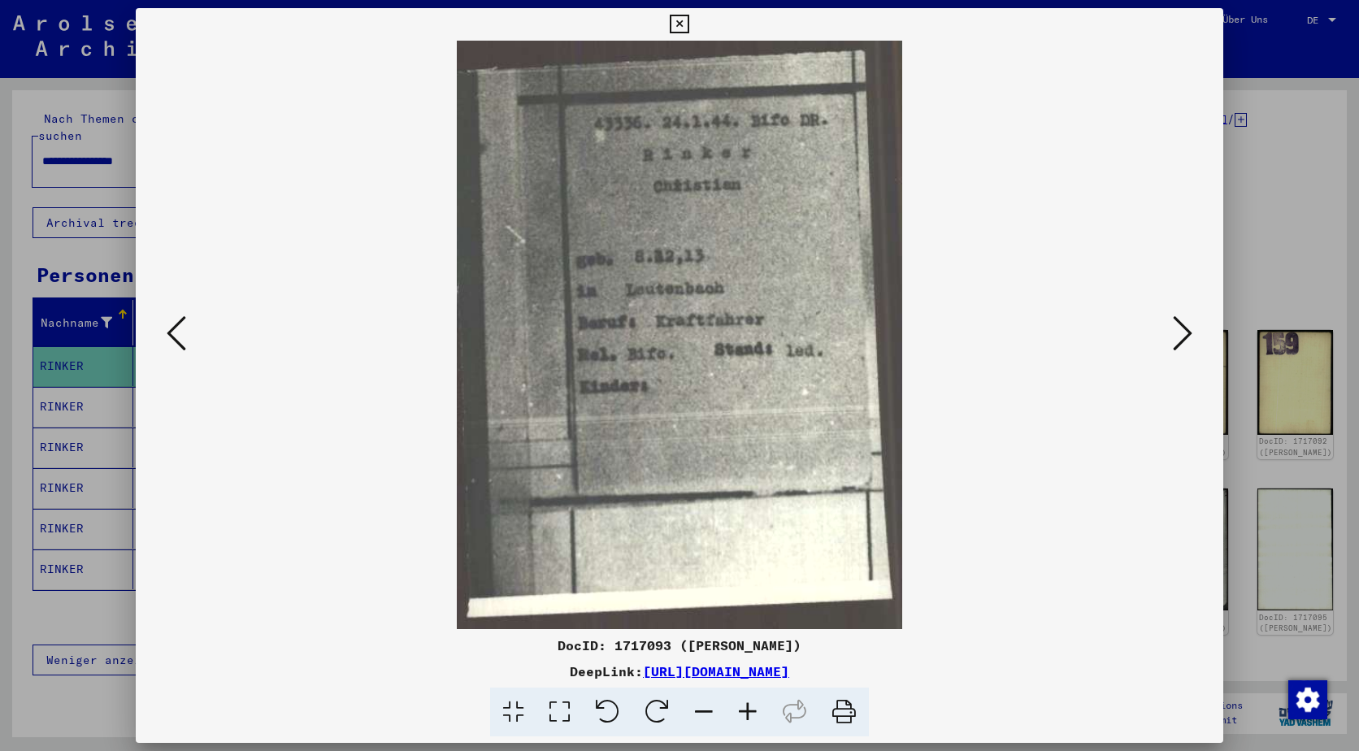
click at [1192, 339] on button at bounding box center [1182, 334] width 29 height 46
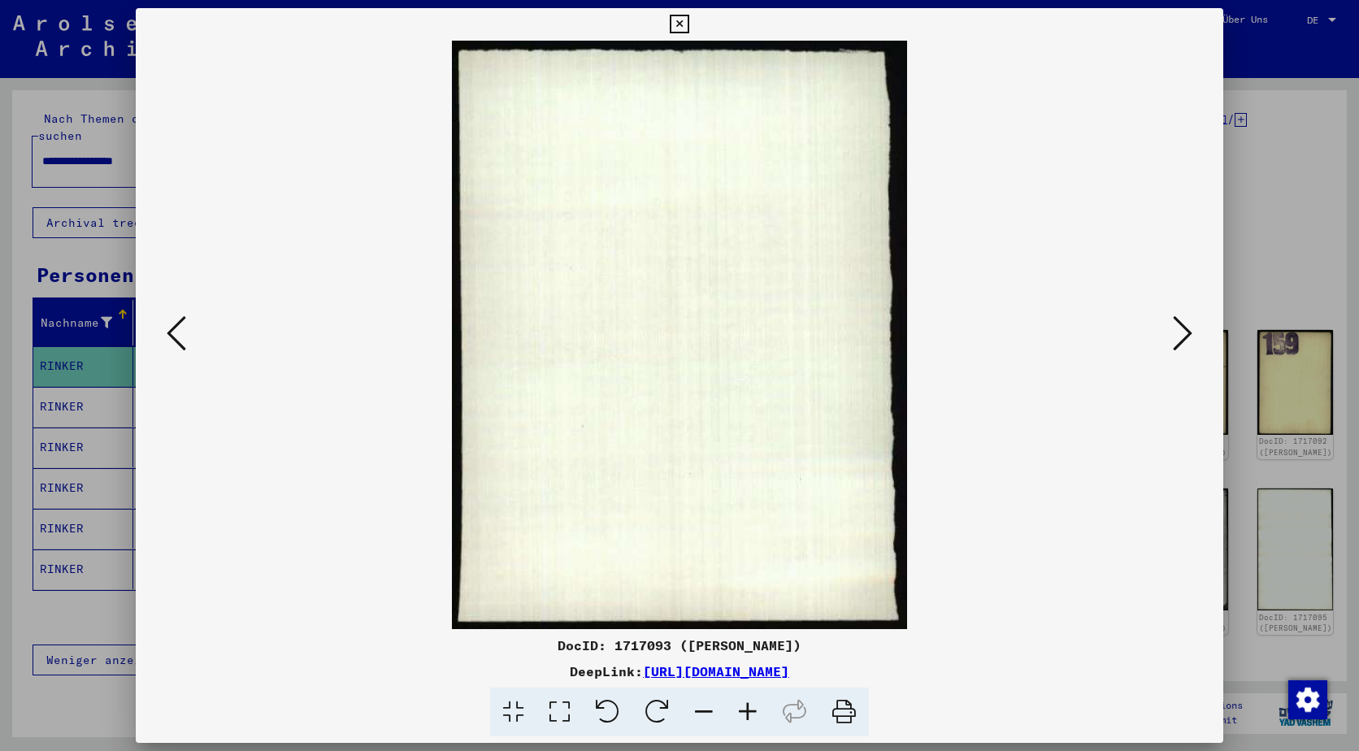
click at [1192, 339] on button at bounding box center [1182, 334] width 29 height 46
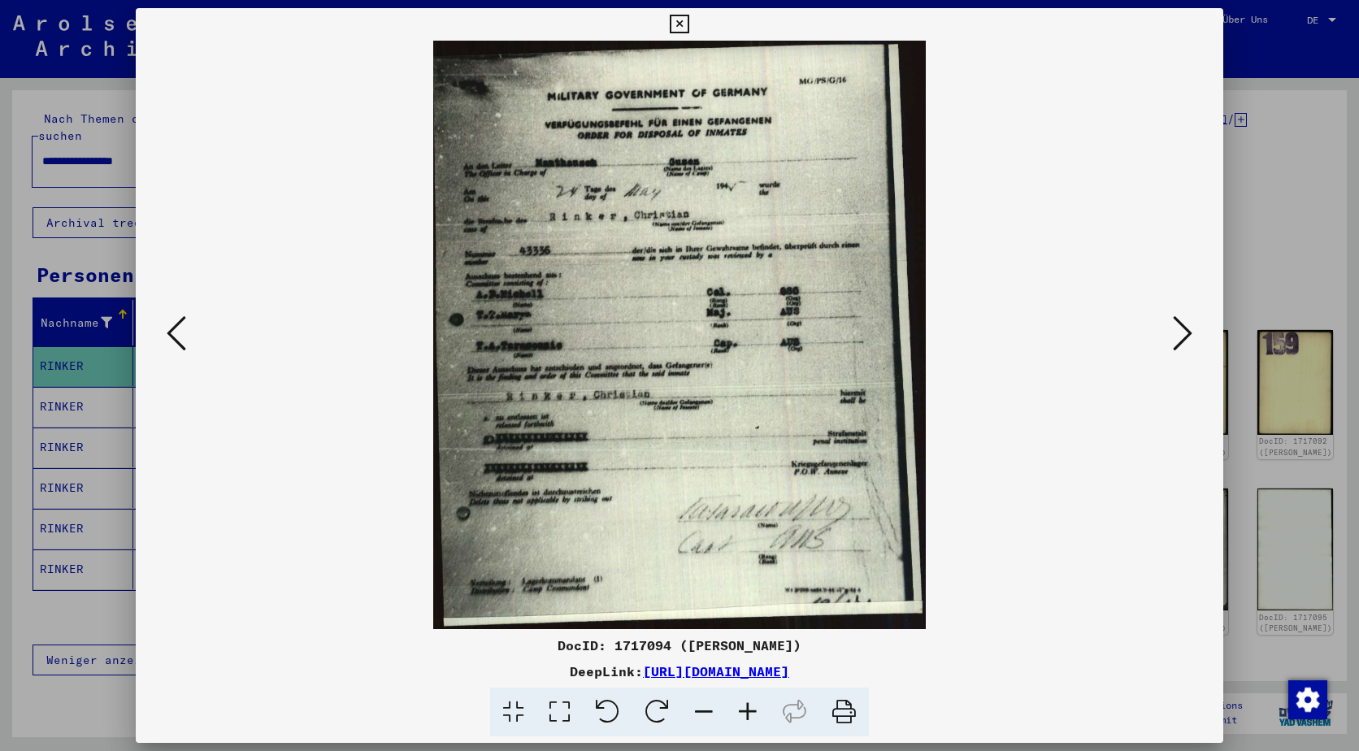
click at [1192, 339] on button at bounding box center [1182, 334] width 29 height 46
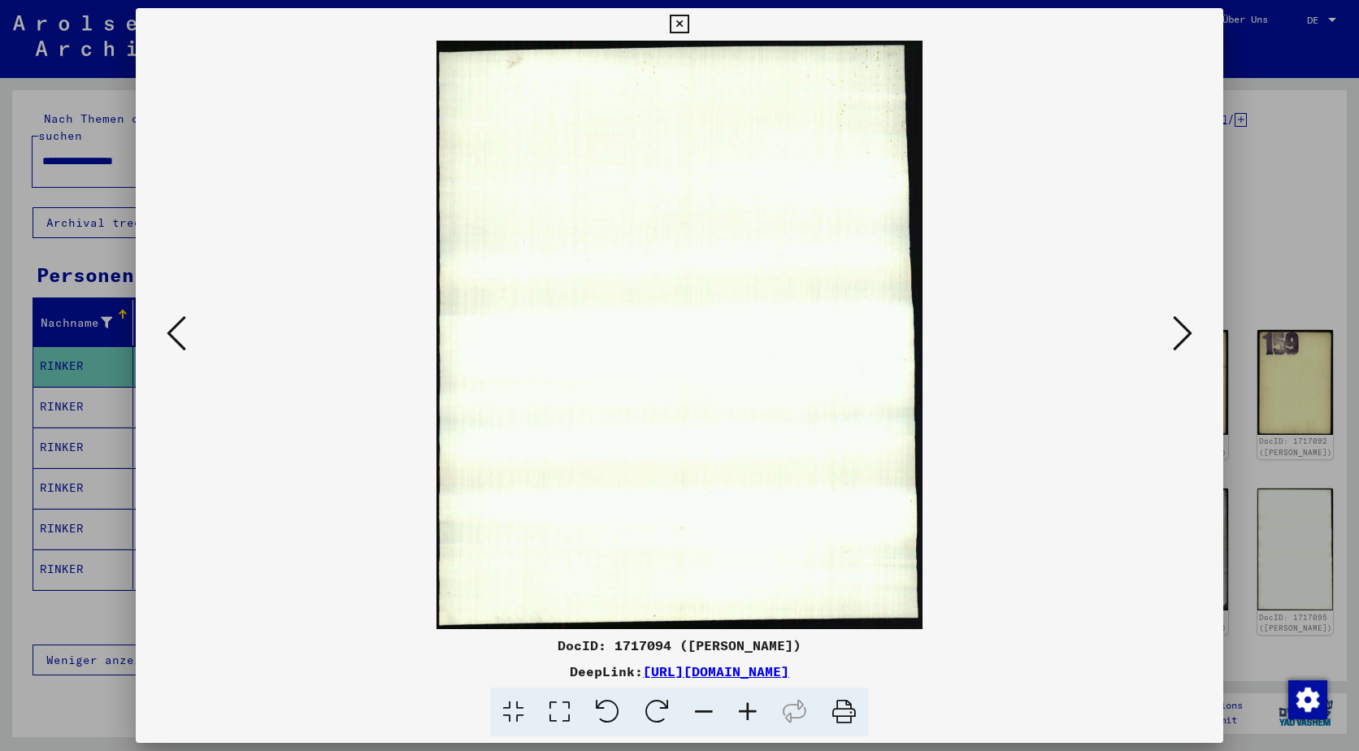
click at [1192, 339] on button at bounding box center [1182, 334] width 29 height 46
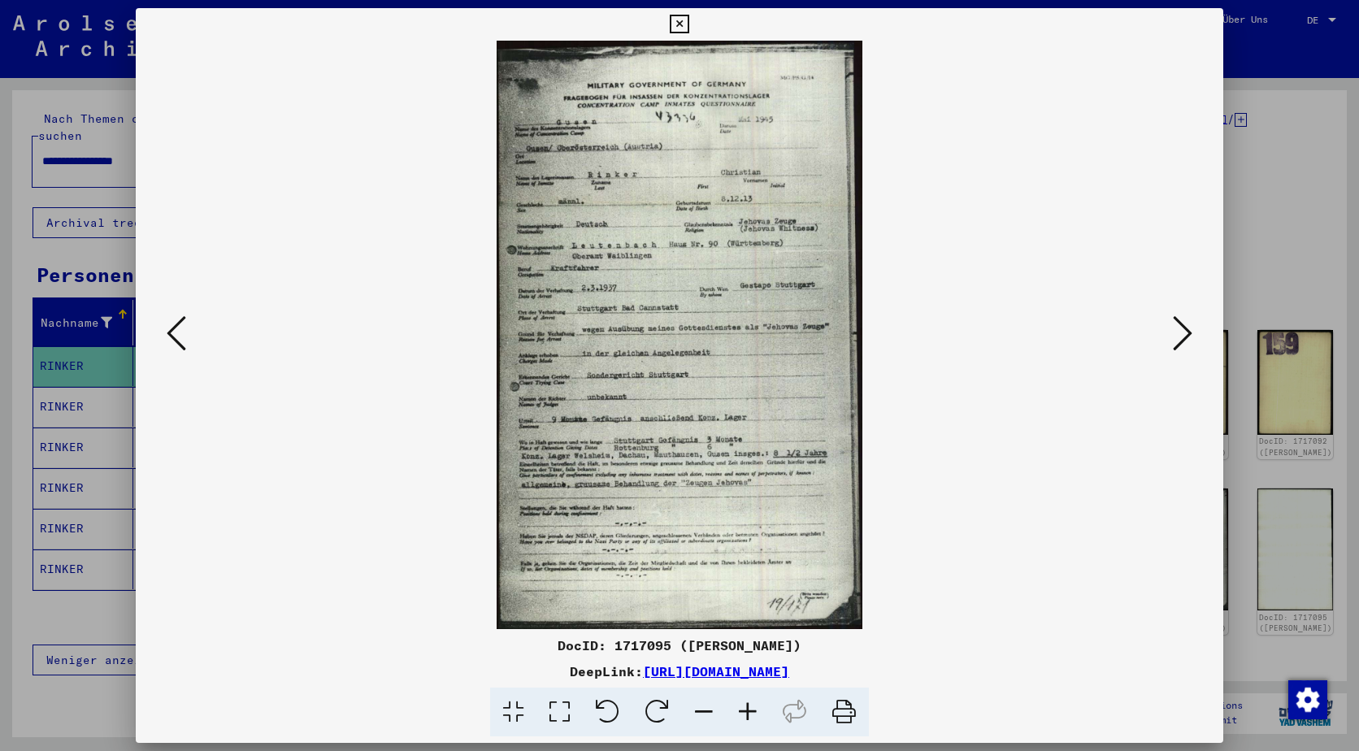
click at [680, 24] on icon at bounding box center [679, 25] width 19 height 20
